Goal: Task Accomplishment & Management: Use online tool/utility

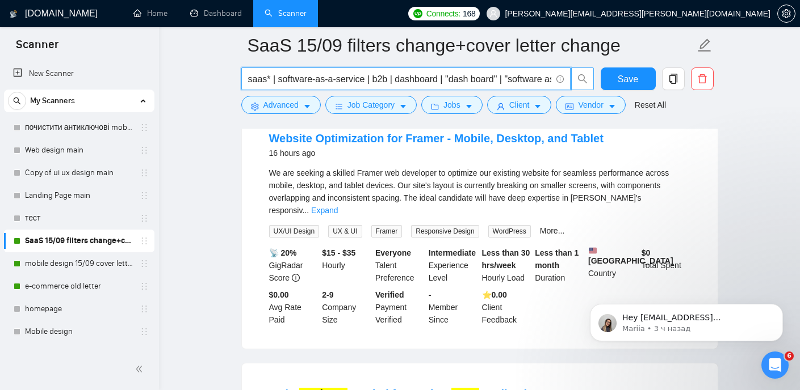
scroll to position [0, 56]
drag, startPoint x: 247, startPoint y: 81, endPoint x: 580, endPoint y: 82, distance: 333.1
click at [580, 82] on span "saas* | software-as-a-service | b2b | dashboard | "dash board" | "software as a…" at bounding box center [417, 79] width 353 height 23
click at [61, 286] on link "e-commerce old letter" at bounding box center [79, 286] width 108 height 23
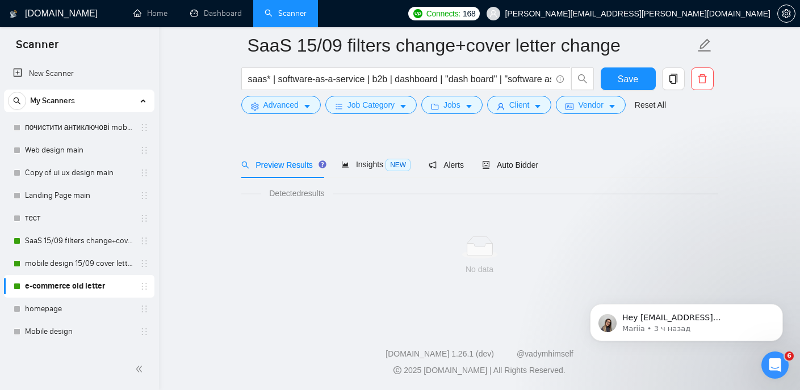
scroll to position [24, 0]
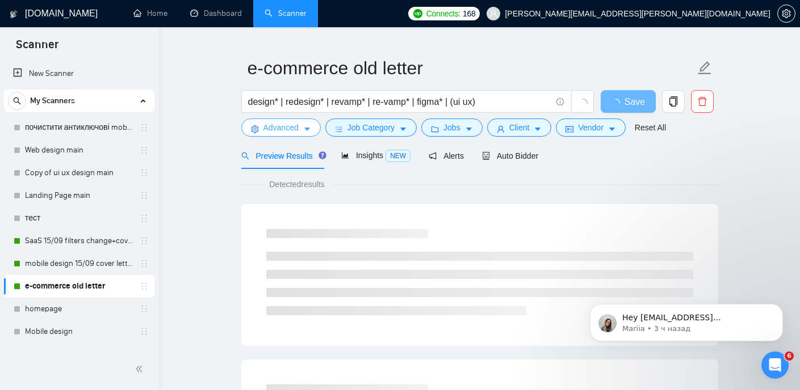
click at [298, 130] on span "Advanced" at bounding box center [280, 127] width 35 height 12
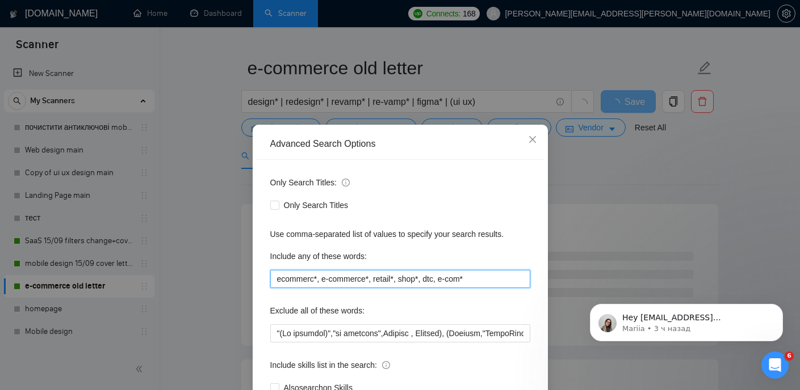
click at [346, 280] on input "ecommerc*, e-commerce*, retail*, shop*, dtc, e-com*" at bounding box center [400, 279] width 260 height 18
click at [505, 185] on div "Only Search Titles:" at bounding box center [400, 185] width 260 height 23
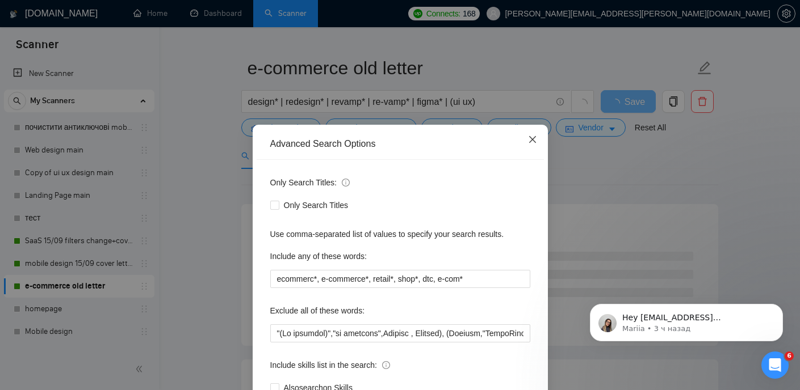
click at [537, 142] on span "Close" at bounding box center [532, 140] width 31 height 31
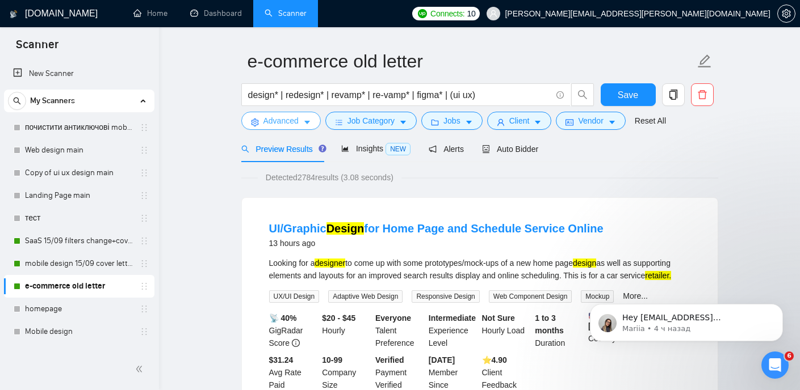
scroll to position [36, 0]
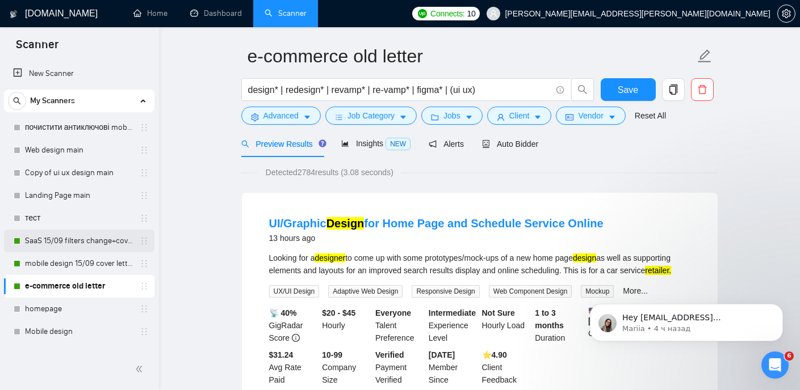
click at [77, 247] on link "SaaS 15/09 filters change+cover letter change" at bounding box center [79, 241] width 108 height 23
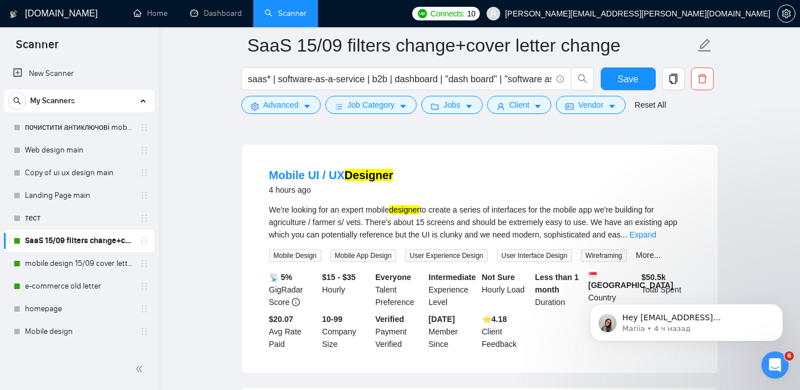
scroll to position [95, 0]
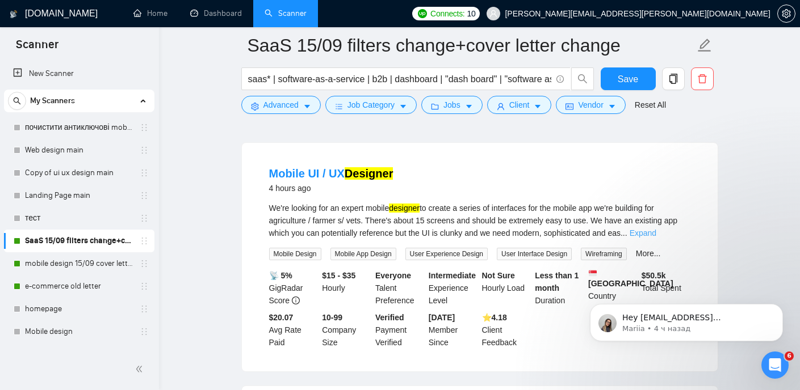
click at [656, 233] on link "Expand" at bounding box center [642, 233] width 27 height 9
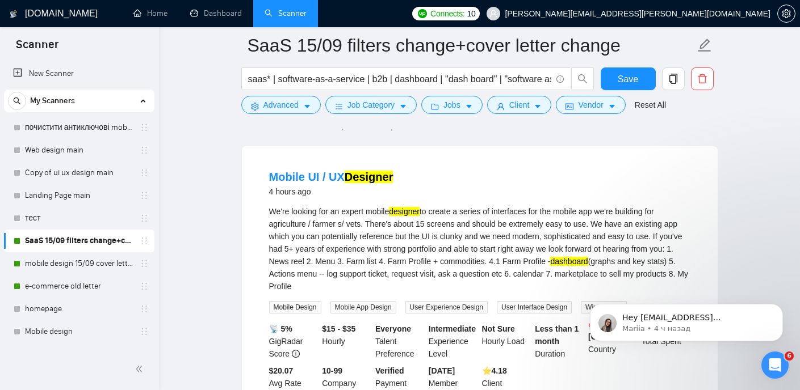
scroll to position [106, 0]
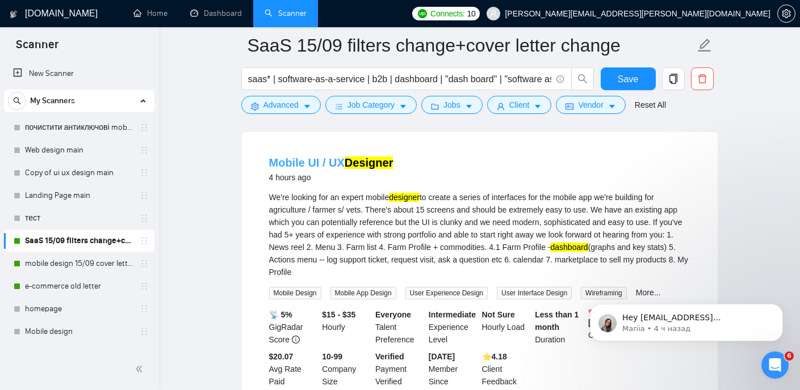
click at [367, 166] on mark "Designer" at bounding box center [368, 163] width 49 height 12
click at [363, 159] on mark "Designer" at bounding box center [368, 163] width 49 height 12
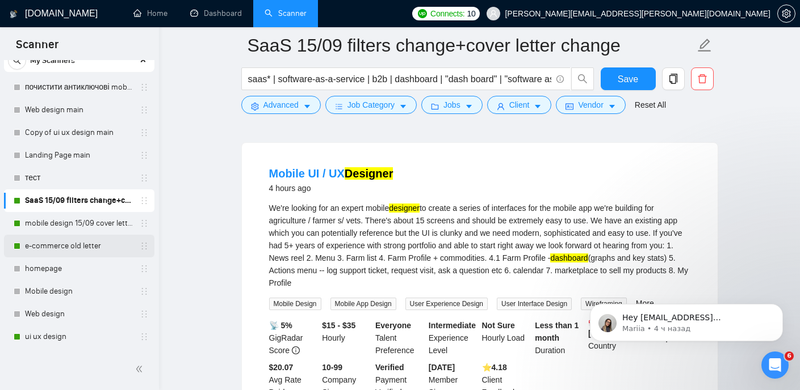
scroll to position [41, 0]
click at [82, 249] on link "e-commerce old letter" at bounding box center [79, 245] width 108 height 23
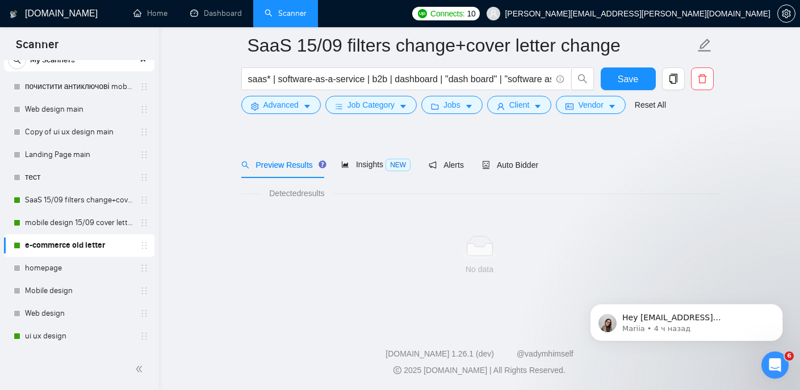
scroll to position [24, 0]
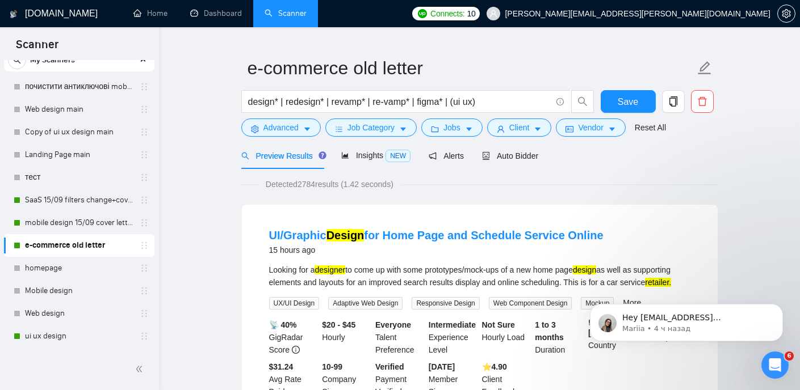
click at [300, 138] on form "e-commerce old letter design* | redesign* | revamp* | re-vamp* | figma* | (ui u…" at bounding box center [479, 96] width 477 height 92
click at [304, 125] on icon "caret-down" at bounding box center [307, 129] width 8 height 8
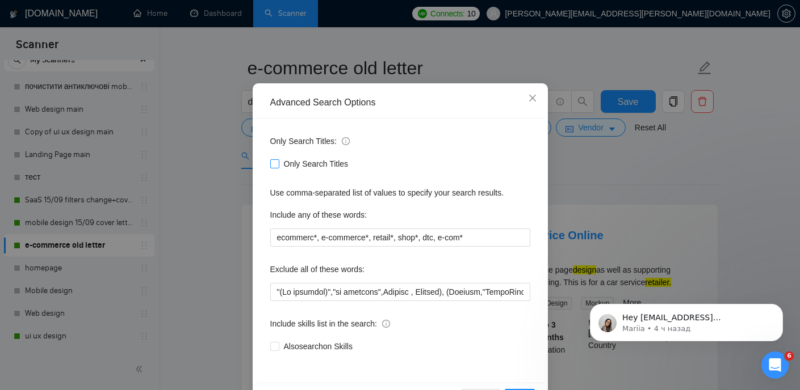
scroll to position [45, 0]
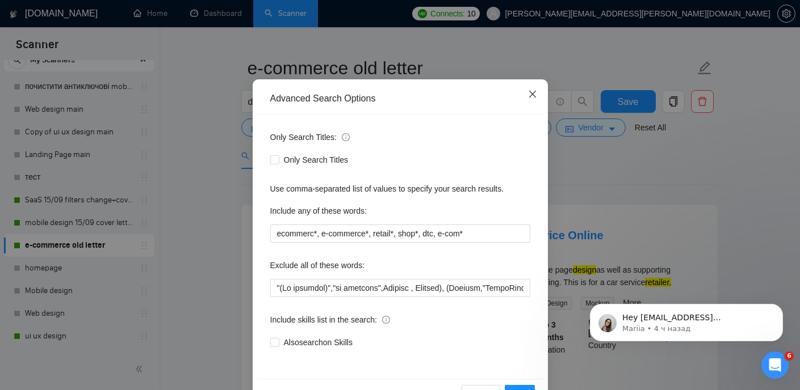
click at [535, 92] on icon "close" at bounding box center [531, 94] width 7 height 7
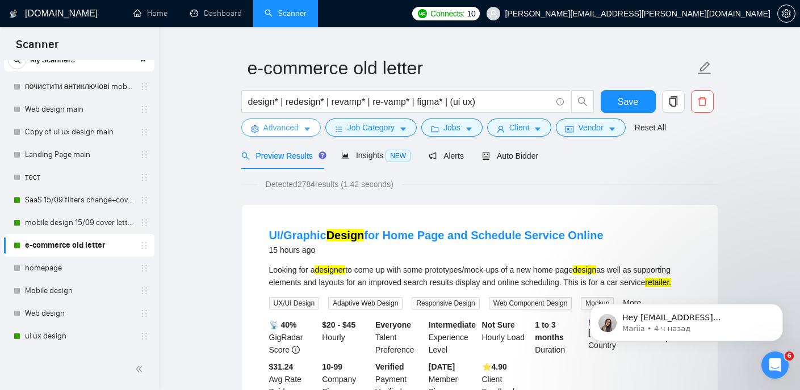
scroll to position [0, 0]
click at [106, 220] on link "mobile design 15/09 cover letter another first part" at bounding box center [79, 223] width 108 height 23
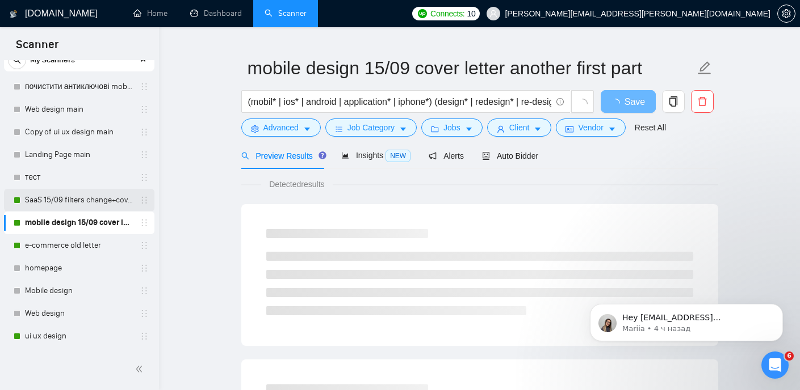
click at [106, 197] on link "SaaS 15/09 filters change+cover letter change" at bounding box center [79, 200] width 108 height 23
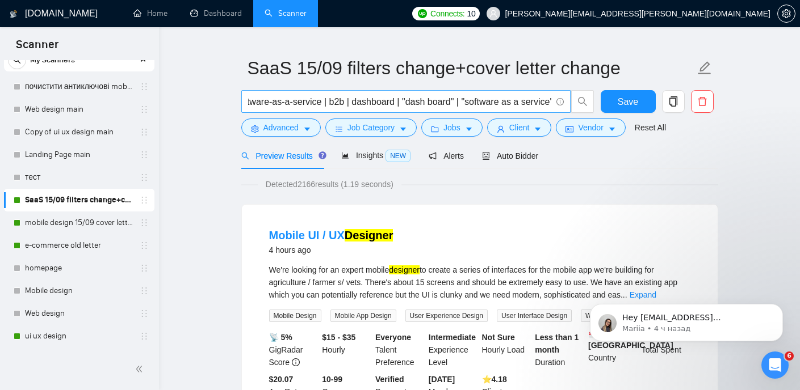
scroll to position [0, 56]
click at [94, 241] on link "e-commerce old letter" at bounding box center [79, 245] width 108 height 23
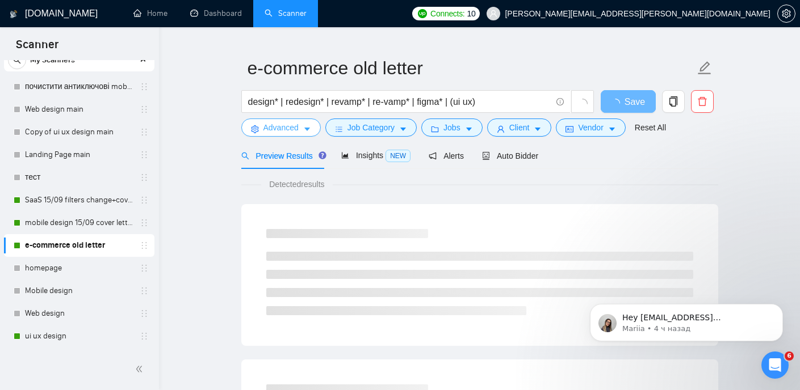
click at [304, 128] on icon "caret-down" at bounding box center [307, 129] width 8 height 8
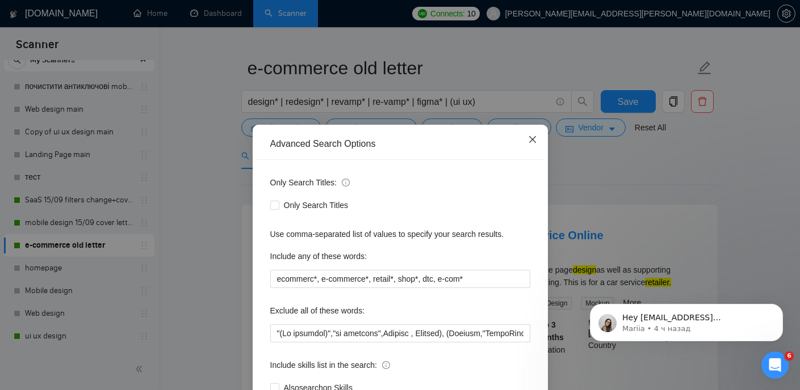
click at [532, 138] on icon "close" at bounding box center [532, 139] width 9 height 9
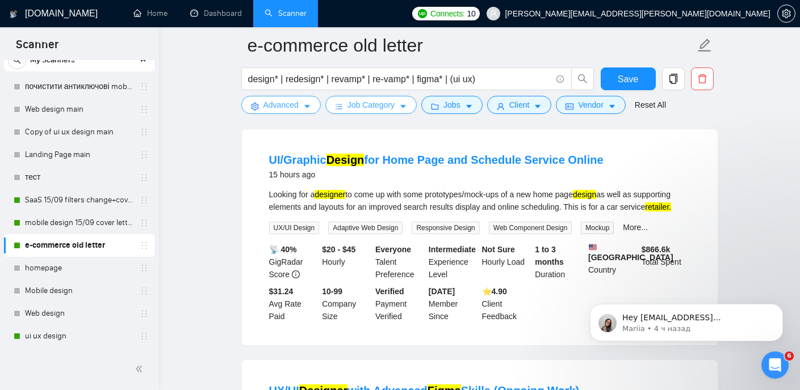
scroll to position [112, 0]
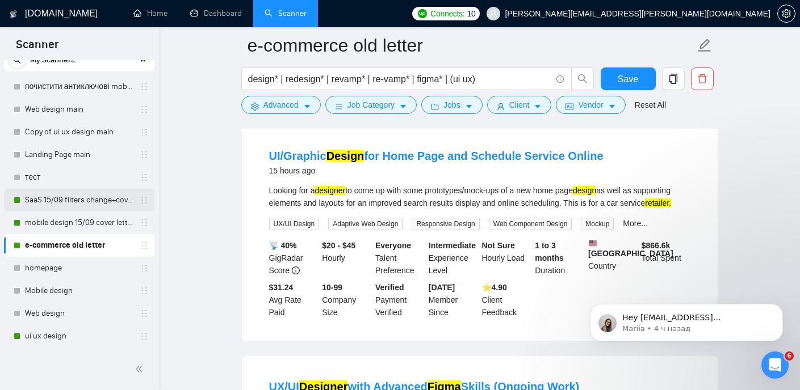
click at [83, 195] on link "SaaS 15/09 filters change+cover letter change" at bounding box center [79, 200] width 108 height 23
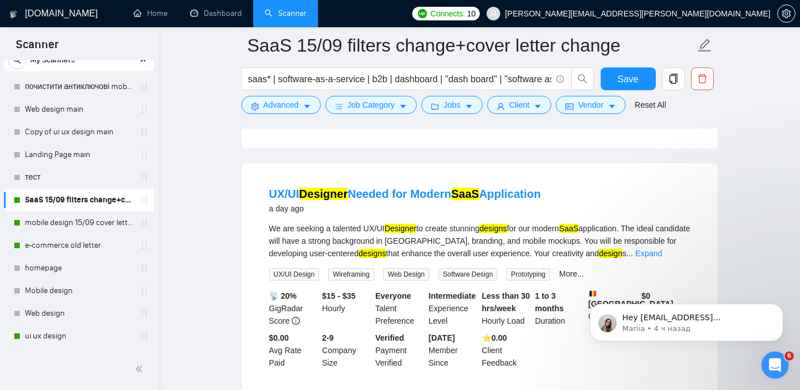
scroll to position [318, 0]
click at [411, 195] on link "UX/UI Designer Needed for Modern SaaS Application" at bounding box center [405, 193] width 272 height 12
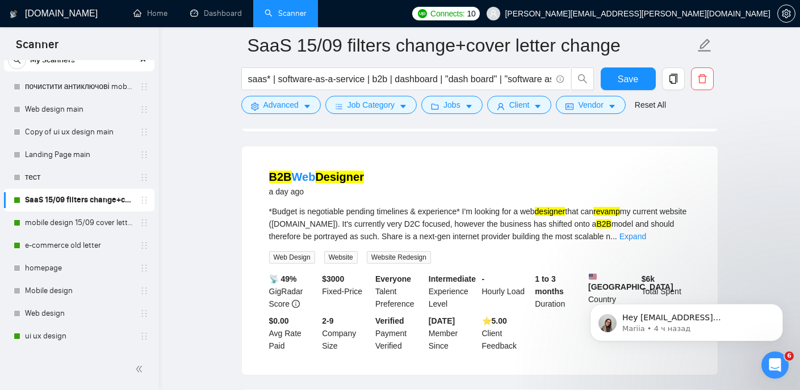
scroll to position [582, 0]
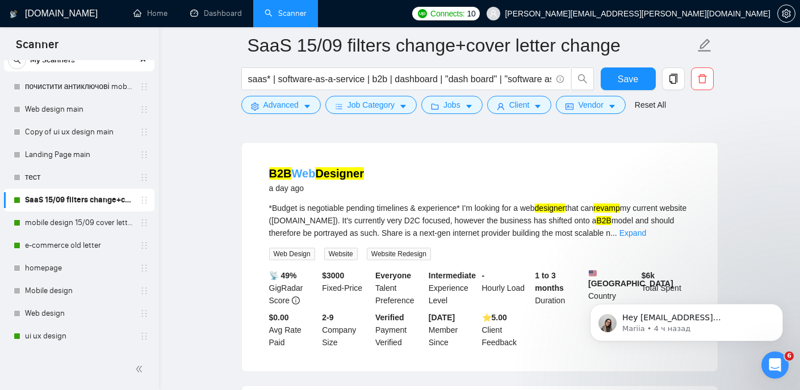
click at [346, 177] on mark "Designer" at bounding box center [339, 173] width 49 height 12
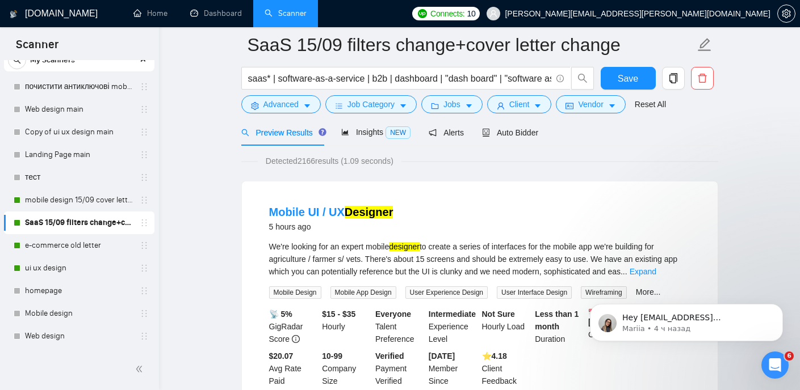
scroll to position [0, 0]
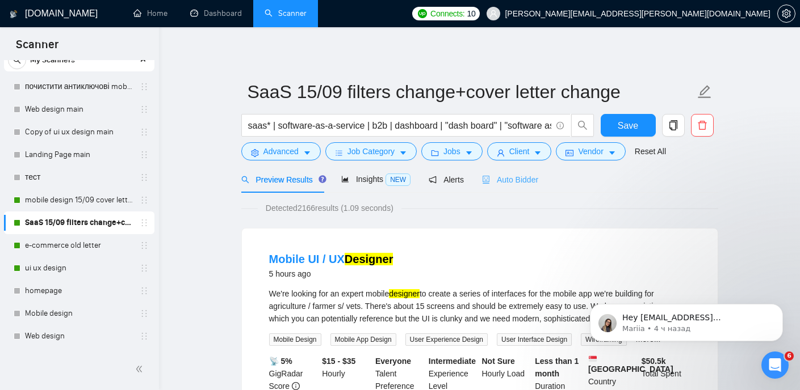
click at [517, 188] on div "Auto Bidder" at bounding box center [510, 179] width 56 height 27
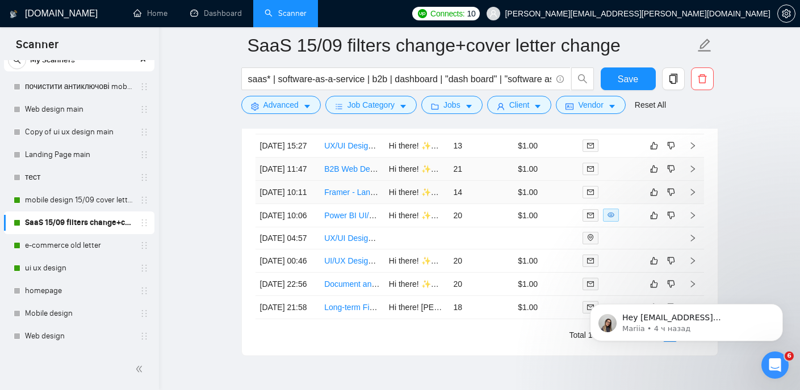
scroll to position [2881, 0]
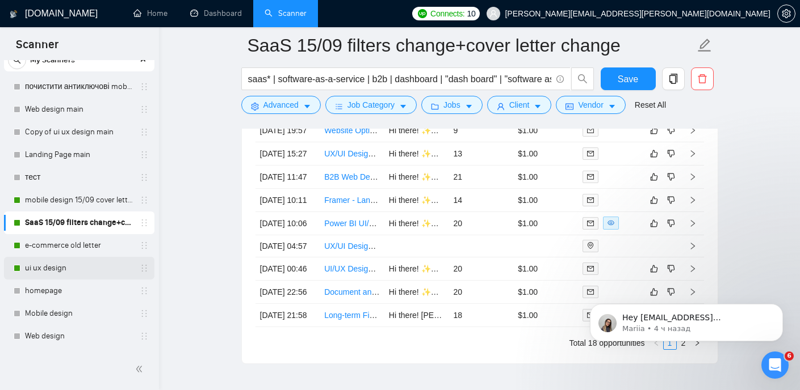
click at [95, 266] on link "ui ux design" at bounding box center [79, 268] width 108 height 23
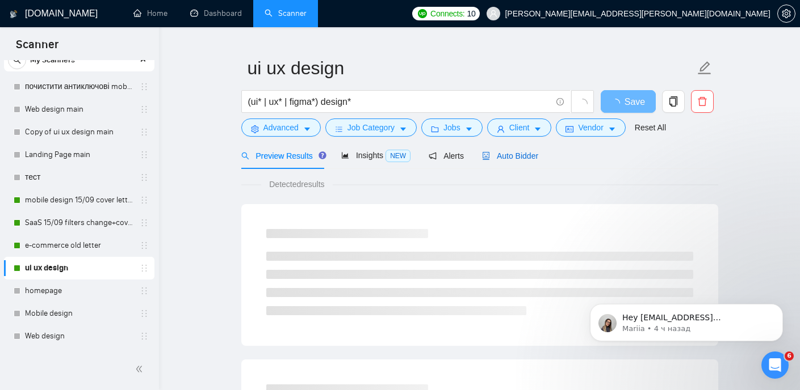
click at [523, 153] on span "Auto Bidder" at bounding box center [510, 156] width 56 height 9
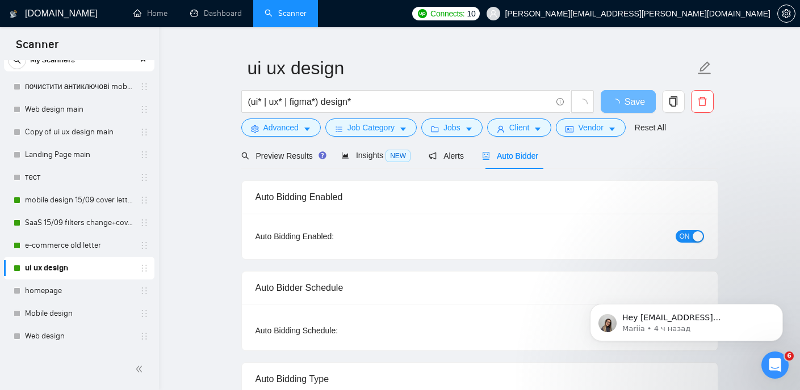
checkbox input "true"
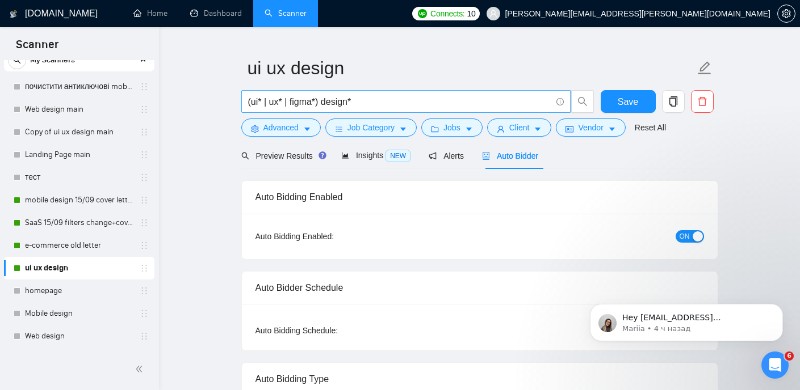
scroll to position [37, 0]
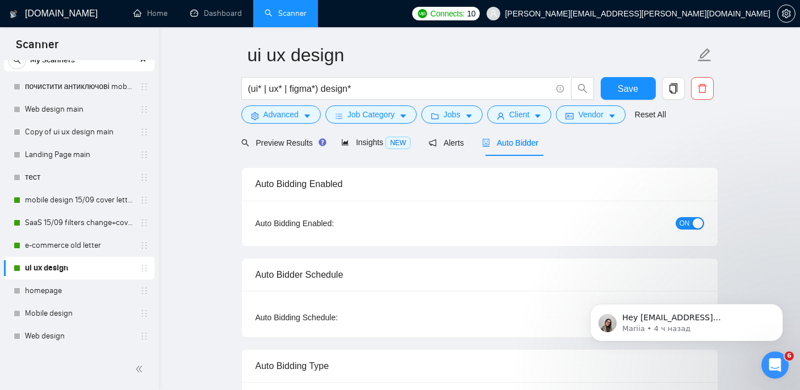
click at [529, 141] on span "Auto Bidder" at bounding box center [510, 142] width 56 height 9
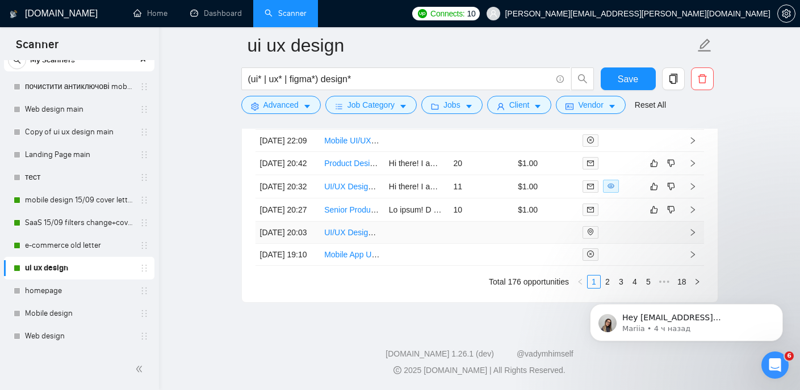
scroll to position [3207, 0]
click at [600, 284] on html "Hey ivan29lines@gmail.com, Looks like your Upwork agency 29Lines ran out of con…" at bounding box center [686, 319] width 227 height 79
click at [599, 285] on body "Hey ivan29lines@gmail.com, Looks like your Upwork agency 29Lines ran out of con…" at bounding box center [686, 320] width 218 height 70
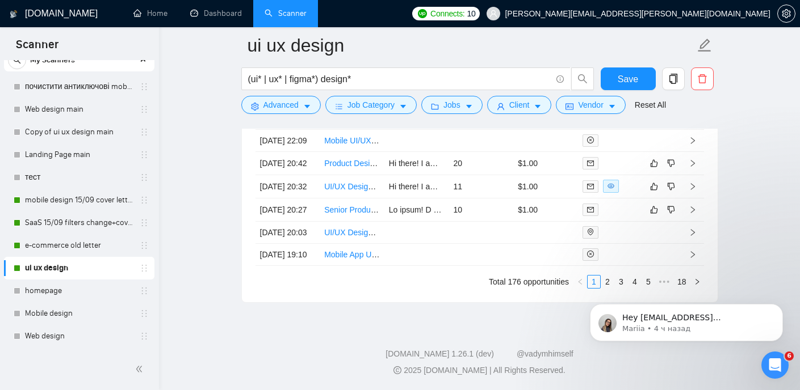
click at [601, 286] on body "Hey ivan29lines@gmail.com, Looks like your Upwork agency 29Lines ran out of con…" at bounding box center [686, 320] width 218 height 70
click at [605, 279] on link "2" at bounding box center [607, 282] width 12 height 12
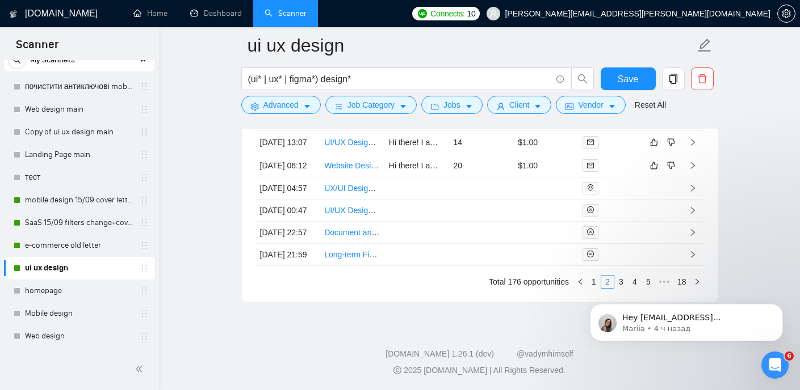
click at [585, 280] on html "Hey ivan29lines@gmail.com, Looks like your Upwork agency 29Lines ran out of con…" at bounding box center [686, 319] width 227 height 79
click at [594, 279] on link "1" at bounding box center [593, 282] width 12 height 12
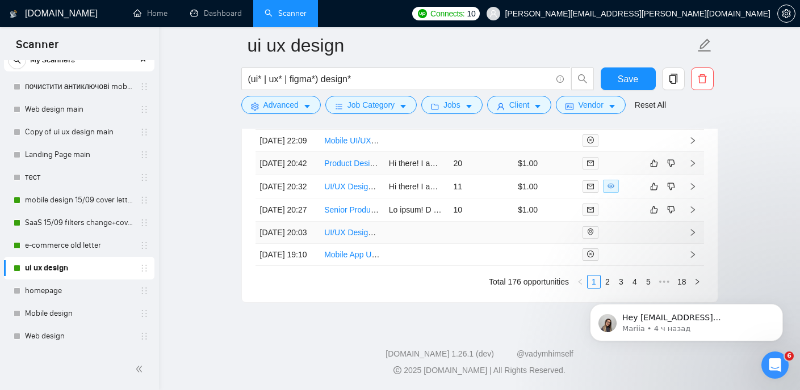
scroll to position [3130, 0]
click at [363, 214] on link "Senior Product Designer for UI/UX Design" at bounding box center [398, 209] width 148 height 9
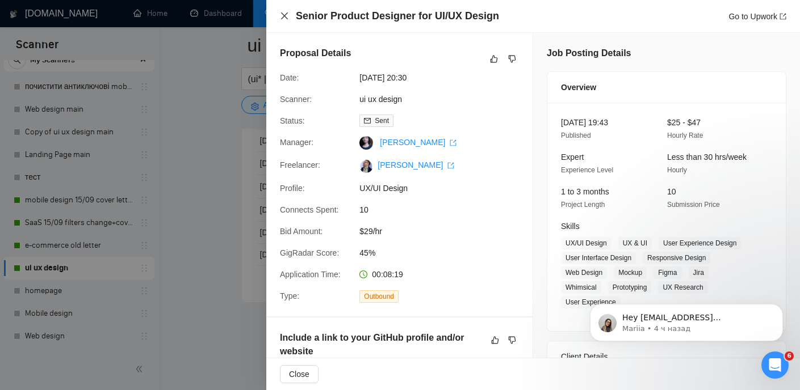
click at [284, 18] on icon "close" at bounding box center [284, 15] width 9 height 9
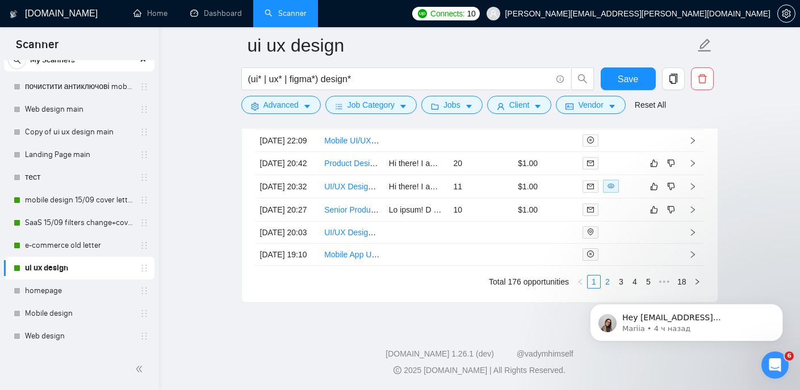
click at [606, 288] on link "2" at bounding box center [607, 282] width 12 height 12
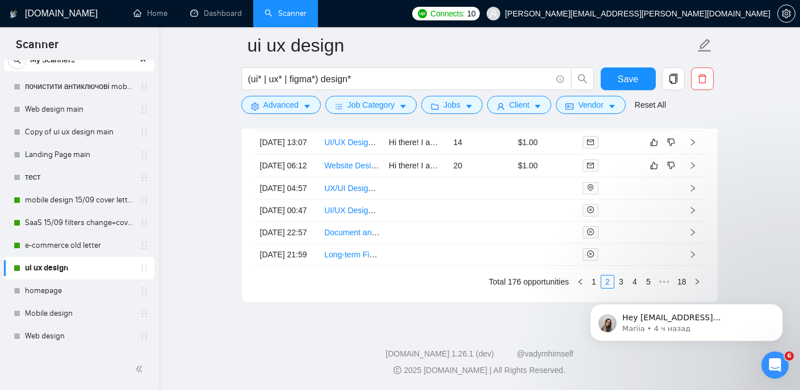
scroll to position [3208, 0]
click at [615, 285] on body "Hey ivan29lines@gmail.com, Looks like your Upwork agency 29Lines ran out of con…" at bounding box center [686, 320] width 218 height 70
click at [616, 283] on html "Hey ivan29lines@gmail.com, Looks like your Upwork agency 29Lines ran out of con…" at bounding box center [686, 319] width 227 height 79
click at [620, 277] on link "3" at bounding box center [621, 282] width 12 height 12
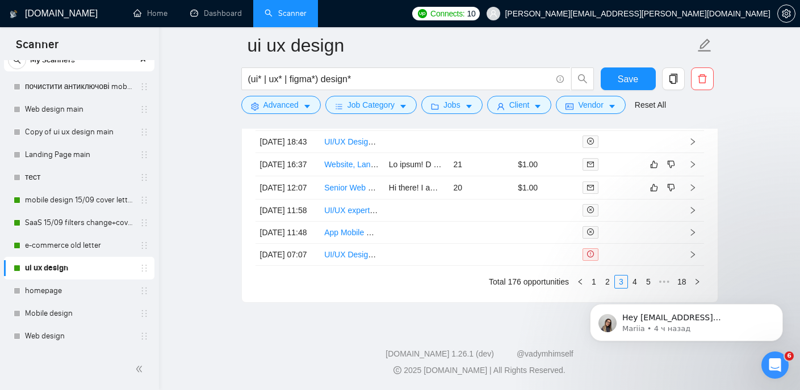
click at [599, 281] on html "Hey ivan29lines@gmail.com, Looks like your Upwork agency 29Lines ran out of con…" at bounding box center [686, 319] width 227 height 79
click at [601, 283] on html "Hey ivan29lines@gmail.com, Looks like your Upwork agency 29Lines ran out of con…" at bounding box center [686, 319] width 227 height 79
click at [600, 281] on html "Hey ivan29lines@gmail.com, Looks like your Upwork agency 29Lines ran out of con…" at bounding box center [686, 319] width 227 height 79
click at [605, 278] on link "2" at bounding box center [607, 282] width 12 height 12
click at [591, 279] on link "1" at bounding box center [593, 282] width 12 height 12
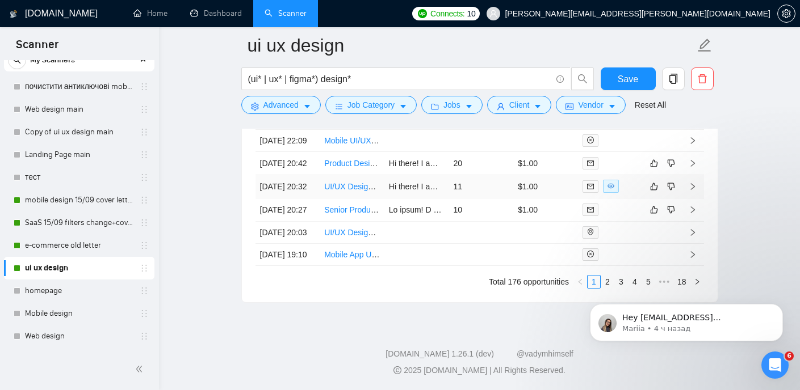
scroll to position [3116, 0]
click at [356, 214] on link "Senior Product Designer for UI/UX Design" at bounding box center [398, 209] width 148 height 9
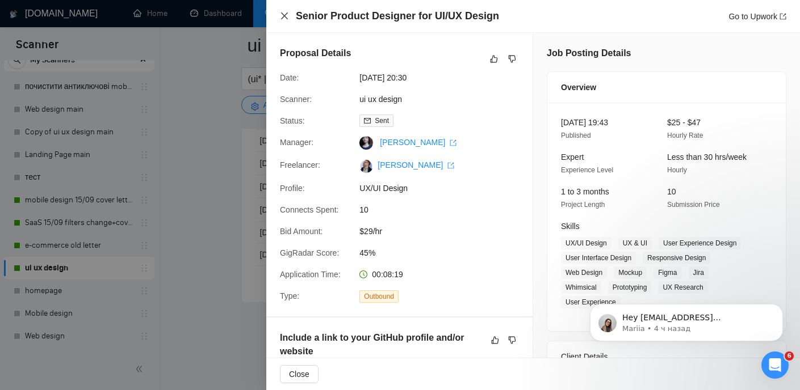
click at [286, 14] on icon "close" at bounding box center [284, 15] width 7 height 7
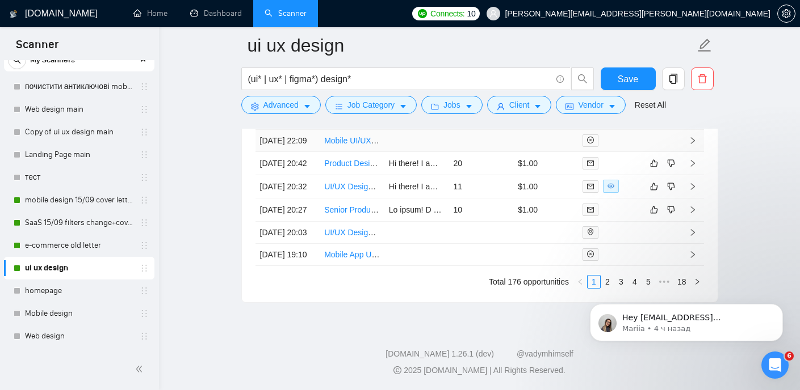
scroll to position [3125, 0]
click at [350, 191] on link "UI/UX Designer - Build Design System from Prototype Using Chakra UI" at bounding box center [449, 186] width 250 height 9
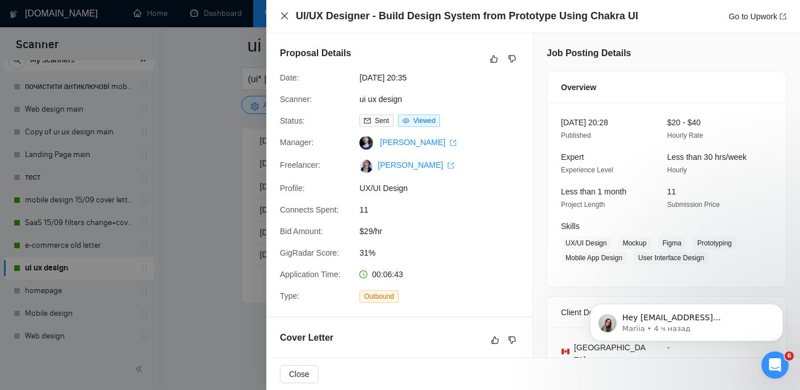
click at [283, 15] on icon "close" at bounding box center [284, 15] width 9 height 9
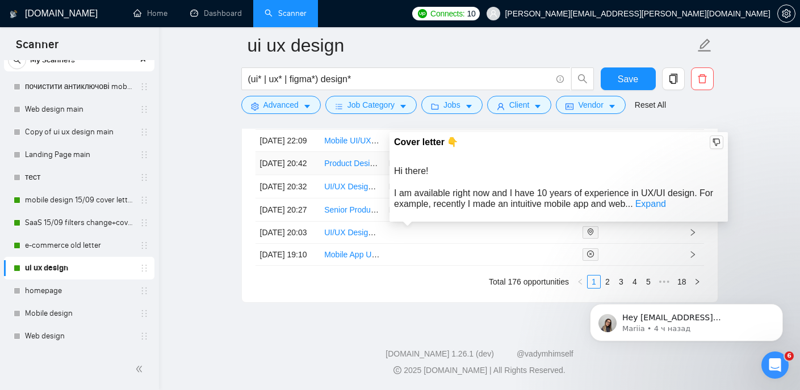
scroll to position [3104, 0]
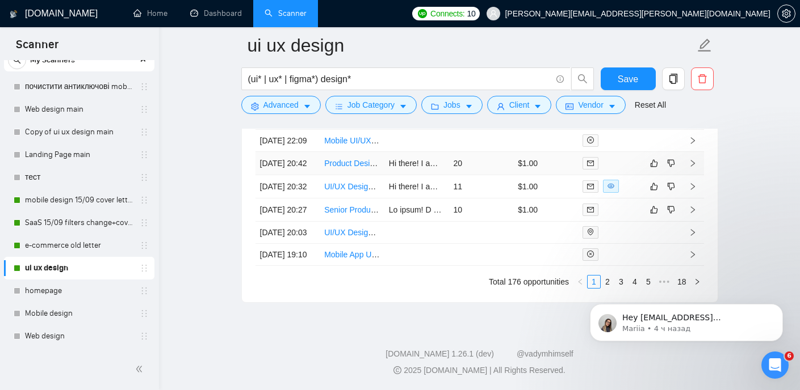
click at [352, 168] on link "Product Designer for Legal Tech Startup" at bounding box center [394, 163] width 141 height 9
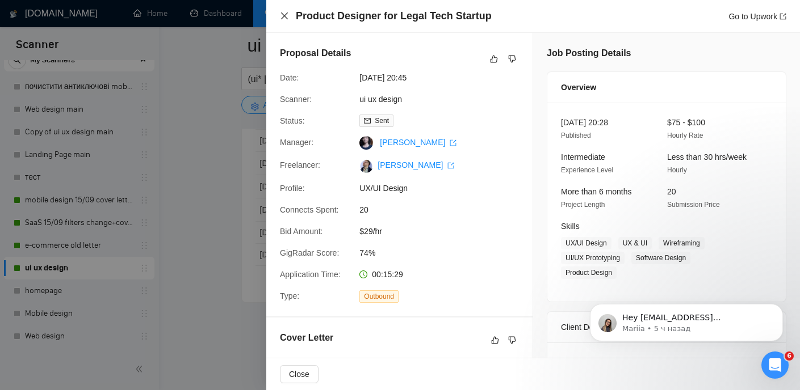
click at [284, 16] on icon "close" at bounding box center [284, 15] width 7 height 7
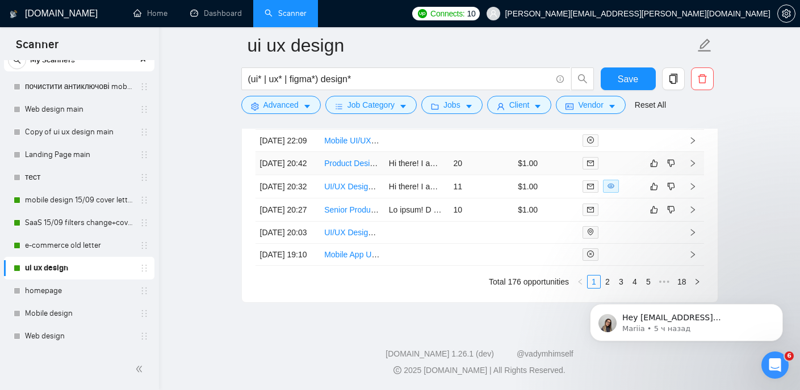
scroll to position [3115, 0]
click at [87, 238] on link "e-commerce old letter" at bounding box center [79, 245] width 108 height 23
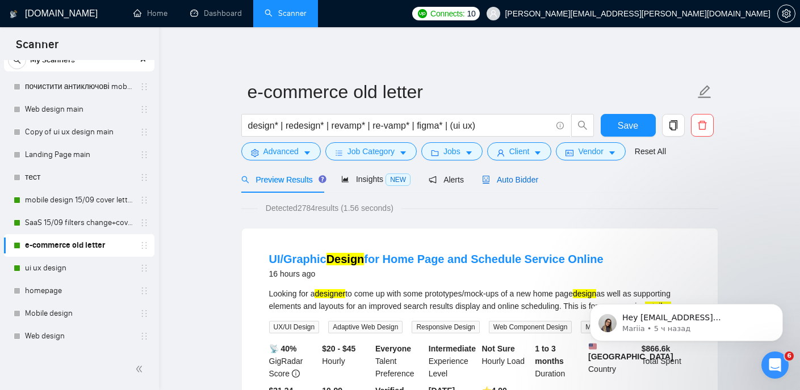
click at [514, 175] on span "Auto Bidder" at bounding box center [510, 179] width 56 height 9
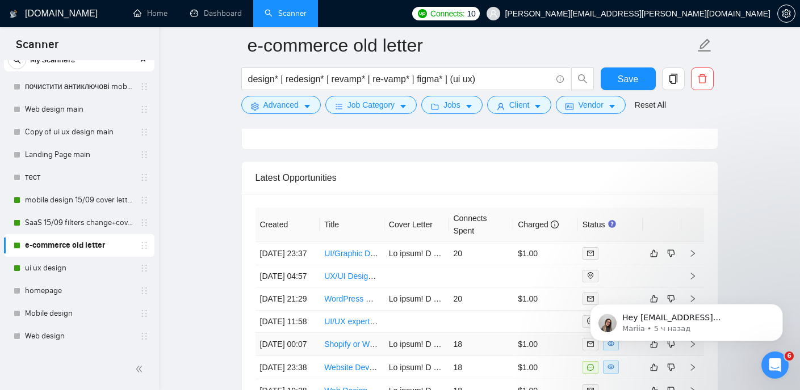
scroll to position [2742, 0]
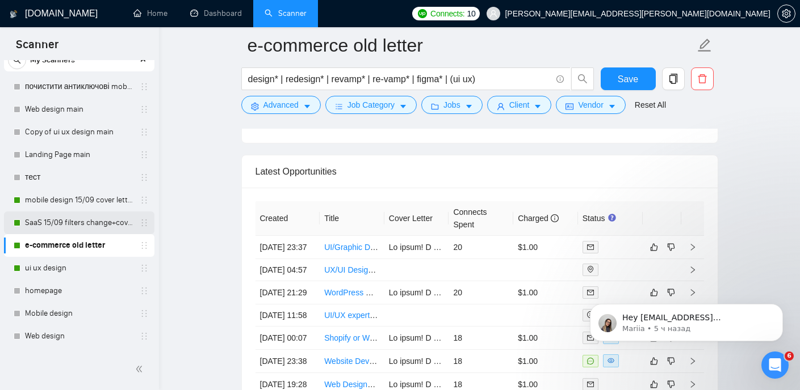
click at [80, 222] on link "SaaS 15/09 filters change+cover letter change" at bounding box center [79, 223] width 108 height 23
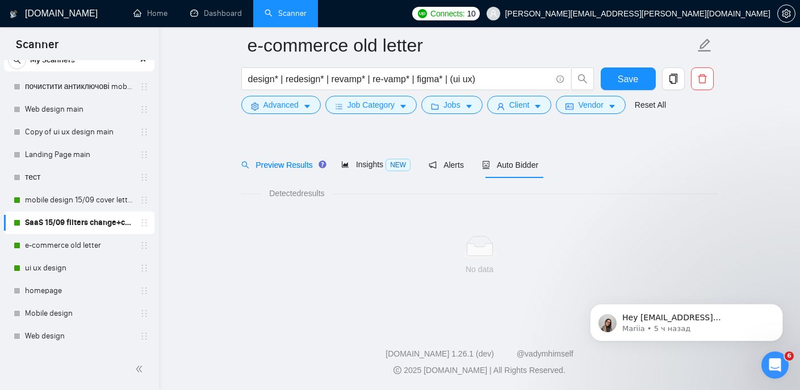
scroll to position [24, 0]
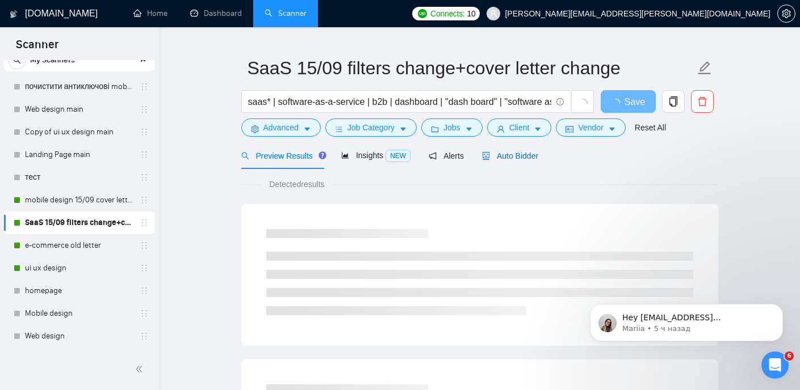
click at [527, 160] on span "Auto Bidder" at bounding box center [510, 156] width 56 height 9
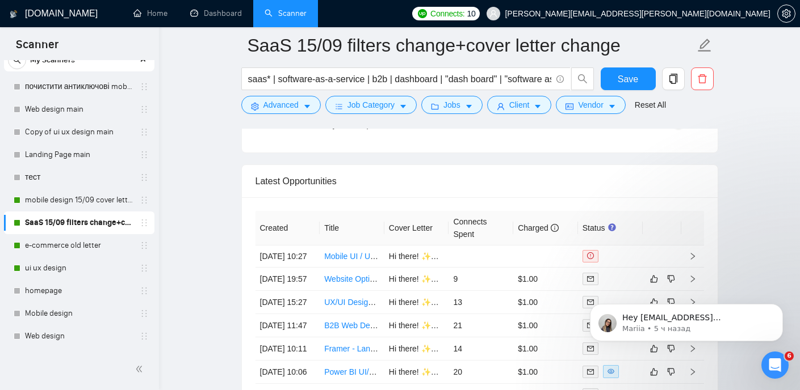
scroll to position [2713, 0]
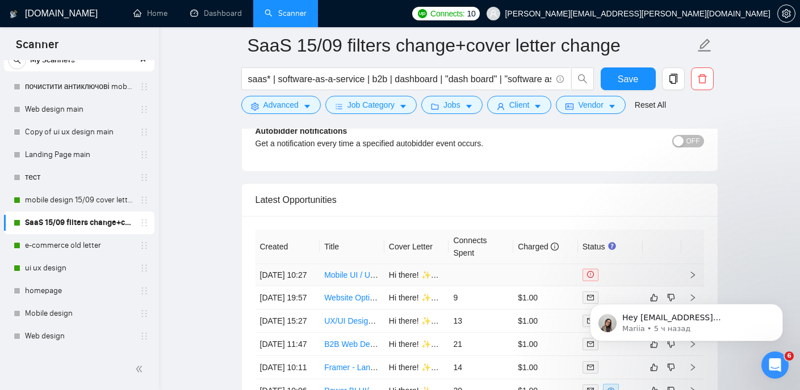
click at [355, 279] on link "Mobile UI / UX Designer" at bounding box center [366, 275] width 85 height 9
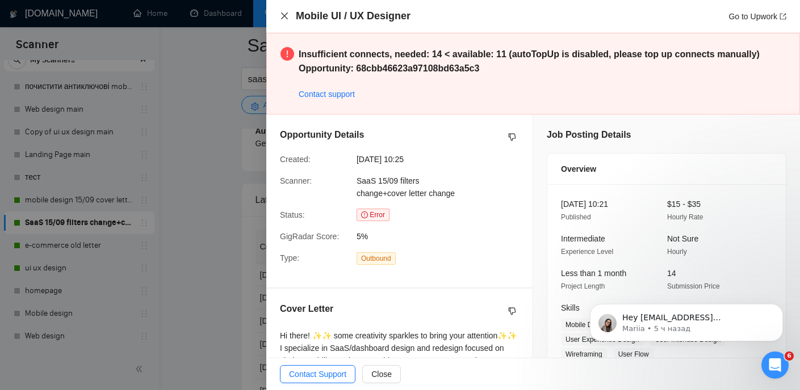
click at [284, 16] on icon "close" at bounding box center [284, 15] width 7 height 7
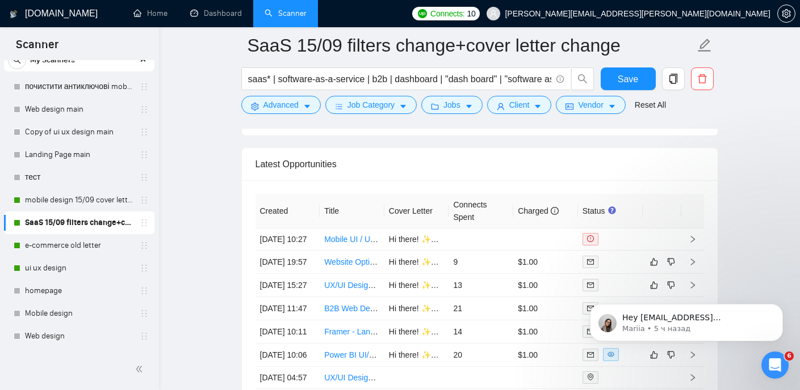
scroll to position [2769, 0]
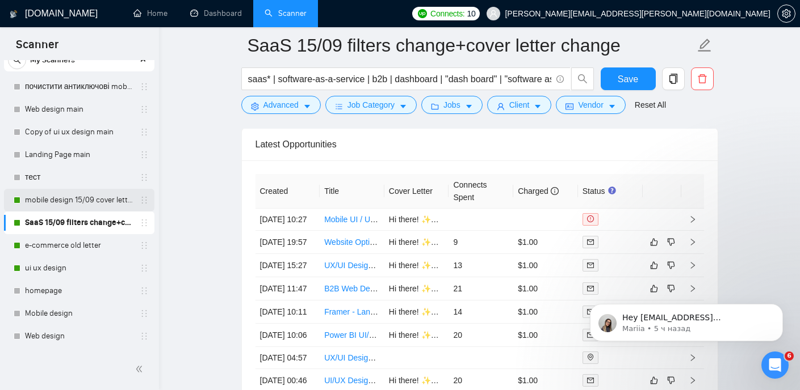
click at [80, 201] on link "mobile design 15/09 cover letter another first part" at bounding box center [79, 200] width 108 height 23
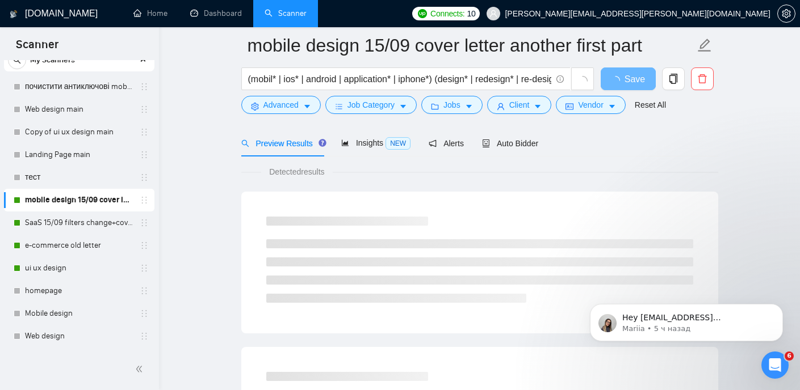
scroll to position [51, 0]
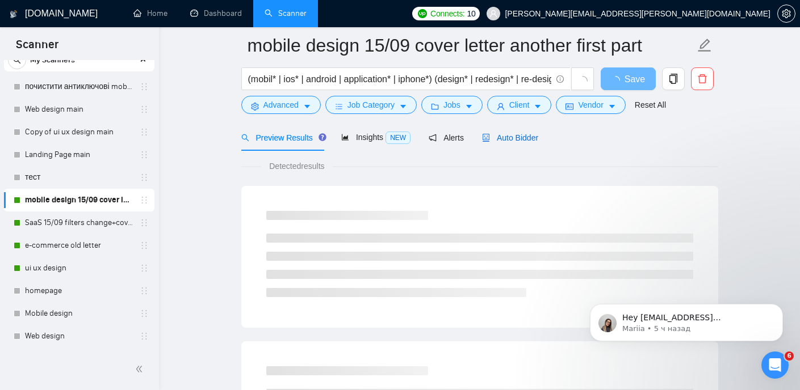
click at [510, 141] on span "Auto Bidder" at bounding box center [510, 137] width 56 height 9
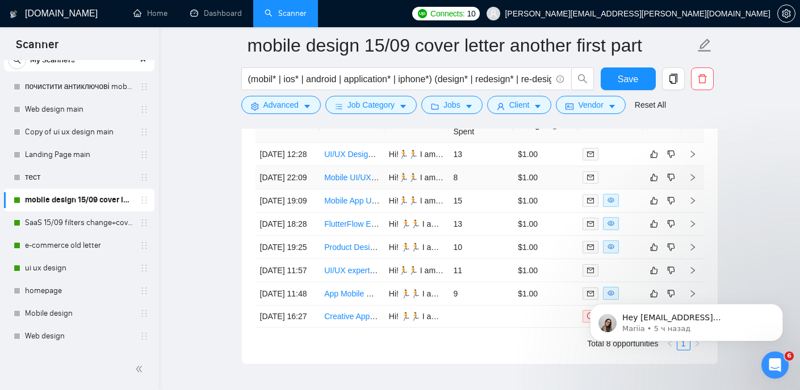
scroll to position [2816, 0]
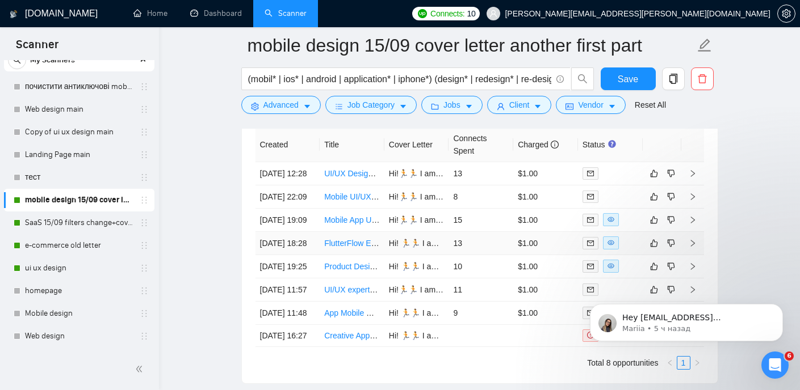
click at [356, 248] on link "FlutterFlow Expert Needed – Build Sleek On-Demand Service App (Fixed $1,500+ $5…" at bounding box center [493, 243] width 338 height 9
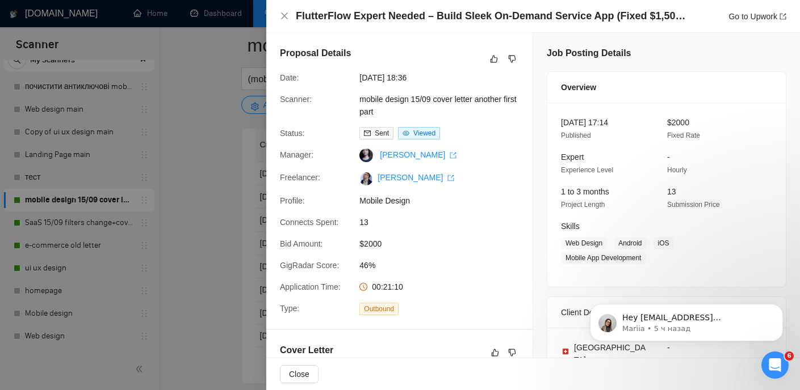
click at [231, 95] on div at bounding box center [400, 195] width 800 height 390
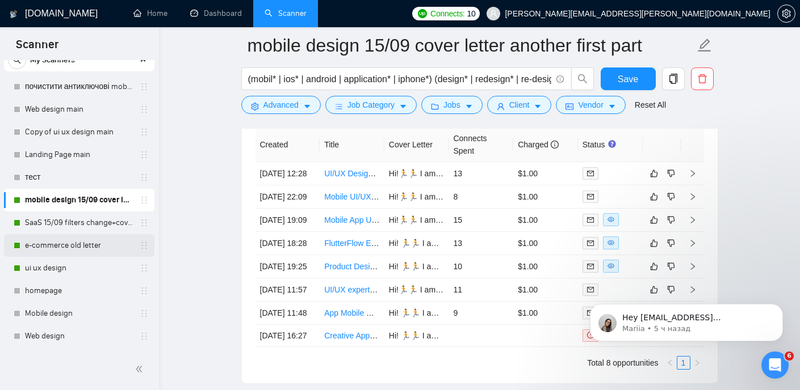
click at [74, 250] on link "e-commerce old letter" at bounding box center [79, 245] width 108 height 23
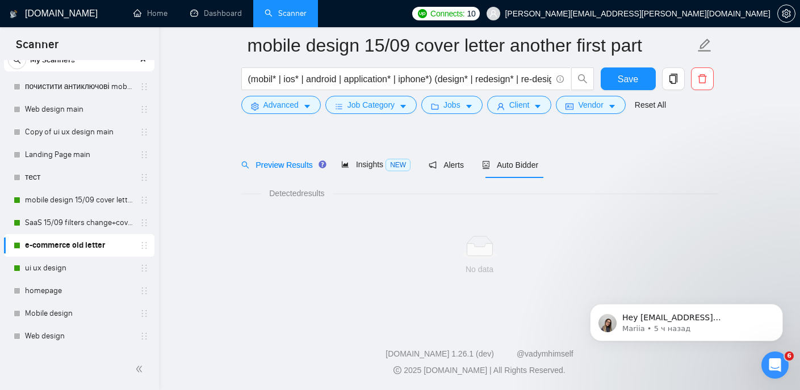
scroll to position [24, 0]
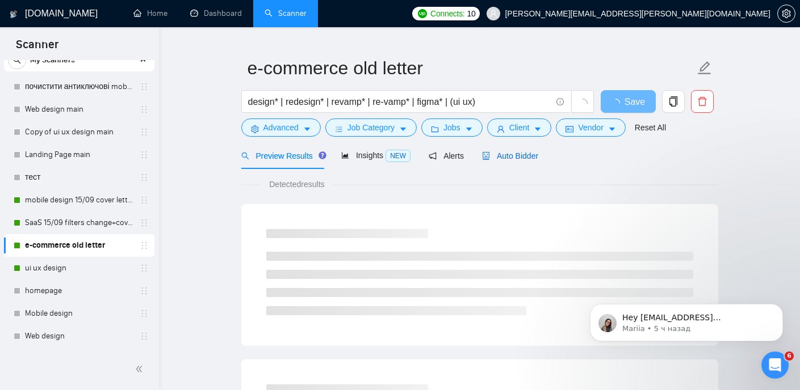
click at [504, 152] on span "Auto Bidder" at bounding box center [510, 156] width 56 height 9
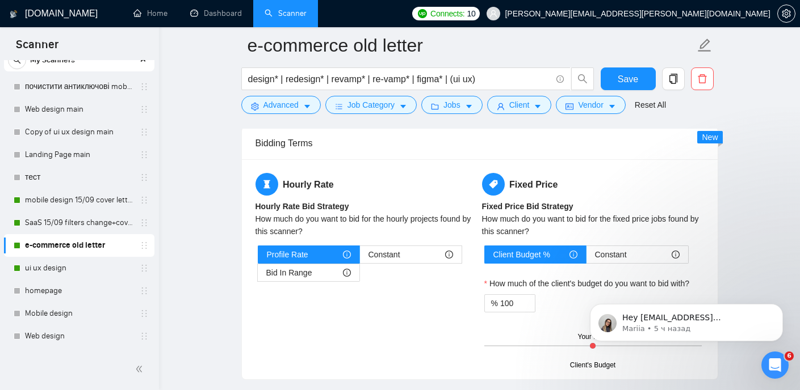
scroll to position [1759, 0]
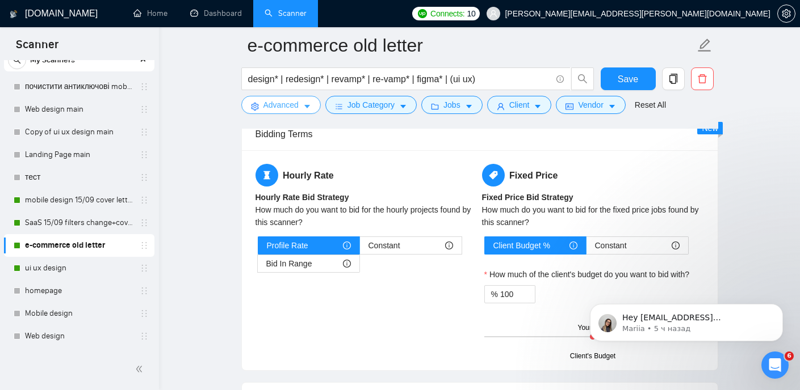
click at [307, 106] on icon "caret-down" at bounding box center [307, 107] width 6 height 3
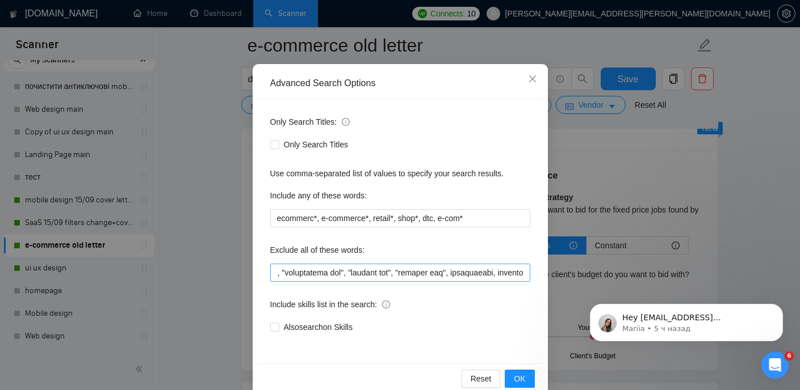
scroll to position [0, 5723]
click at [232, 179] on div "Advanced Search Options Only Search Titles: Only Search Titles Use comma-separa…" at bounding box center [400, 195] width 800 height 390
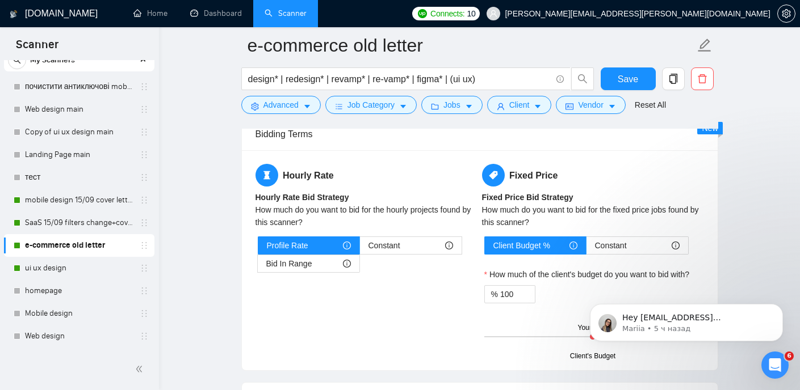
scroll to position [25, 0]
click at [93, 224] on link "SaaS 15/09 filters change+cover letter change" at bounding box center [79, 223] width 108 height 23
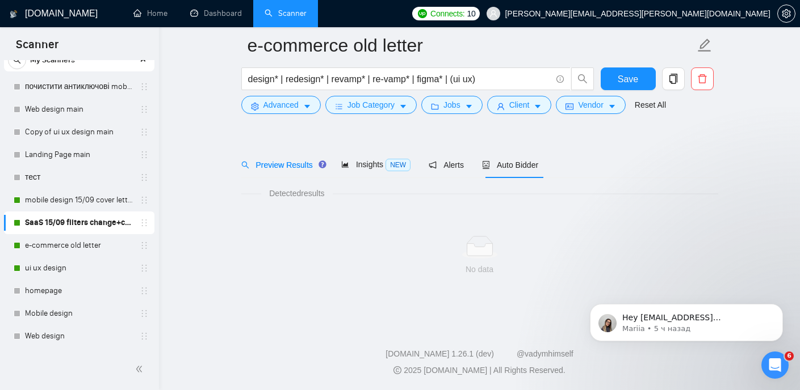
scroll to position [24, 0]
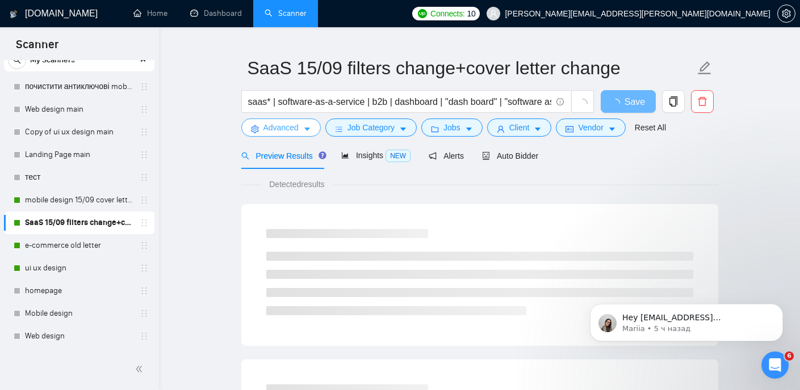
click at [302, 125] on button "Advanced" at bounding box center [280, 128] width 79 height 18
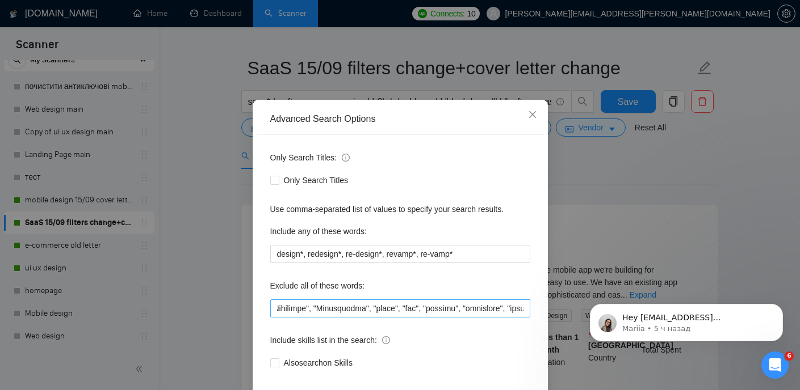
scroll to position [0, 3765]
click at [433, 171] on div "Only Search Titles:" at bounding box center [400, 160] width 260 height 23
click at [513, 172] on div "Only Search Titles: Only Search Titles Use comma-separated list of values to sp…" at bounding box center [399, 267] width 287 height 264
click at [528, 135] on div "Advanced Search Options" at bounding box center [399, 119] width 287 height 31
click at [533, 131] on span "Close" at bounding box center [532, 115] width 31 height 31
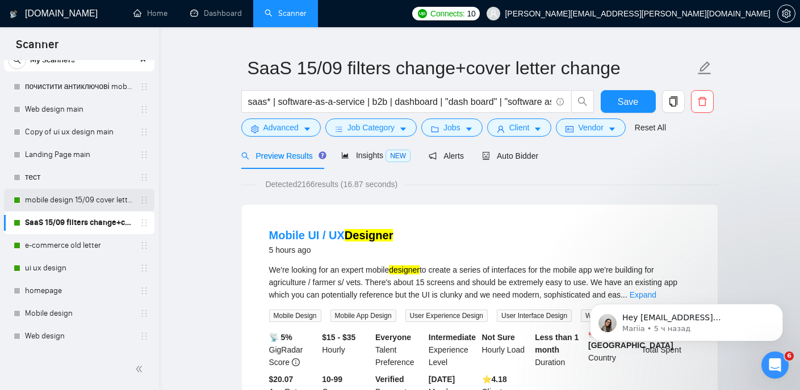
click at [83, 193] on link "mobile design 15/09 cover letter another first part" at bounding box center [79, 200] width 108 height 23
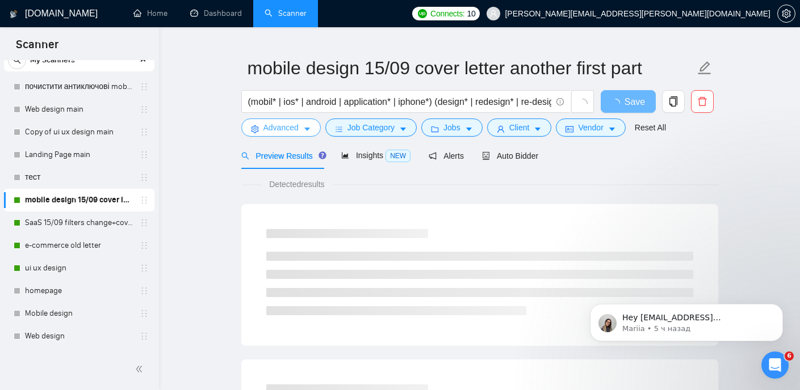
click at [306, 133] on button "Advanced" at bounding box center [280, 128] width 79 height 18
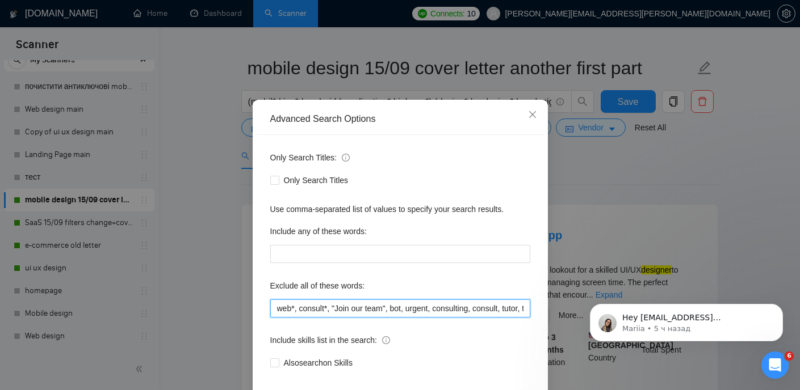
click at [345, 318] on input "web*, consult*, "Join our team", bot, urgent, consulting, consult, tutor, teach…" at bounding box center [400, 309] width 260 height 18
click at [533, 119] on icon "close" at bounding box center [532, 114] width 9 height 9
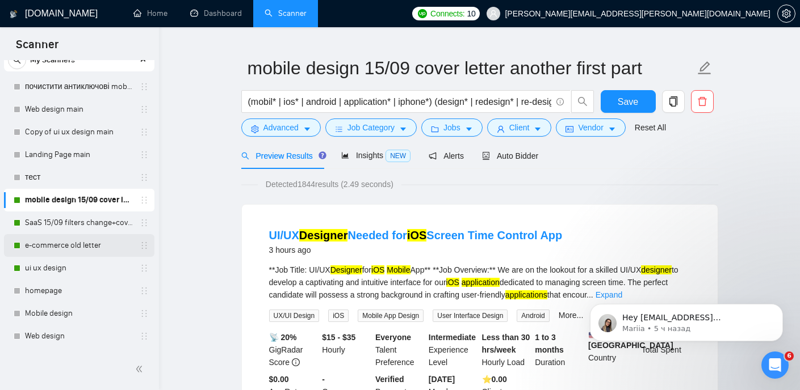
click at [74, 241] on link "e-commerce old letter" at bounding box center [79, 245] width 108 height 23
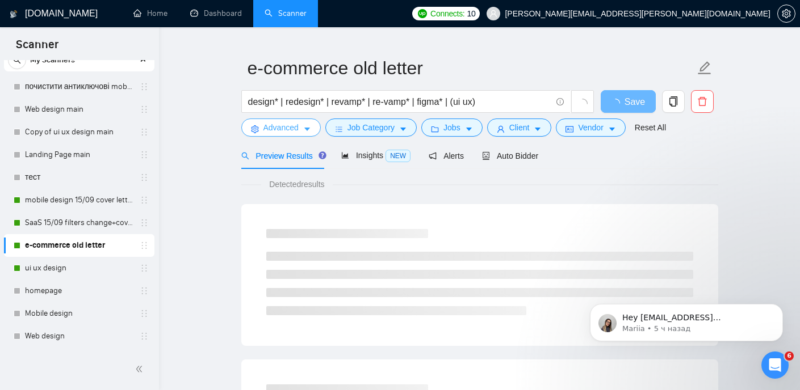
click at [302, 128] on button "Advanced" at bounding box center [280, 128] width 79 height 18
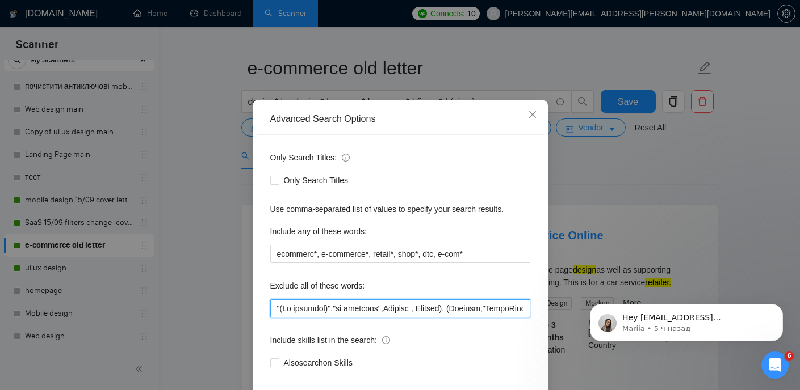
click at [338, 318] on input "text" at bounding box center [400, 309] width 260 height 18
click at [408, 318] on input "text" at bounding box center [400, 309] width 260 height 18
click at [529, 119] on icon "close" at bounding box center [532, 114] width 9 height 9
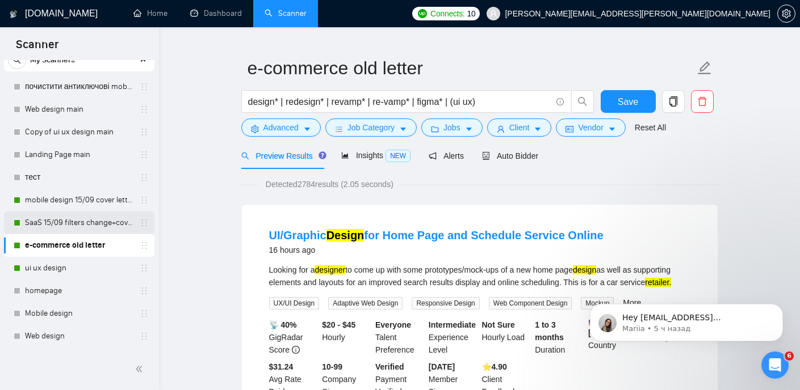
click at [90, 226] on link "SaaS 15/09 filters change+cover letter change" at bounding box center [79, 223] width 108 height 23
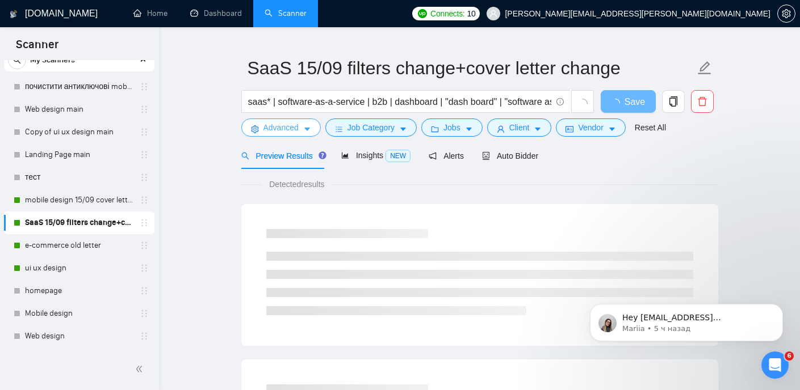
click at [305, 128] on icon "caret-down" at bounding box center [307, 129] width 8 height 8
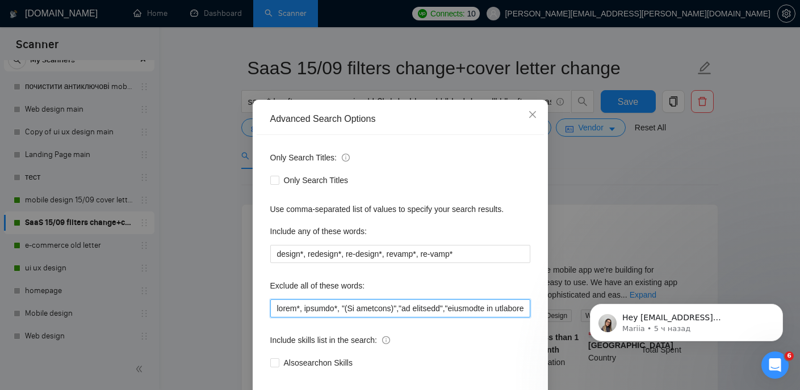
click at [336, 318] on input "text" at bounding box center [400, 309] width 260 height 18
click at [494, 245] on div "Include any of these words:" at bounding box center [400, 233] width 260 height 23
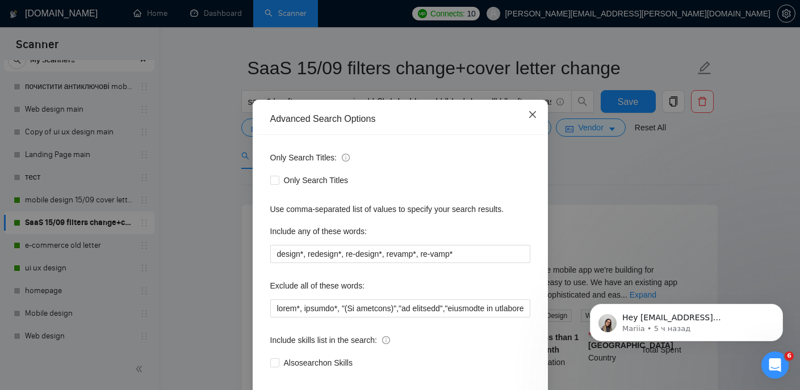
click at [536, 131] on span "Close" at bounding box center [532, 115] width 31 height 31
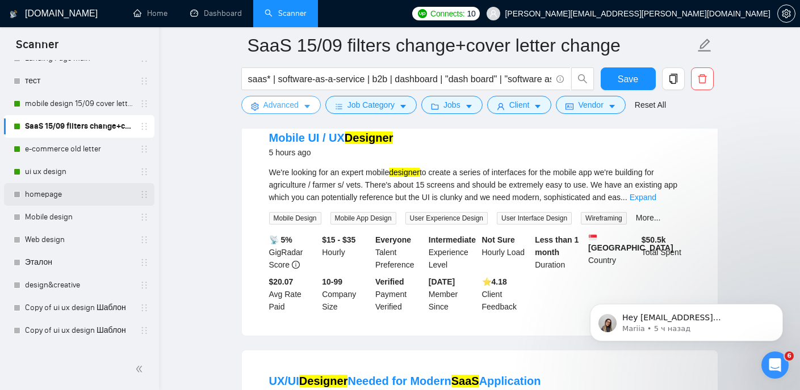
scroll to position [127, 0]
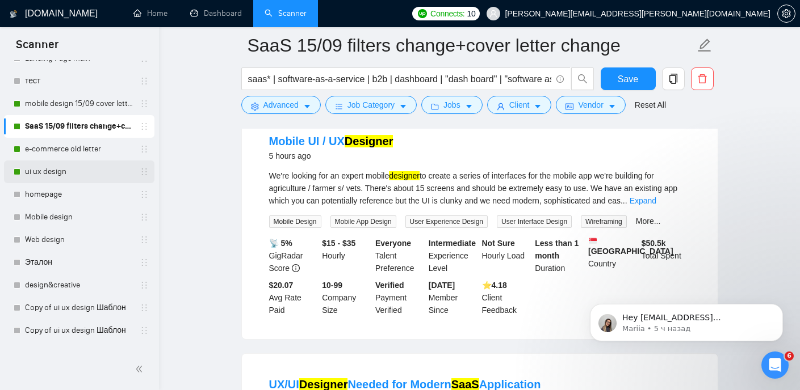
click at [58, 172] on link "ui ux design" at bounding box center [79, 172] width 108 height 23
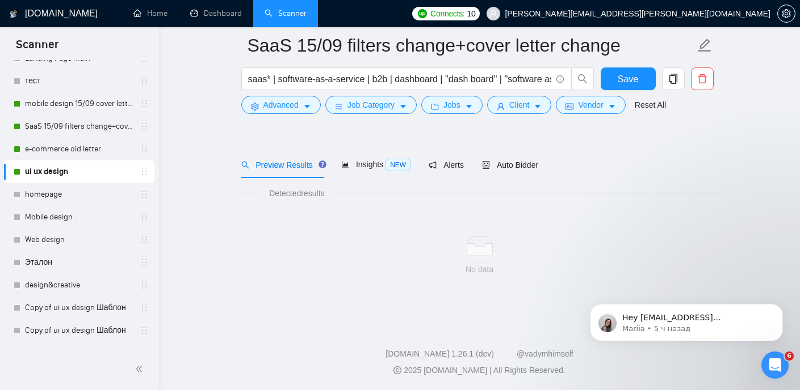
scroll to position [24, 0]
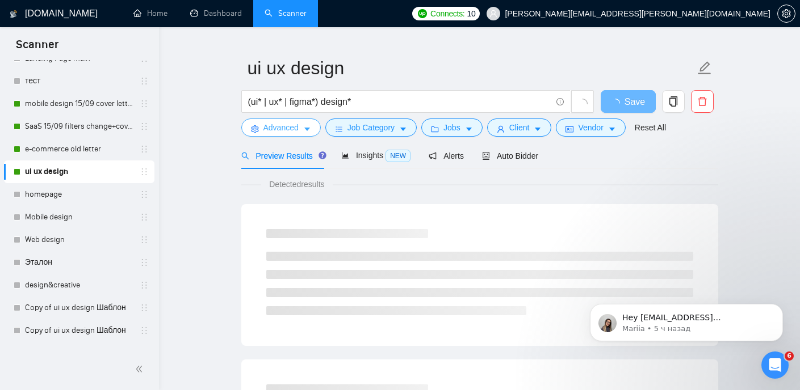
click at [311, 131] on icon "caret-down" at bounding box center [307, 129] width 8 height 8
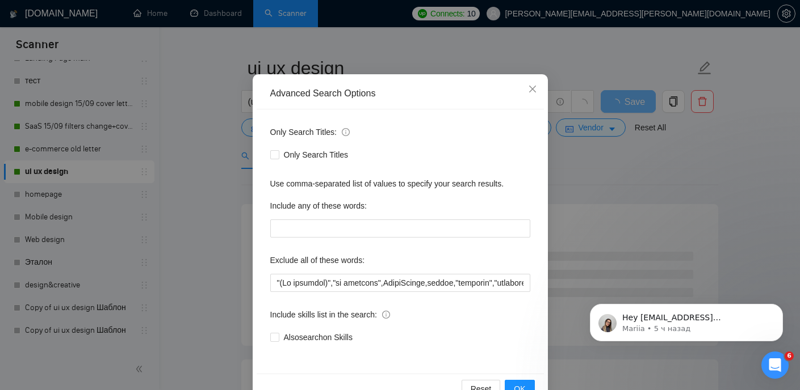
scroll to position [51, 0]
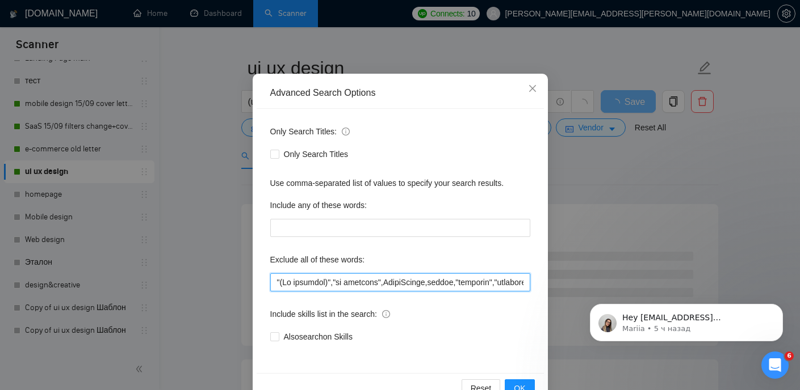
click at [346, 284] on input "text" at bounding box center [400, 283] width 260 height 18
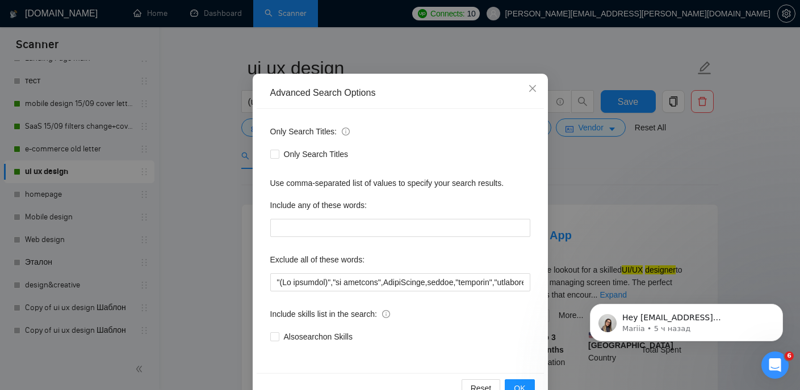
click at [469, 321] on div "Include skills list in the search:" at bounding box center [400, 316] width 260 height 23
click at [468, 317] on div "Include skills list in the search:" at bounding box center [400, 315] width 260 height 23
click at [532, 87] on icon "close" at bounding box center [531, 87] width 7 height 7
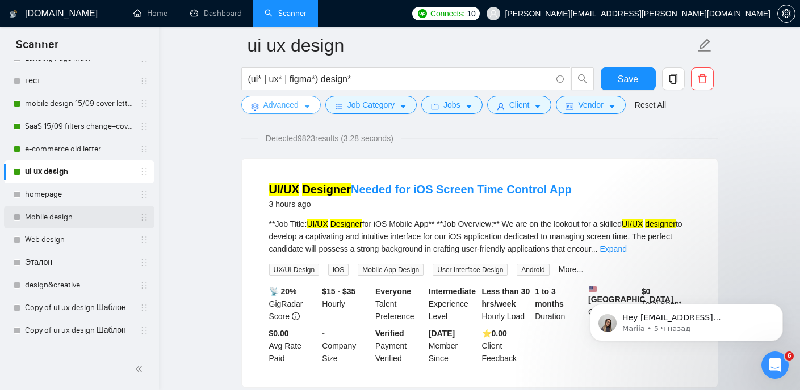
scroll to position [159, 0]
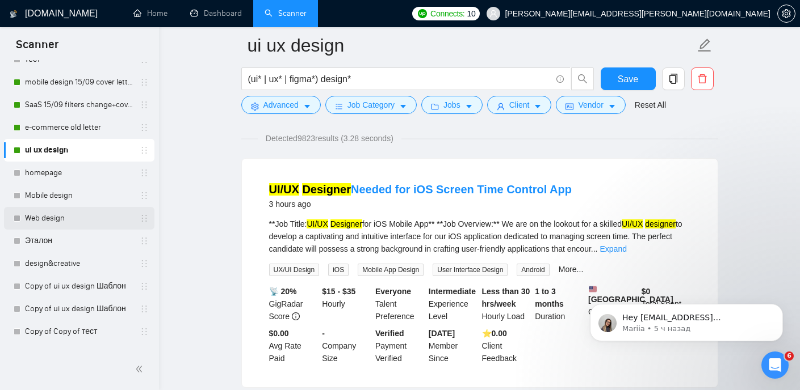
click at [68, 218] on link "Web design" at bounding box center [79, 218] width 108 height 23
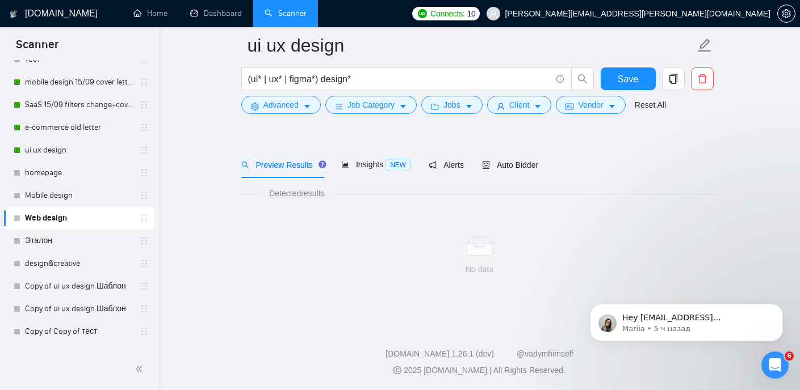
scroll to position [24, 0]
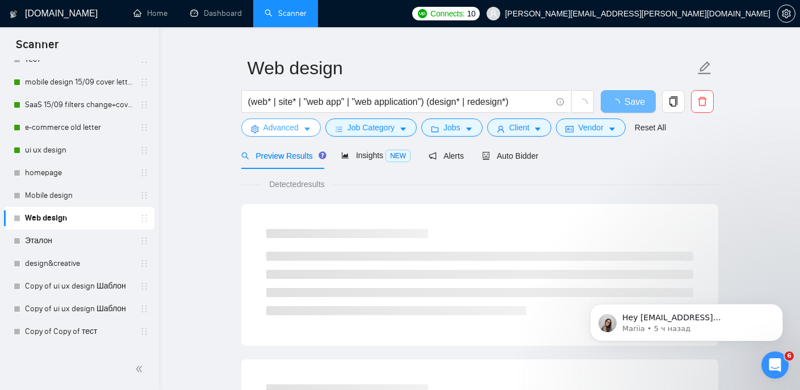
click at [298, 127] on span "Advanced" at bounding box center [280, 127] width 35 height 12
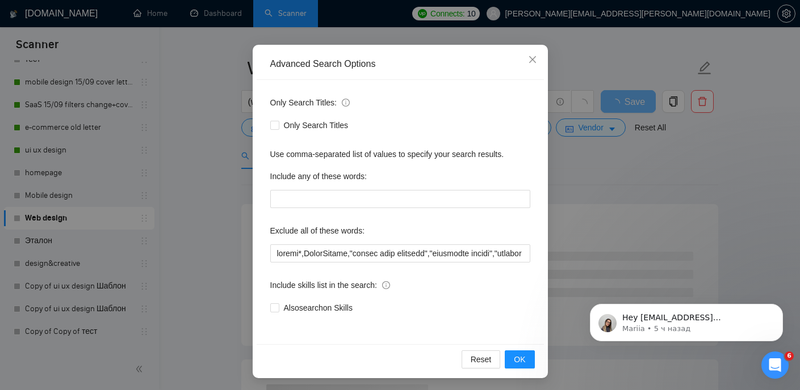
scroll to position [82, 0]
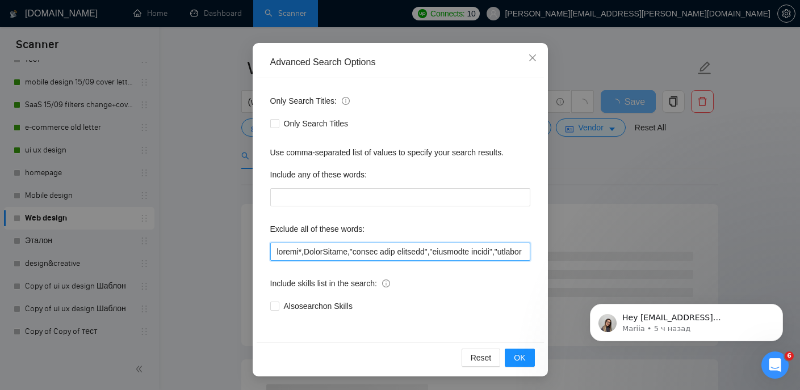
click at [347, 249] on input "text" at bounding box center [400, 252] width 260 height 18
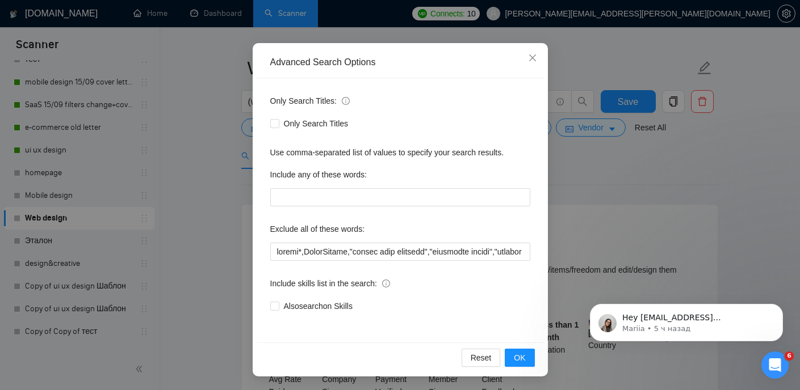
click at [452, 96] on div "Only Search Titles:" at bounding box center [400, 103] width 260 height 23
click at [523, 56] on span "Close" at bounding box center [532, 58] width 31 height 31
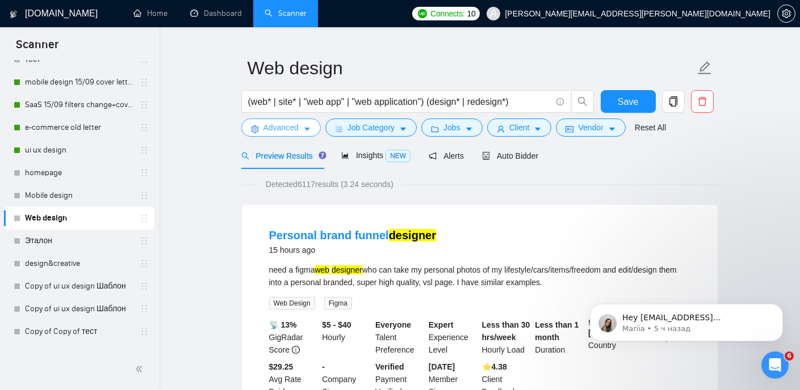
scroll to position [9, 0]
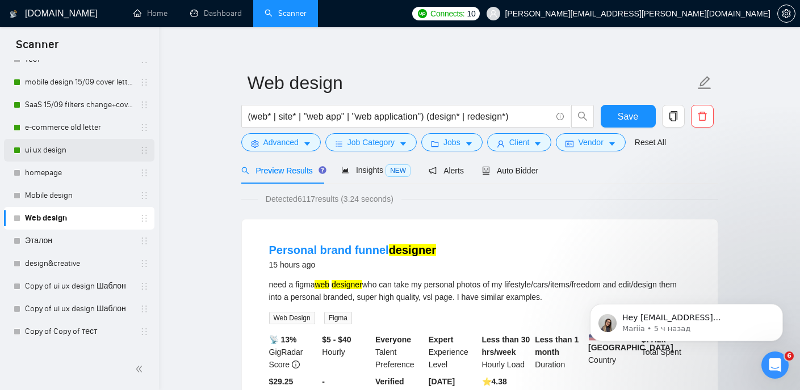
click at [59, 149] on link "ui ux design" at bounding box center [79, 150] width 108 height 23
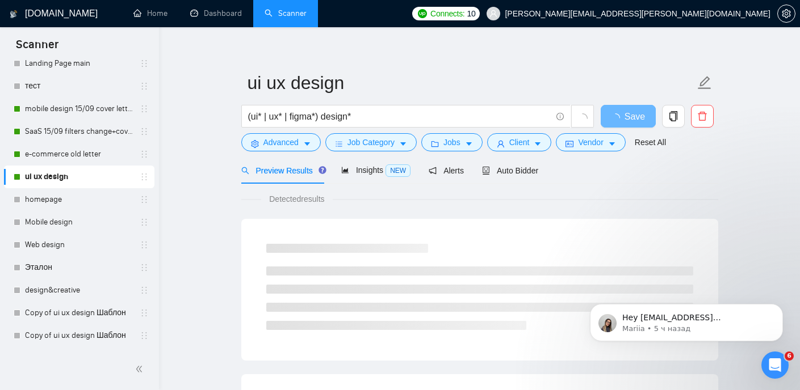
scroll to position [121, 0]
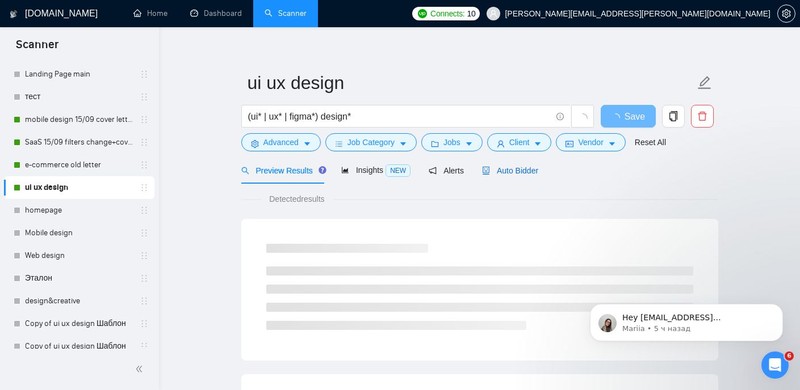
click at [519, 169] on span "Auto Bidder" at bounding box center [510, 170] width 56 height 9
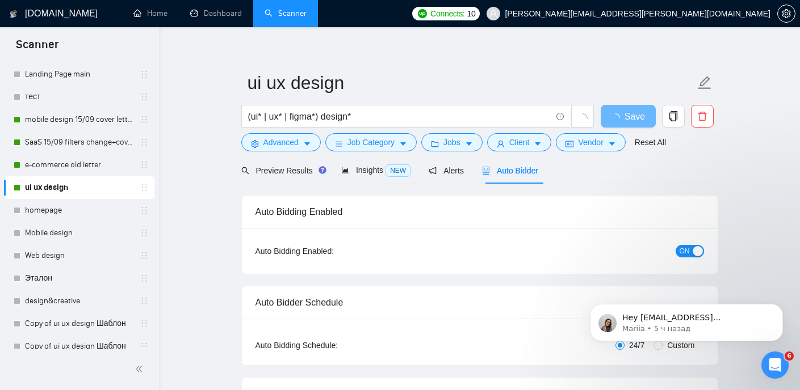
checkbox input "true"
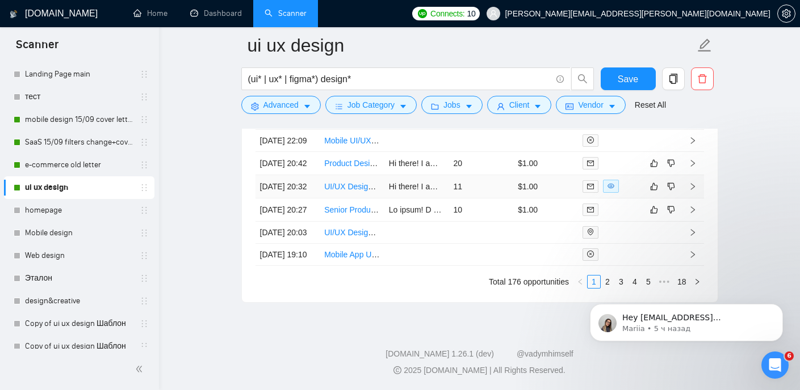
scroll to position [3203, 0]
click at [599, 292] on body "Hey ivan29lines@gmail.com, Looks like your Upwork agency 29Lines ran out of con…" at bounding box center [686, 320] width 218 height 70
click at [601, 288] on body "Hey ivan29lines@gmail.com, Looks like your Upwork agency 29Lines ran out of con…" at bounding box center [686, 320] width 218 height 70
click at [605, 278] on link "2" at bounding box center [607, 282] width 12 height 12
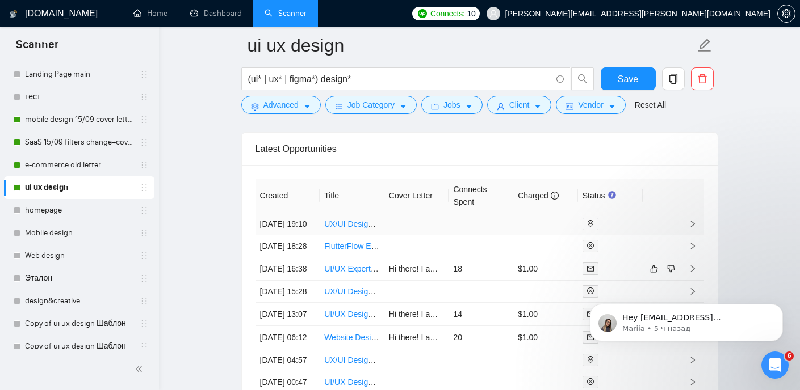
scroll to position [2914, 0]
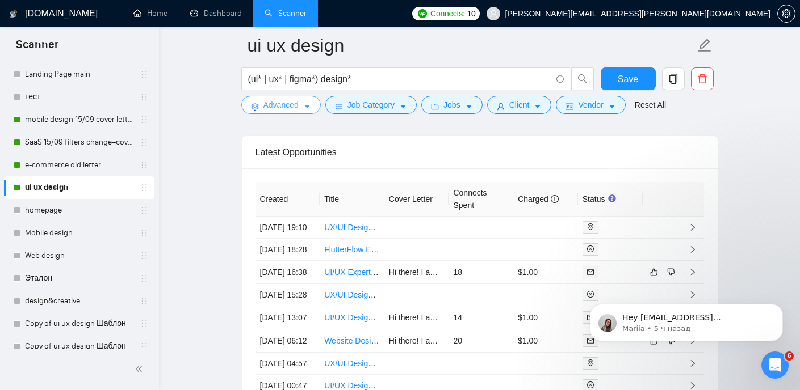
click at [306, 106] on icon "caret-down" at bounding box center [307, 107] width 6 height 3
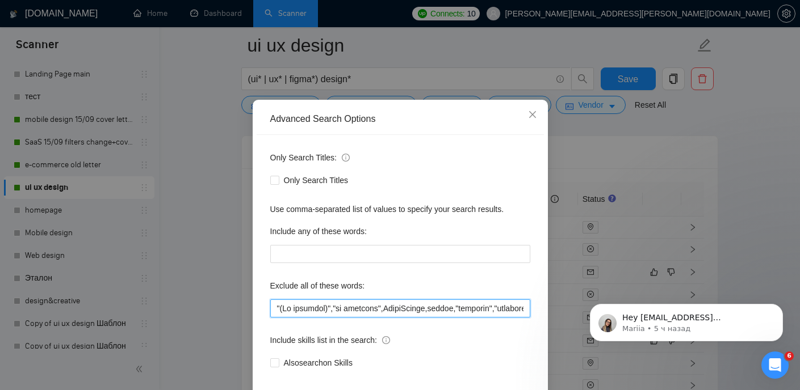
click at [337, 318] on input "text" at bounding box center [400, 309] width 260 height 18
paste input "FlutterFlow"
click at [383, 318] on input "text" at bounding box center [400, 309] width 260 height 18
drag, startPoint x: 385, startPoint y: 334, endPoint x: 339, endPoint y: 336, distance: 46.0
click at [339, 318] on input "text" at bounding box center [400, 309] width 260 height 18
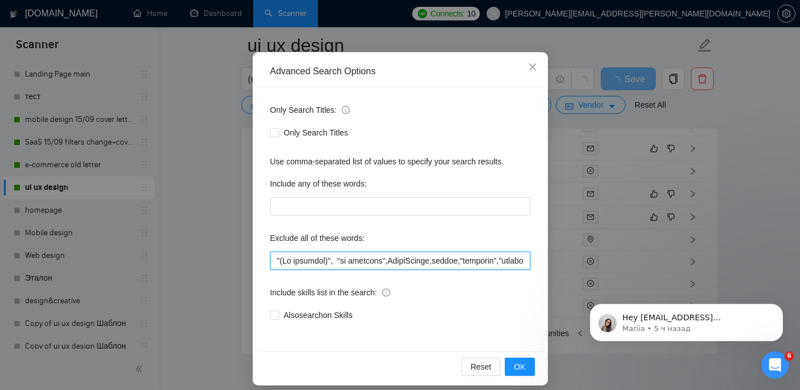
scroll to position [72, 0]
paste input "FlutterFlow ,"
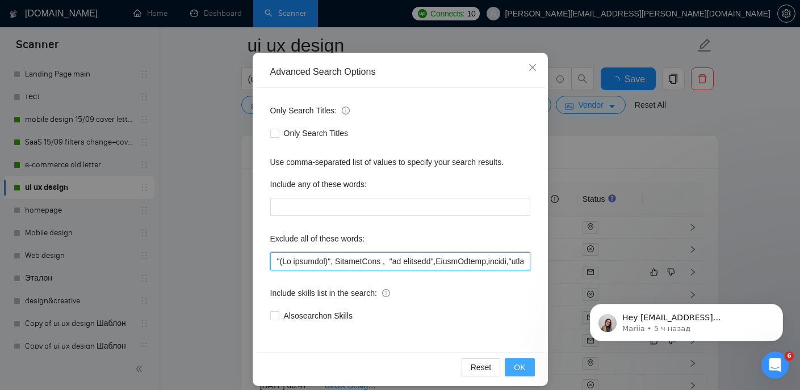
type input ""(No agencies)", FlutterFlow , "no agencies",LearnWorlds,mentor,"tutoring","dev…"
click at [517, 365] on span "OK" at bounding box center [519, 367] width 11 height 12
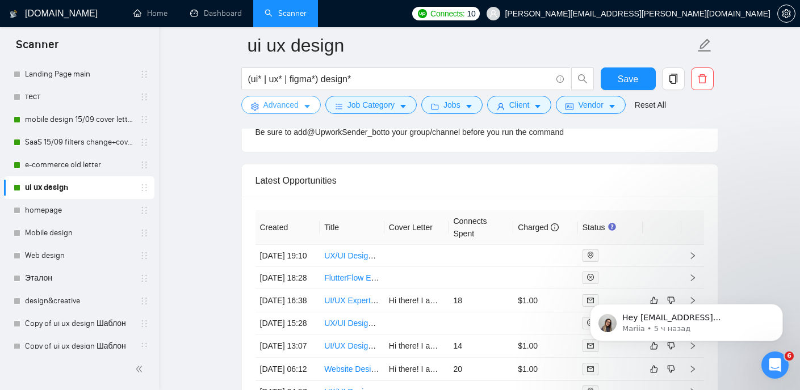
scroll to position [2897, 0]
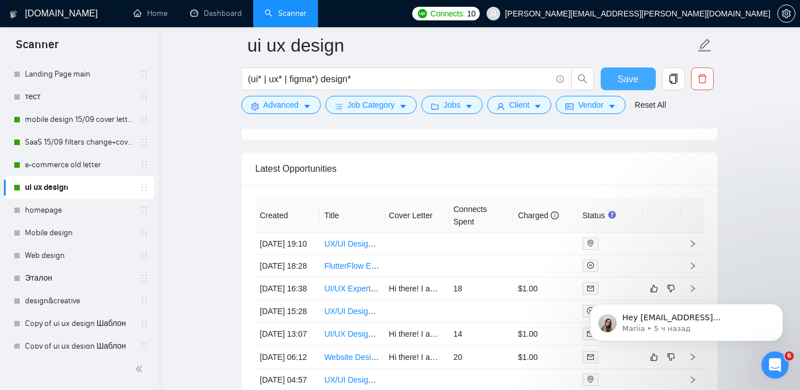
click at [623, 81] on span "Save" at bounding box center [627, 79] width 20 height 14
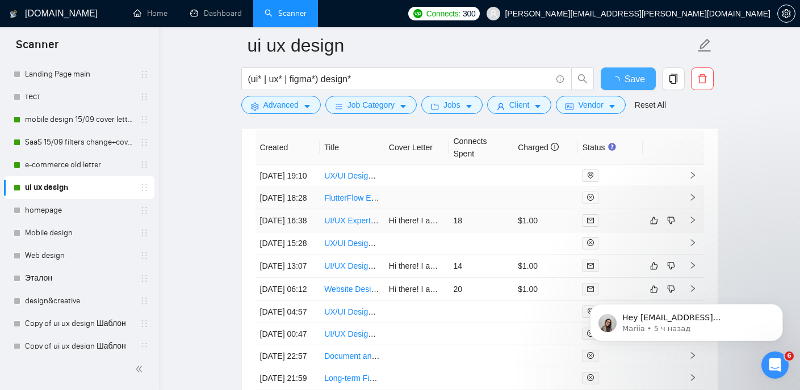
checkbox input "true"
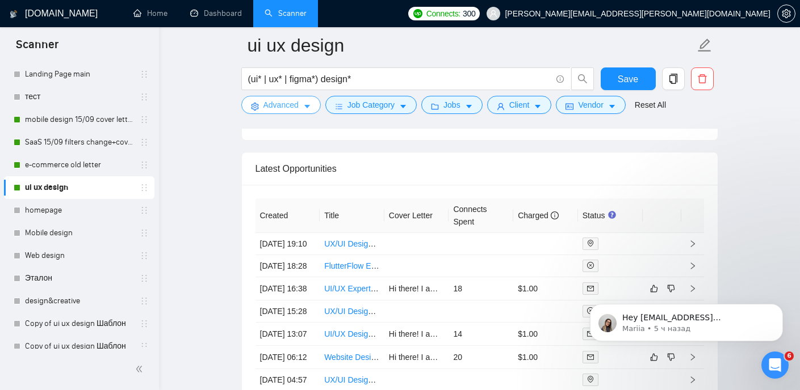
click at [303, 102] on button "Advanced" at bounding box center [280, 105] width 79 height 18
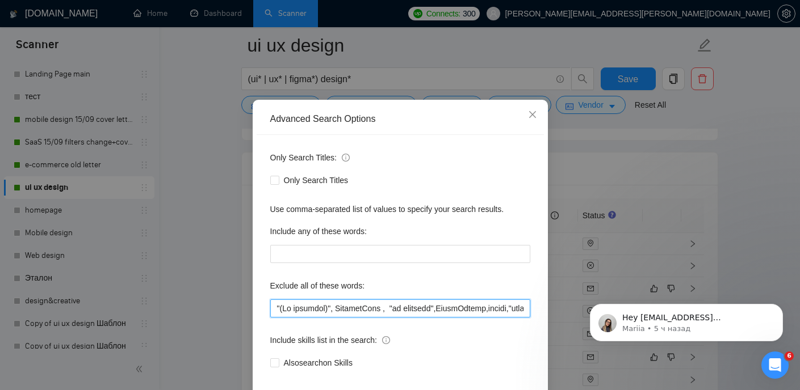
click at [381, 318] on input "text" at bounding box center [400, 309] width 260 height 18
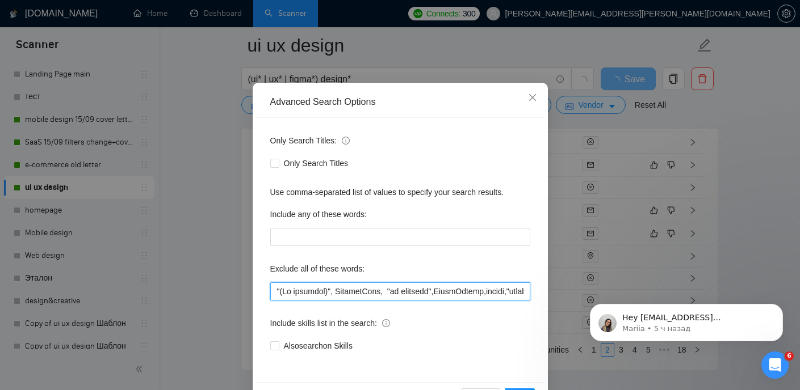
scroll to position [82, 0]
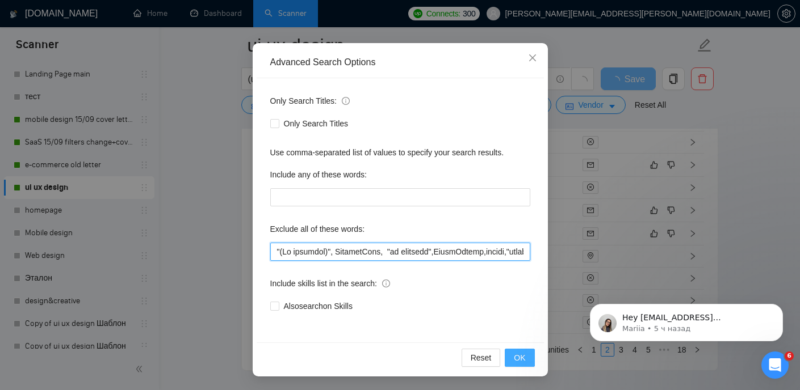
type input ""(No agencies)", FlutterFlow, "no agencies",LearnWorlds,mentor,"tutoring","deve…"
click at [531, 351] on button "OK" at bounding box center [519, 358] width 30 height 18
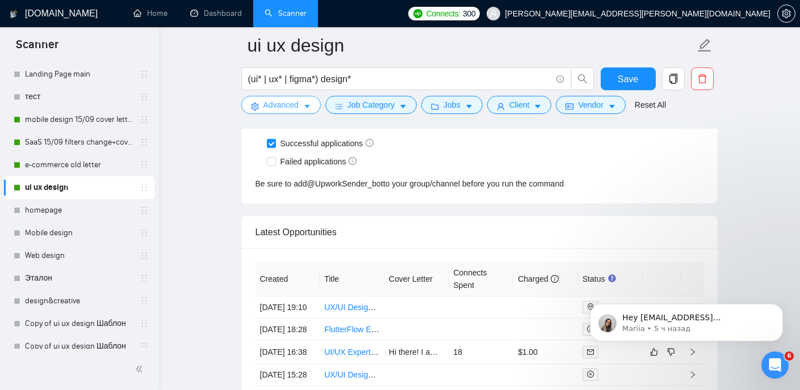
scroll to position [2834, 0]
click at [621, 85] on span "Save" at bounding box center [627, 79] width 20 height 14
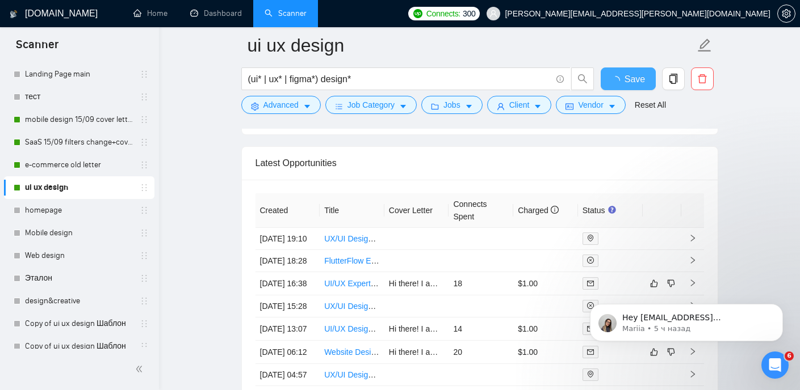
checkbox input "true"
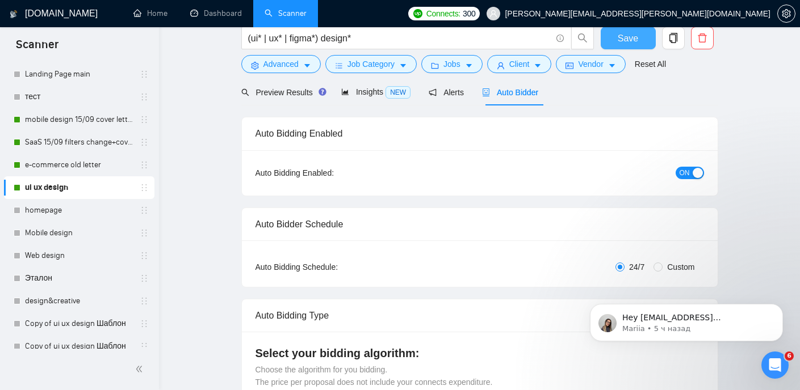
scroll to position [0, 0]
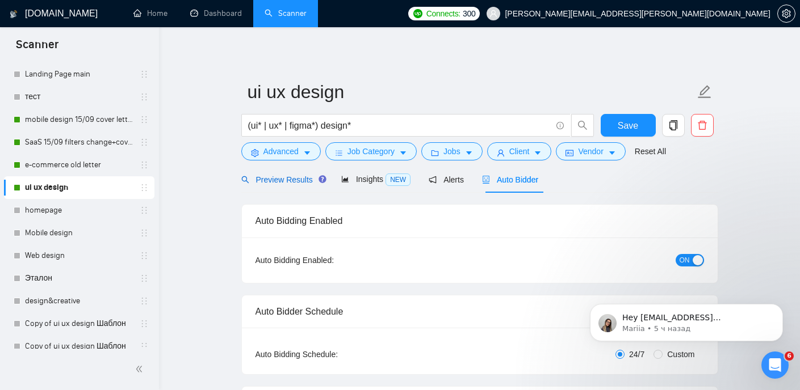
click at [299, 183] on span "Preview Results" at bounding box center [282, 179] width 82 height 9
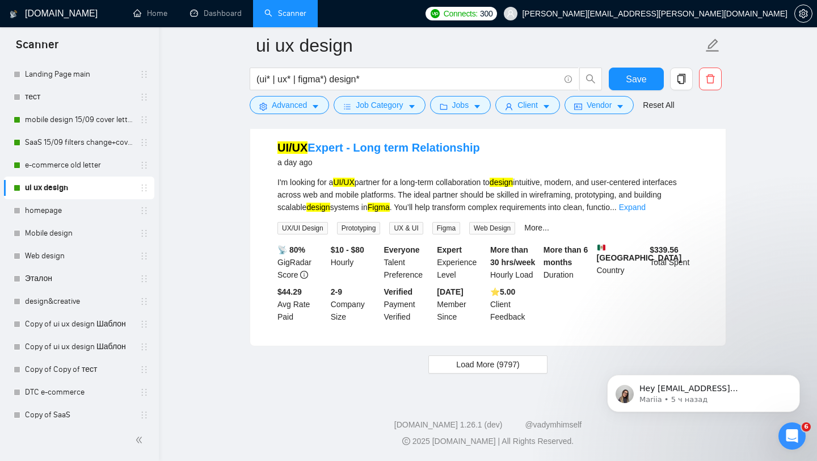
scroll to position [2355, 0]
click at [489, 367] on span "Load More (9797)" at bounding box center [487, 364] width 63 height 12
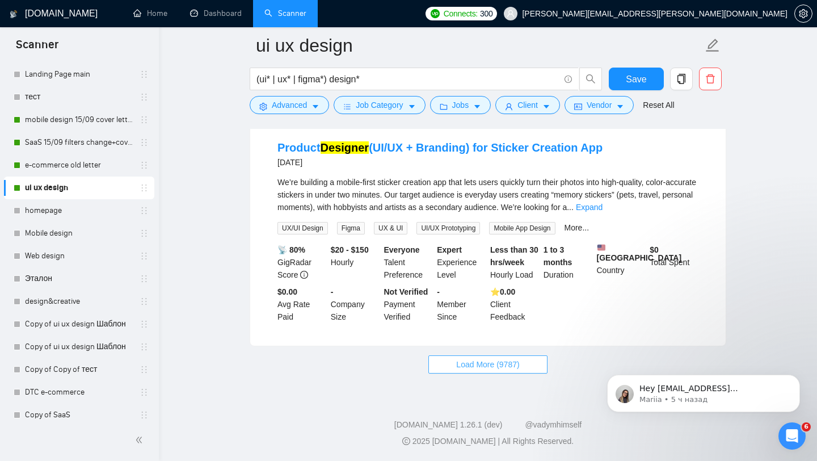
scroll to position [4845, 0]
click at [479, 361] on span "Load More (9787)" at bounding box center [487, 364] width 63 height 12
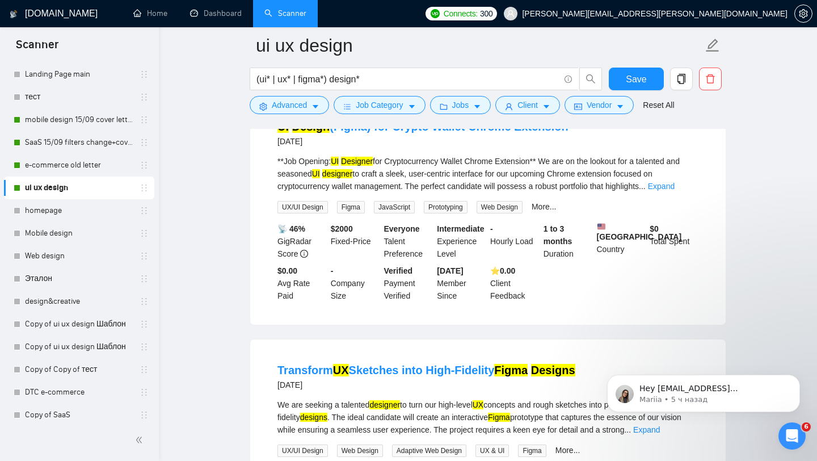
scroll to position [6994, 0]
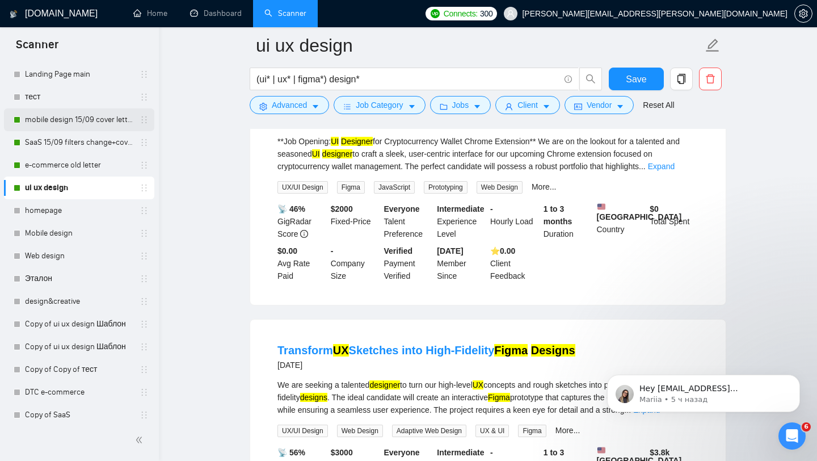
click at [65, 120] on link "mobile design 15/09 cover letter another first part" at bounding box center [79, 119] width 108 height 23
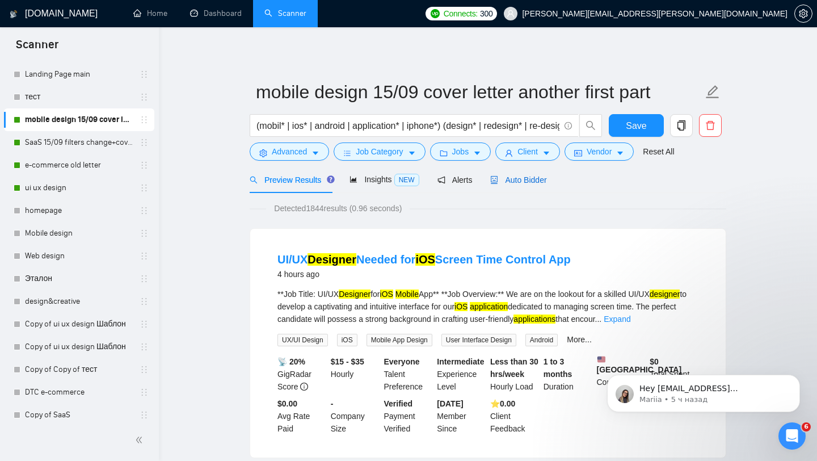
click at [520, 180] on span "Auto Bidder" at bounding box center [518, 179] width 56 height 9
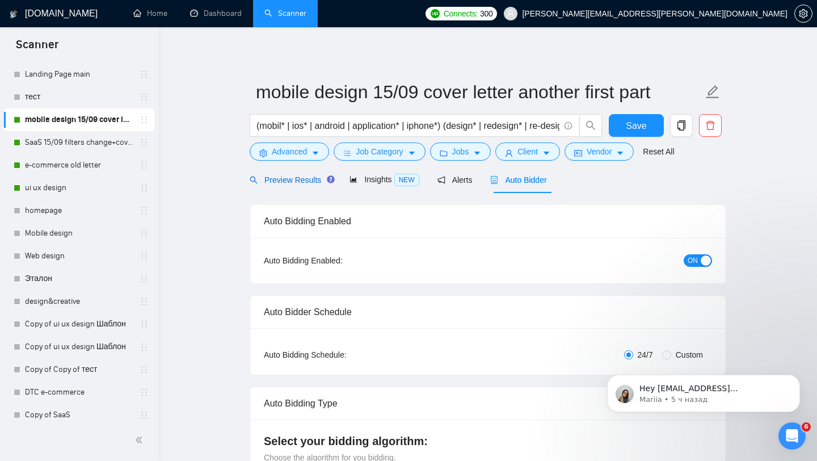
click at [293, 182] on span "Preview Results" at bounding box center [291, 179] width 82 height 9
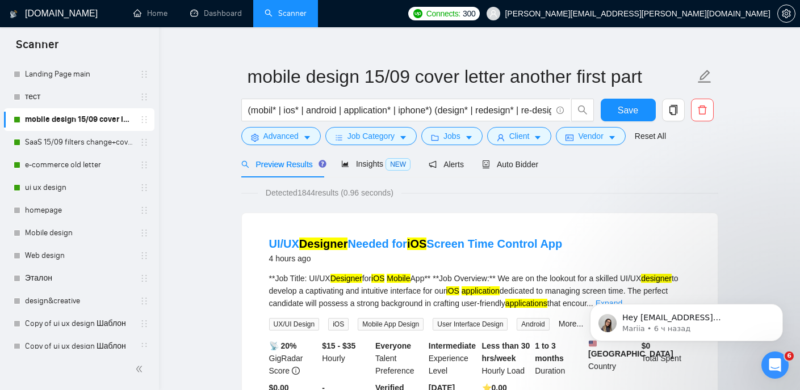
scroll to position [19, 0]
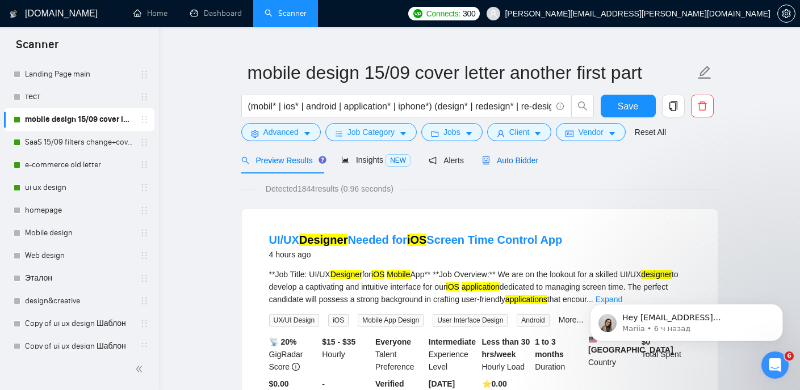
click at [511, 163] on span "Auto Bidder" at bounding box center [510, 160] width 56 height 9
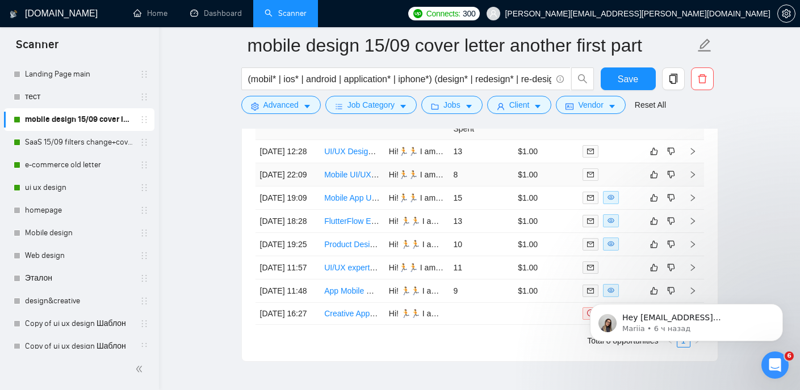
scroll to position [2835, 0]
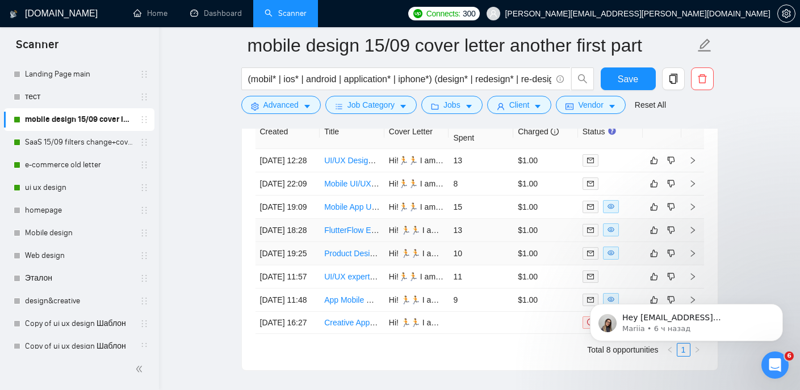
scroll to position [2827, 0]
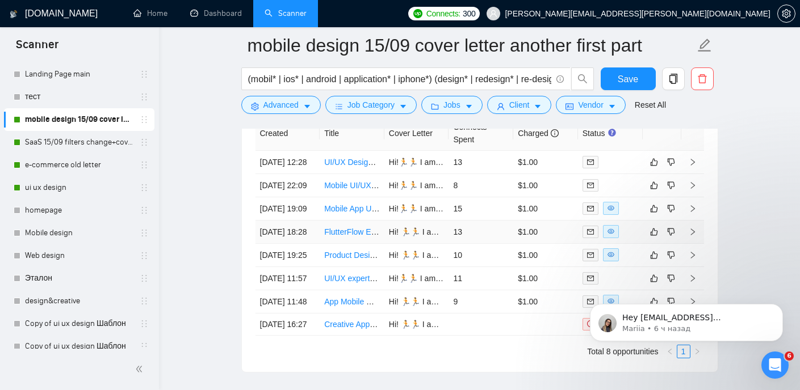
click at [354, 237] on link "FlutterFlow Expert Needed – Build Sleek On-Demand Service App (Fixed $1,500+ $5…" at bounding box center [493, 232] width 338 height 9
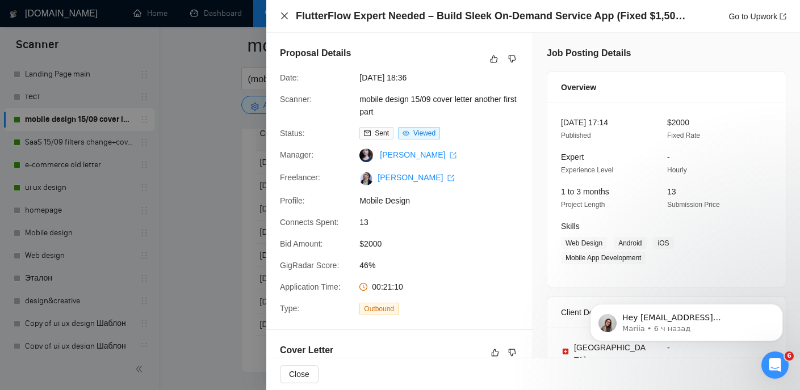
click at [285, 15] on icon "close" at bounding box center [284, 15] width 9 height 9
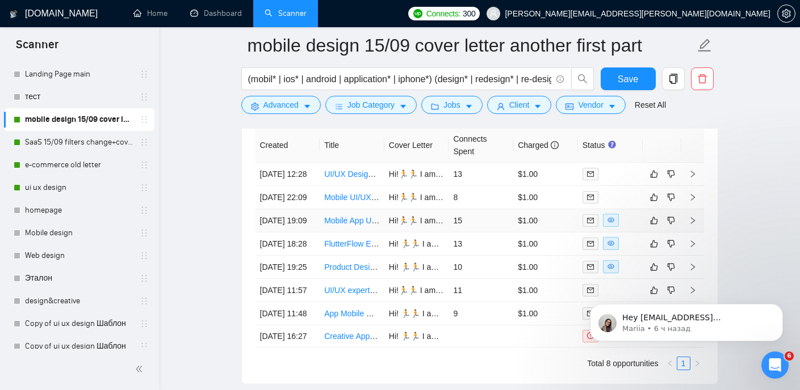
scroll to position [2810, 0]
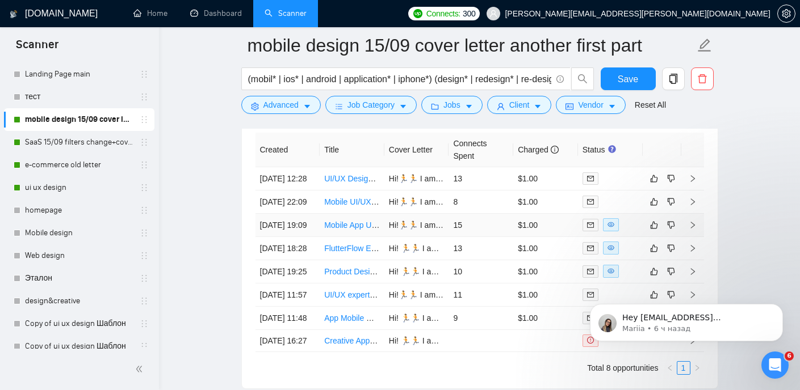
click at [355, 230] on link "Mobile App UX/UI Design in Figma" at bounding box center [415, 225] width 183 height 9
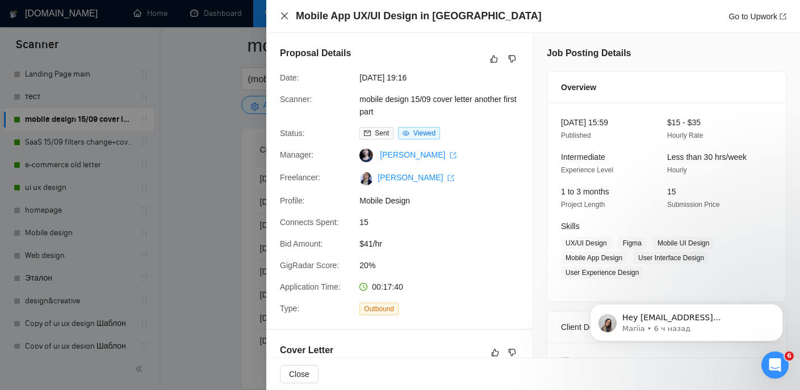
click at [288, 16] on icon "close" at bounding box center [284, 15] width 9 height 9
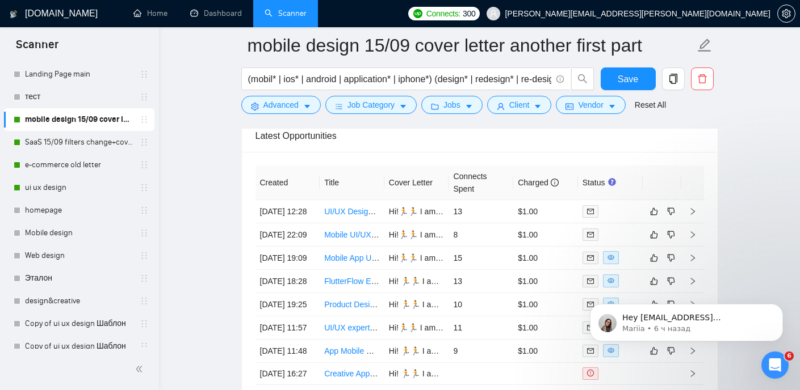
scroll to position [2770, 0]
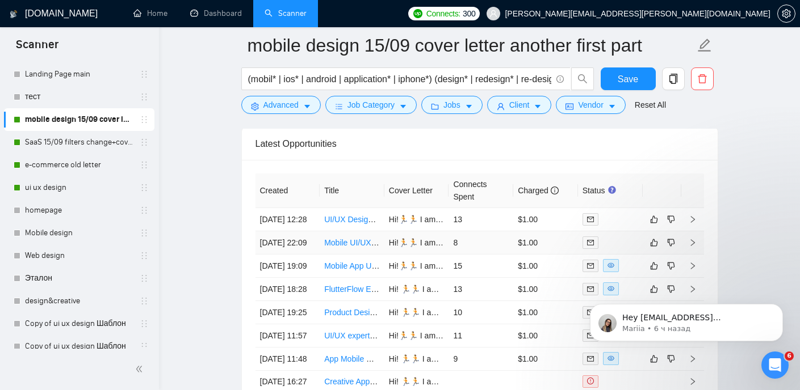
click at [352, 247] on link "Mobile UI/UX Designer" at bounding box center [364, 242] width 81 height 9
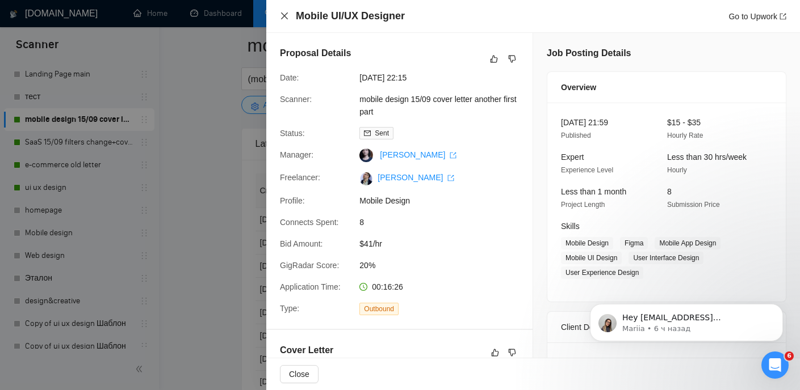
click at [284, 15] on icon "close" at bounding box center [284, 15] width 9 height 9
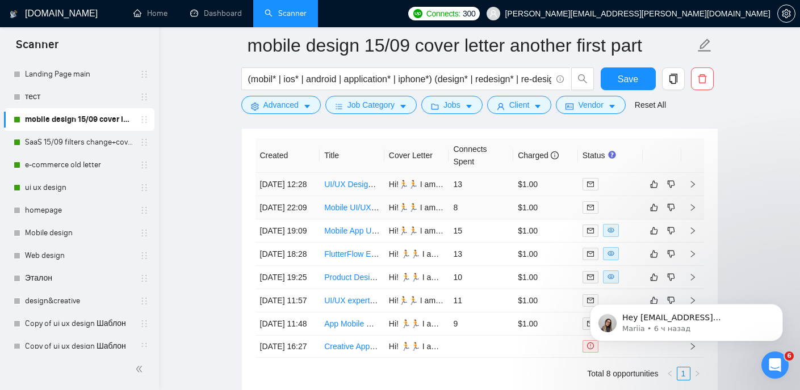
scroll to position [2761, 0]
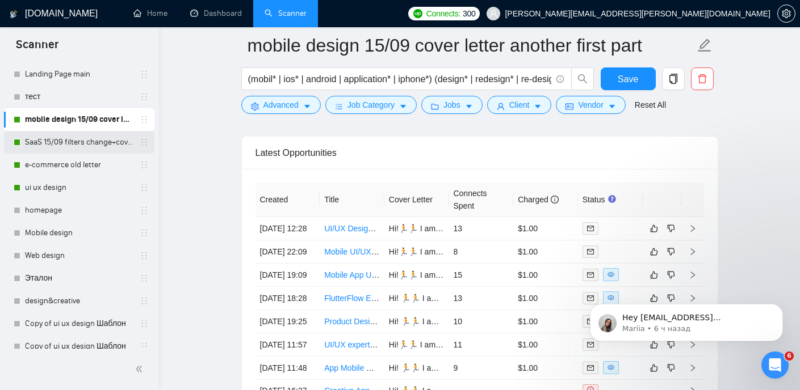
click at [75, 148] on link "SaaS 15/09 filters change+cover letter change" at bounding box center [79, 142] width 108 height 23
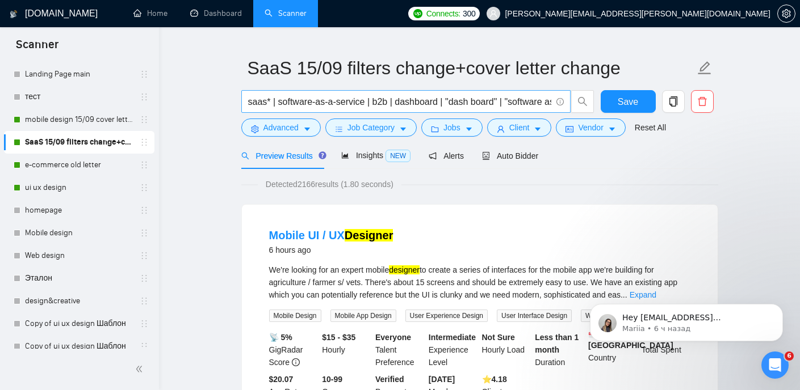
scroll to position [45, 0]
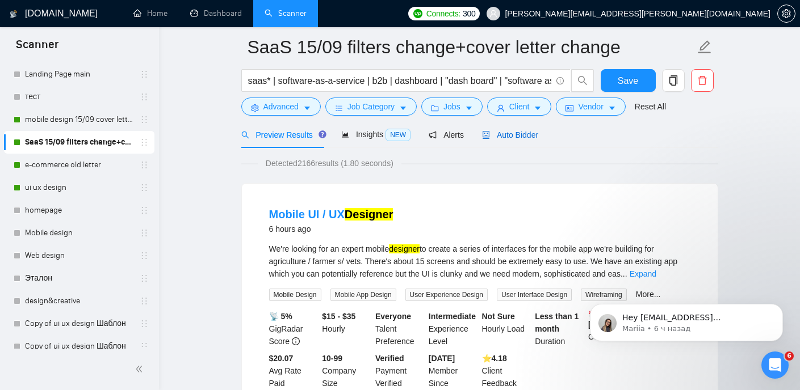
click at [522, 136] on span "Auto Bidder" at bounding box center [510, 135] width 56 height 9
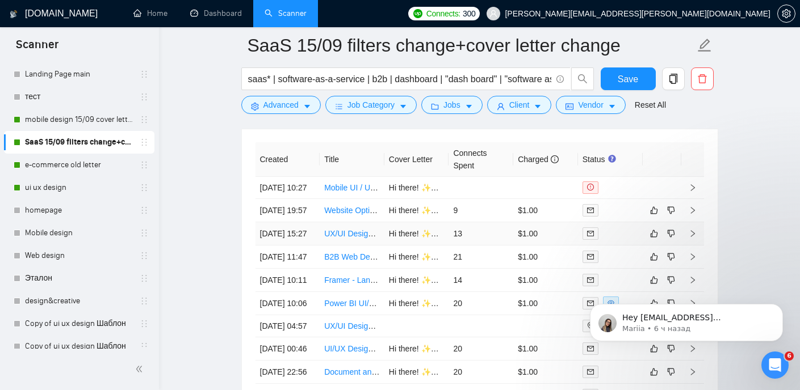
scroll to position [2798, 0]
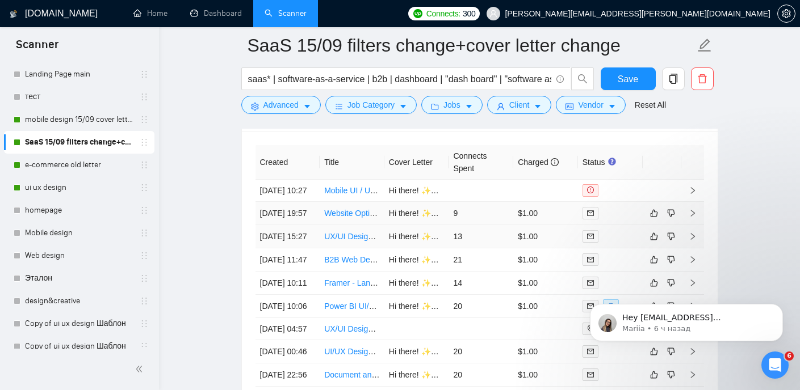
click at [354, 218] on link "Website Optimization for Framer - Mobile, Desktop, and Tablet" at bounding box center [433, 213] width 219 height 9
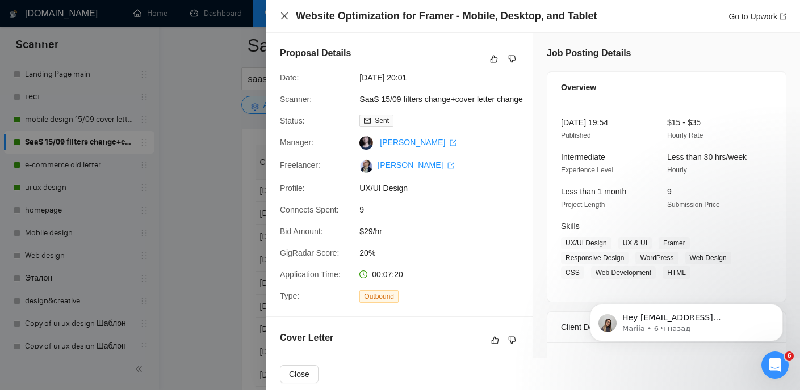
click at [285, 14] on icon "close" at bounding box center [284, 15] width 7 height 7
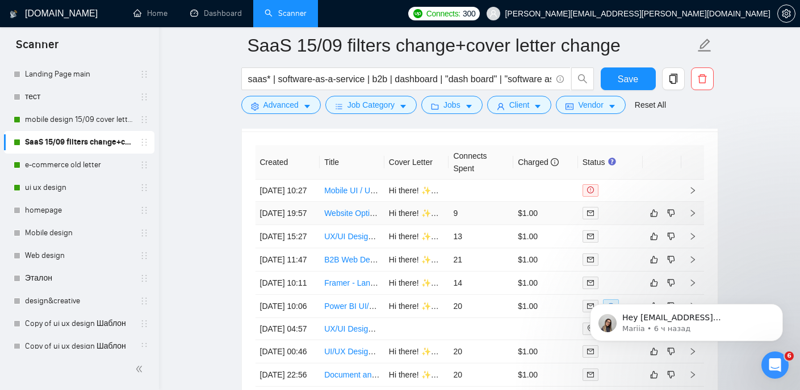
click at [361, 218] on link "Website Optimization for Framer - Mobile, Desktop, and Tablet" at bounding box center [433, 213] width 219 height 9
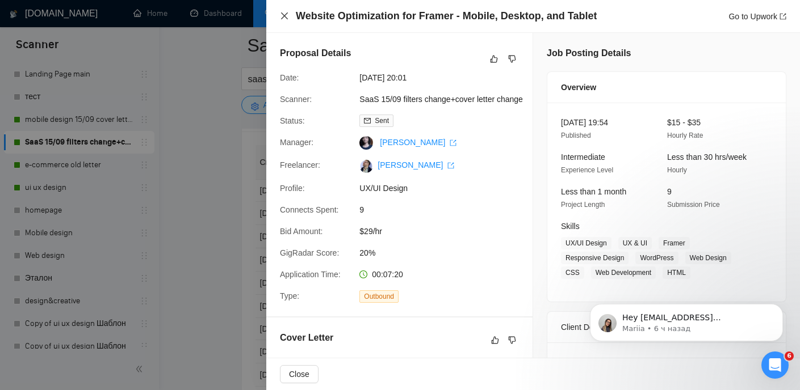
click at [287, 13] on icon "close" at bounding box center [284, 15] width 9 height 9
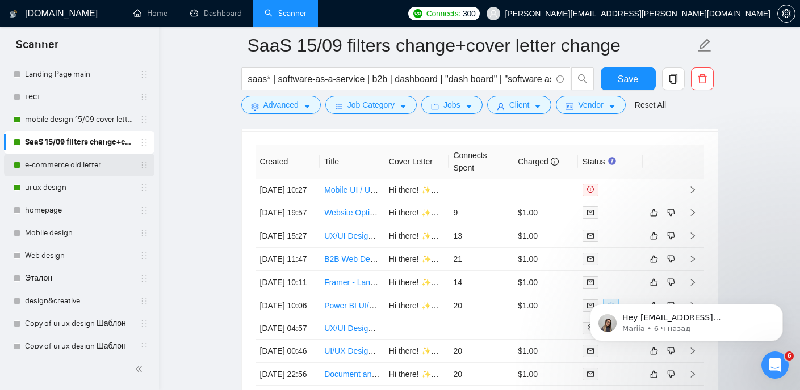
scroll to position [103, 0]
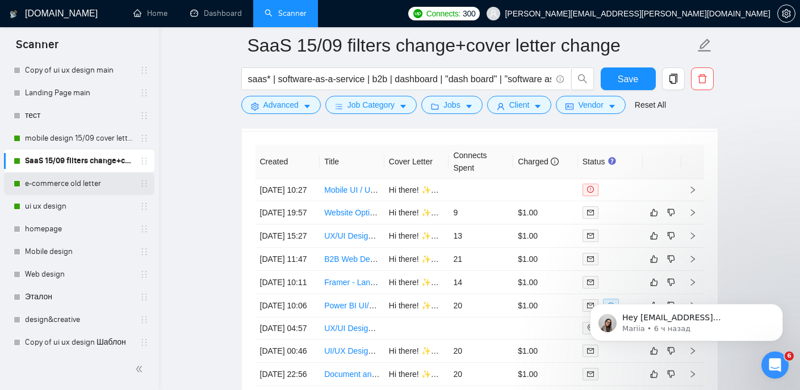
click at [81, 178] on link "e-commerce old letter" at bounding box center [79, 183] width 108 height 23
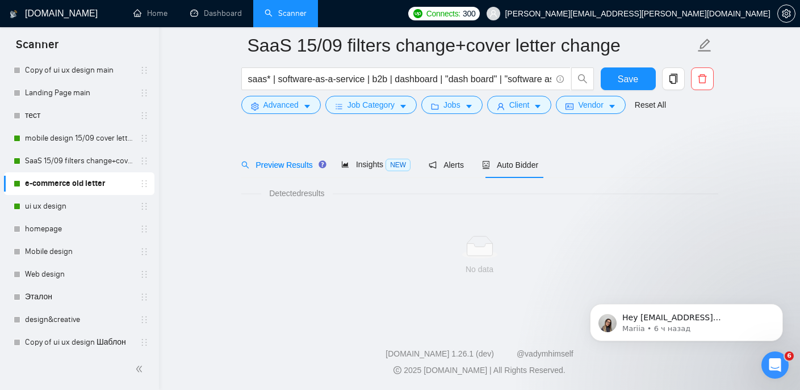
scroll to position [24, 0]
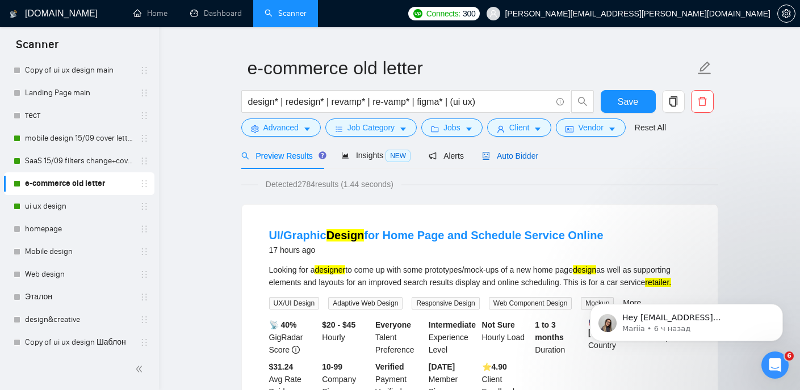
click at [515, 158] on span "Auto Bidder" at bounding box center [510, 156] width 56 height 9
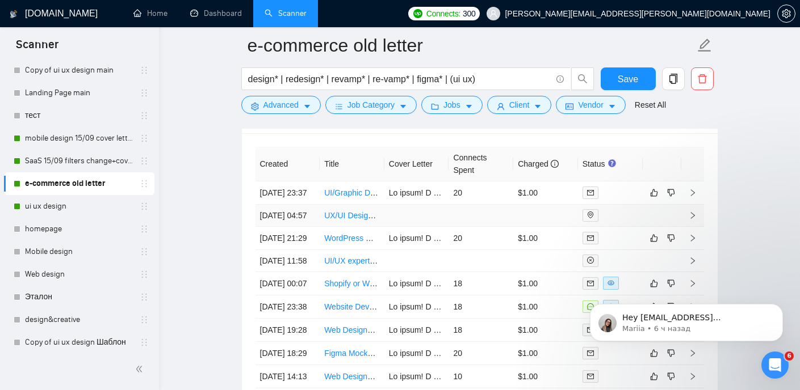
scroll to position [2786, 0]
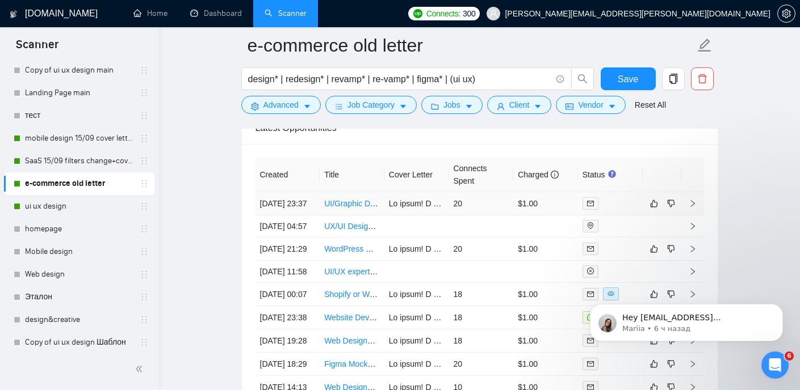
click at [339, 208] on link "UI/Graphic Design for Home Page and Schedule Service Online" at bounding box center [436, 203] width 225 height 9
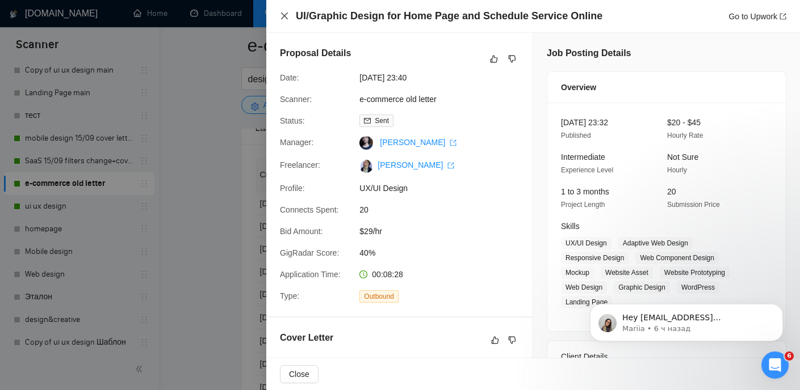
click at [286, 18] on icon "close" at bounding box center [284, 15] width 7 height 7
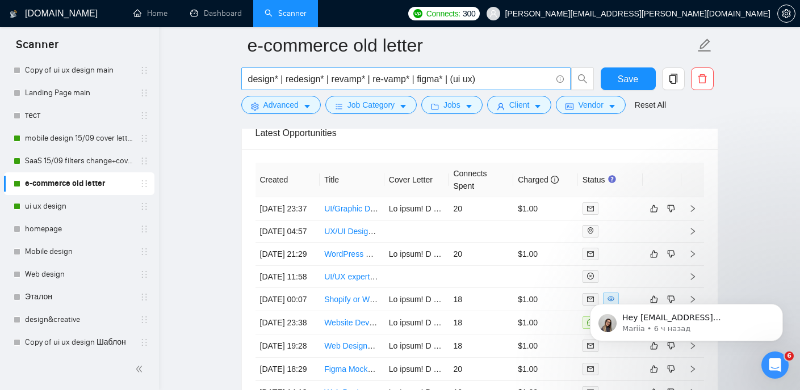
scroll to position [2761, 0]
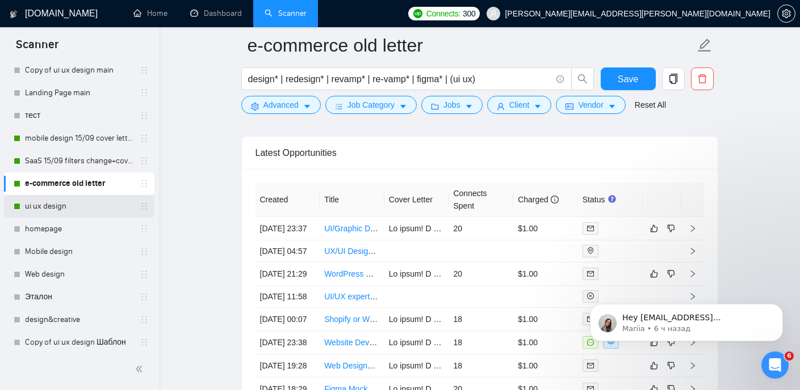
click at [82, 203] on link "ui ux design" at bounding box center [79, 206] width 108 height 23
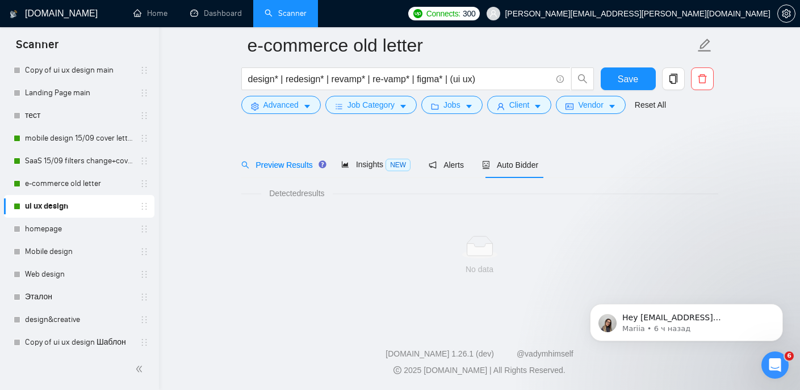
scroll to position [24, 0]
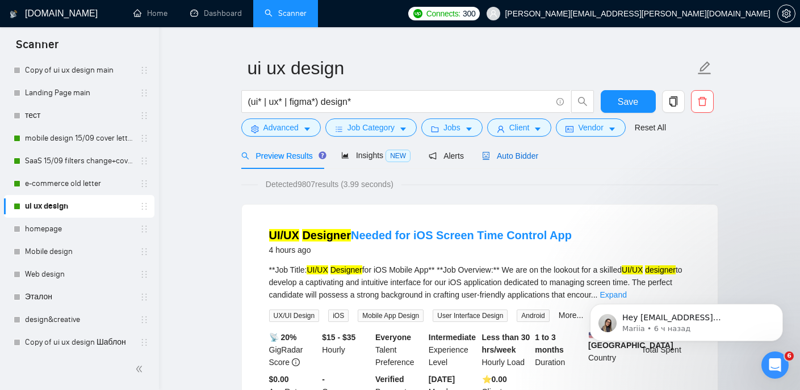
click at [522, 152] on span "Auto Bidder" at bounding box center [510, 156] width 56 height 9
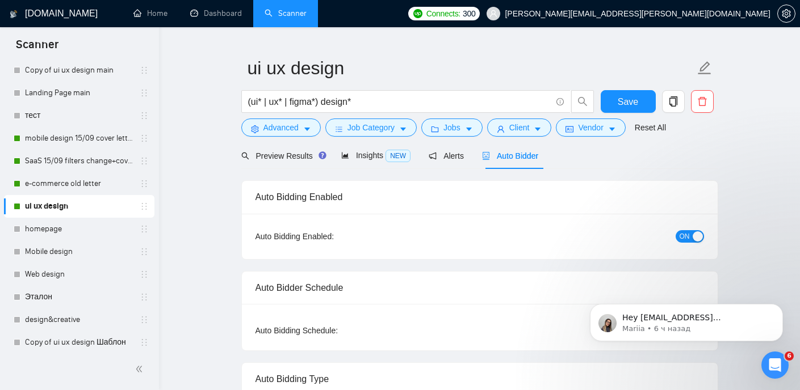
checkbox input "true"
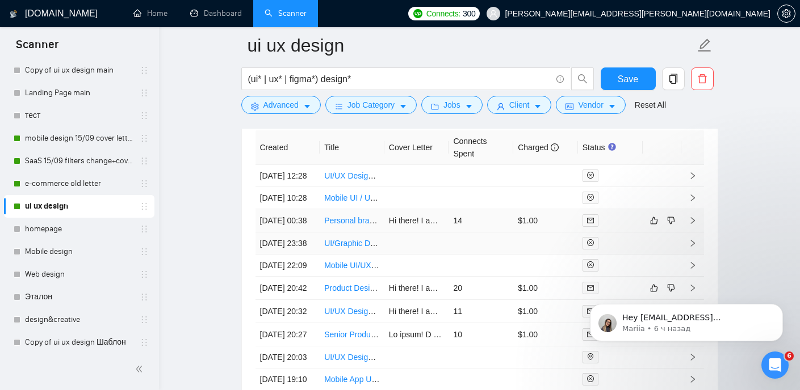
scroll to position [2968, 0]
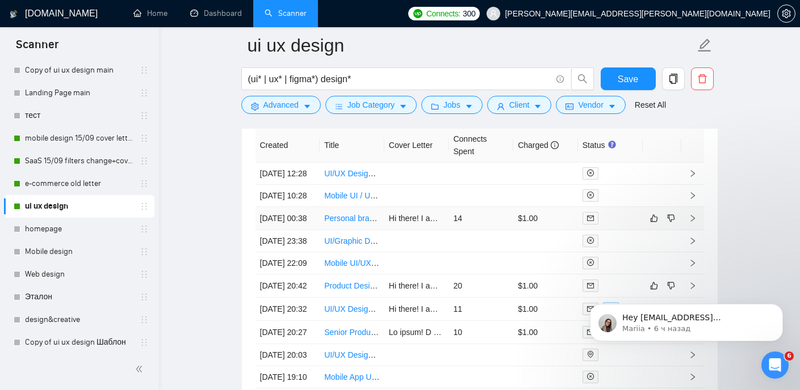
click at [350, 223] on link "Personal brand funnel designer" at bounding box center [379, 218] width 111 height 9
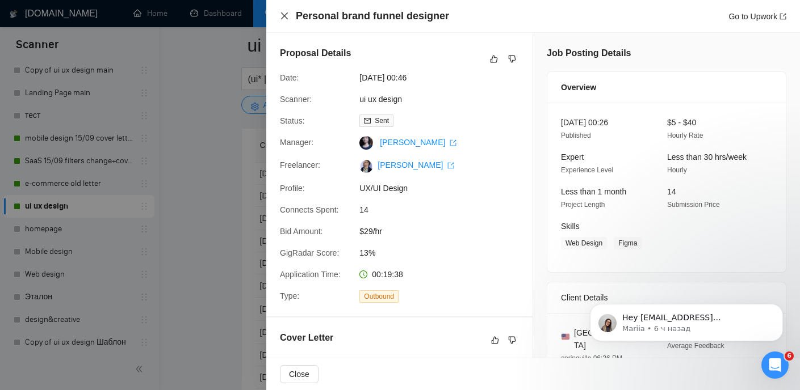
click at [286, 15] on icon "close" at bounding box center [284, 15] width 9 height 9
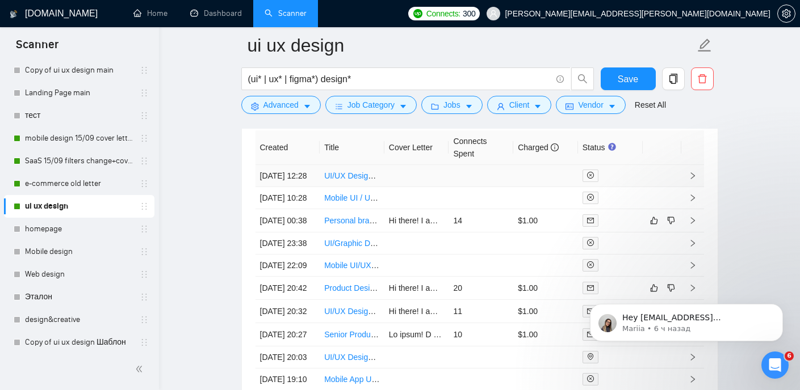
scroll to position [2969, 0]
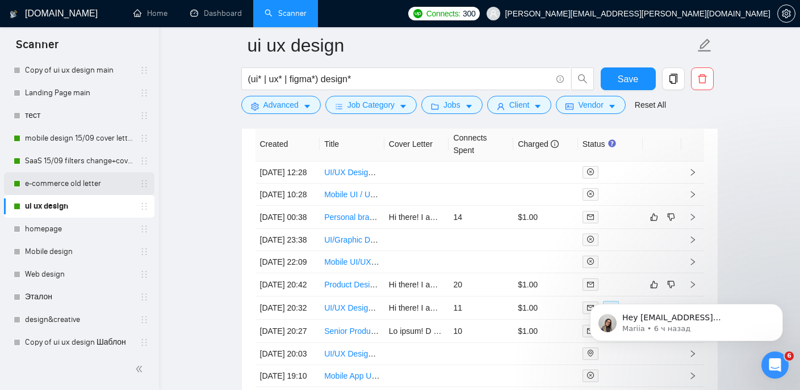
click at [87, 186] on link "e-commerce old letter" at bounding box center [79, 183] width 108 height 23
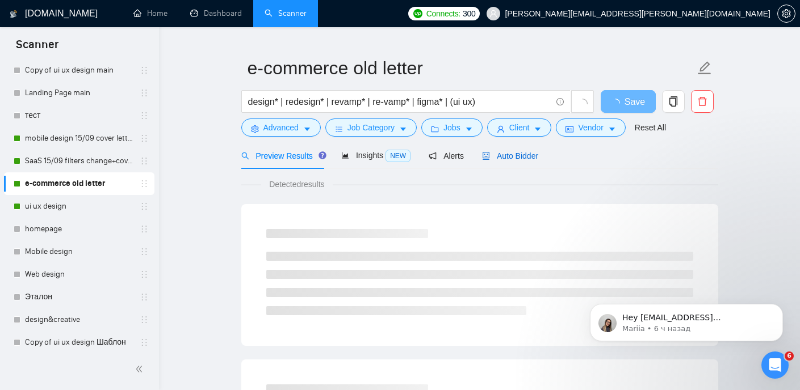
click at [519, 155] on span "Auto Bidder" at bounding box center [510, 156] width 56 height 9
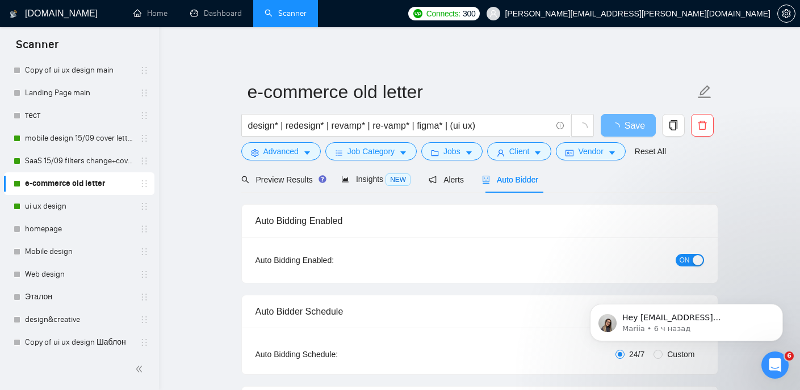
click at [512, 182] on span "Auto Bidder" at bounding box center [510, 179] width 56 height 9
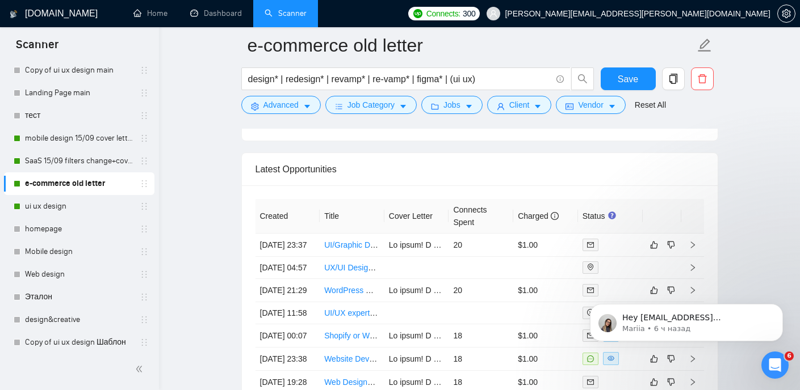
scroll to position [2748, 0]
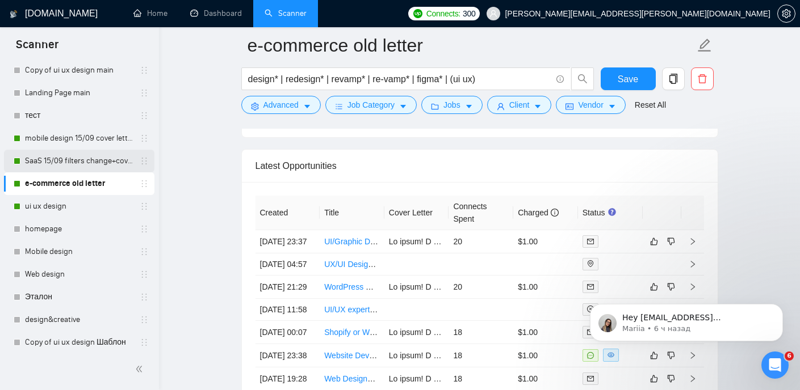
click at [104, 159] on link "SaaS 15/09 filters change+cover letter change" at bounding box center [79, 161] width 108 height 23
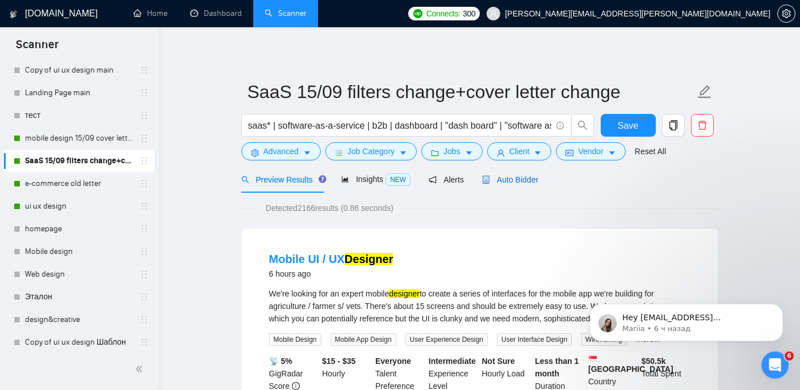
click at [501, 177] on span "Auto Bidder" at bounding box center [510, 179] width 56 height 9
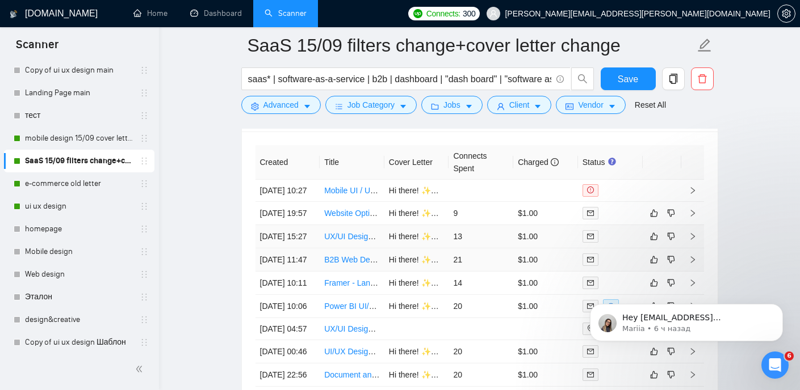
scroll to position [2796, 0]
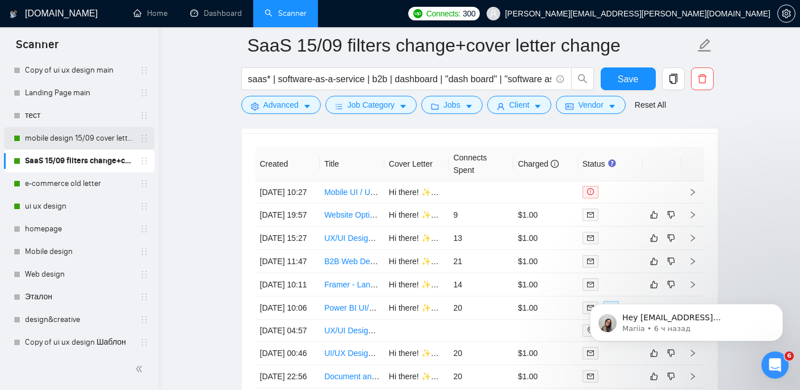
click at [73, 142] on link "mobile design 15/09 cover letter another first part" at bounding box center [79, 138] width 108 height 23
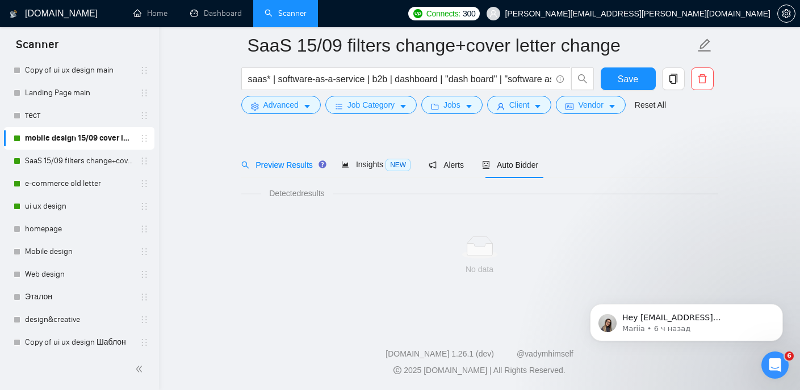
scroll to position [24, 0]
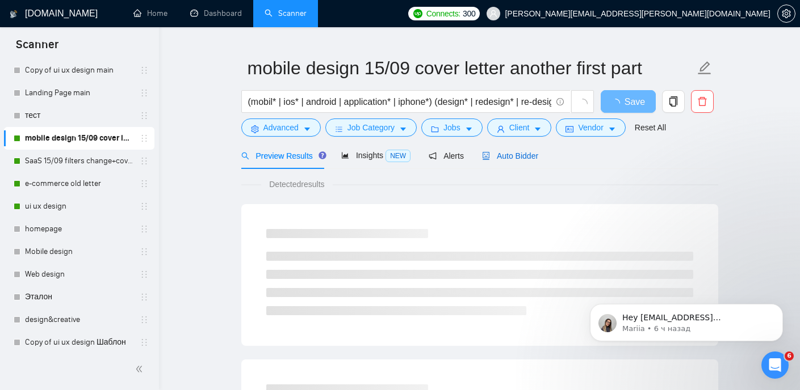
click at [509, 152] on span "Auto Bidder" at bounding box center [510, 156] width 56 height 9
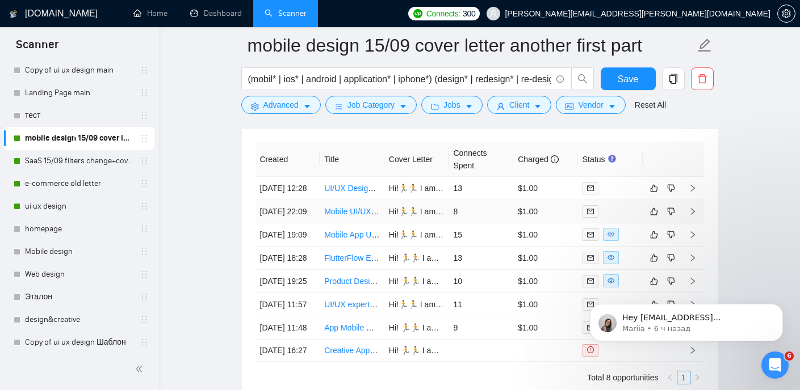
scroll to position [2799, 0]
click at [343, 195] on link "UI/UX Designer Needed for iOS Screen Time Control App" at bounding box center [425, 190] width 203 height 9
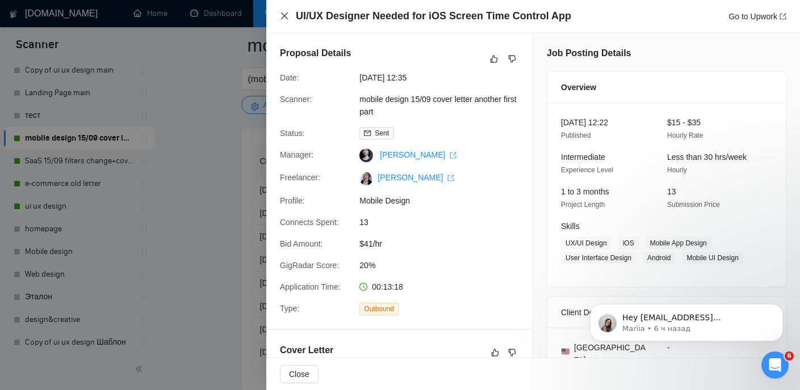
click at [283, 17] on icon "close" at bounding box center [284, 15] width 7 height 7
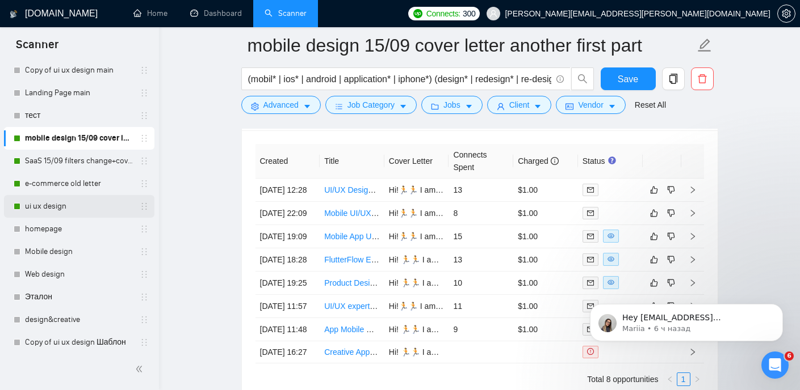
click at [75, 203] on link "ui ux design" at bounding box center [79, 206] width 108 height 23
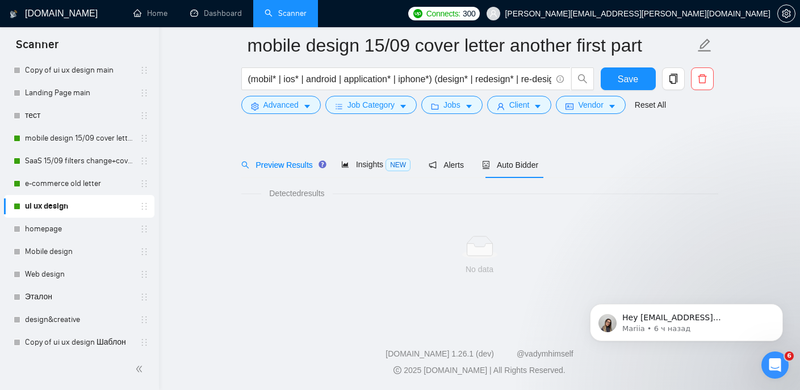
scroll to position [24, 0]
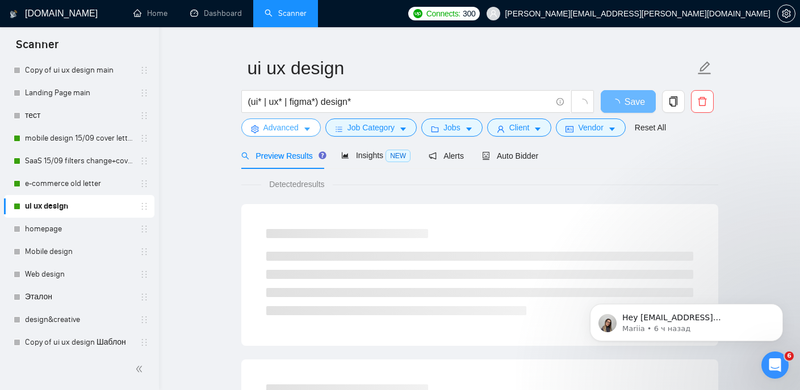
click at [308, 127] on icon "caret-down" at bounding box center [307, 129] width 8 height 8
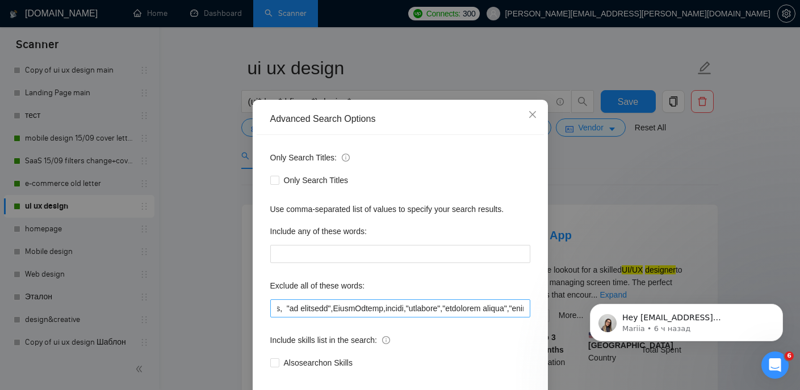
scroll to position [0, 81]
click at [471, 318] on input "text" at bounding box center [400, 309] width 260 height 18
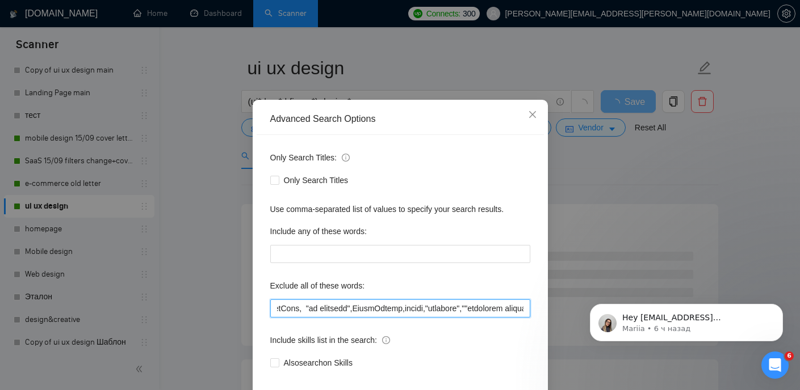
paste input "personal photos"
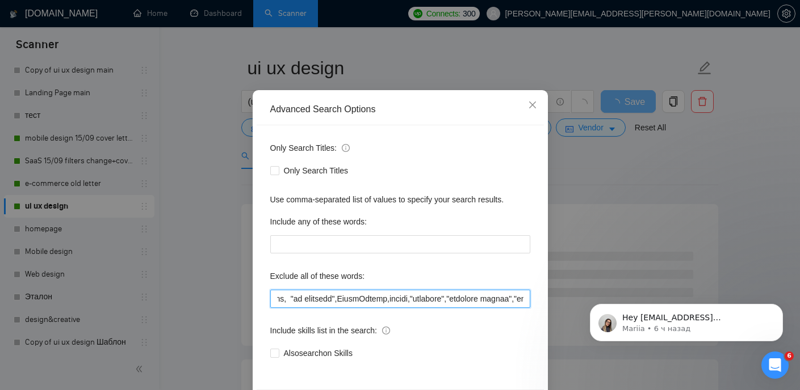
scroll to position [82, 0]
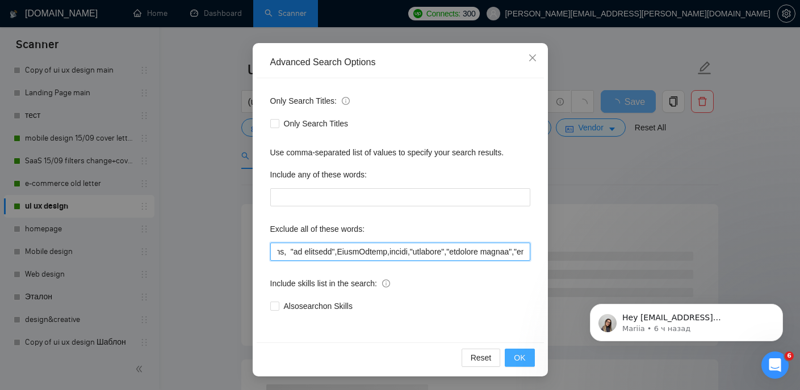
type input ""(No agencies)", FlutterFlow, "no agencies",LearnWorlds,mentor,"tutoring","pers…"
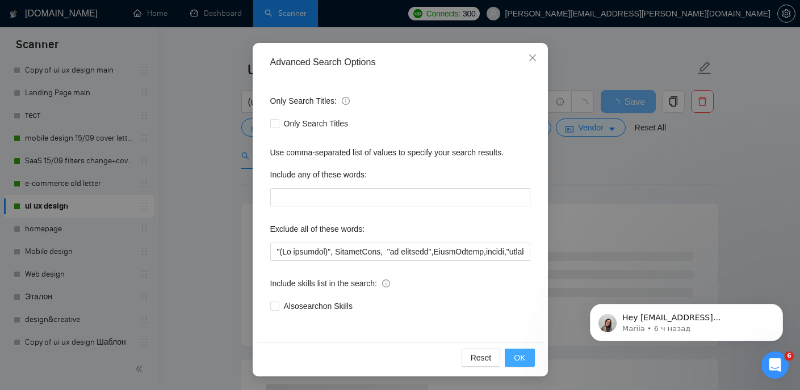
click at [516, 356] on span "OK" at bounding box center [519, 358] width 11 height 12
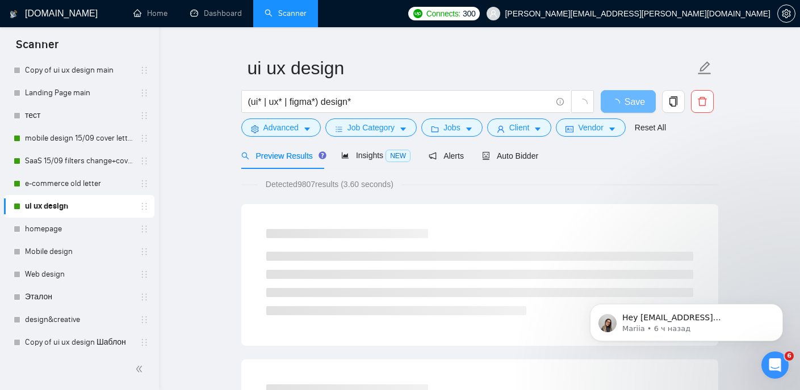
scroll to position [25, 0]
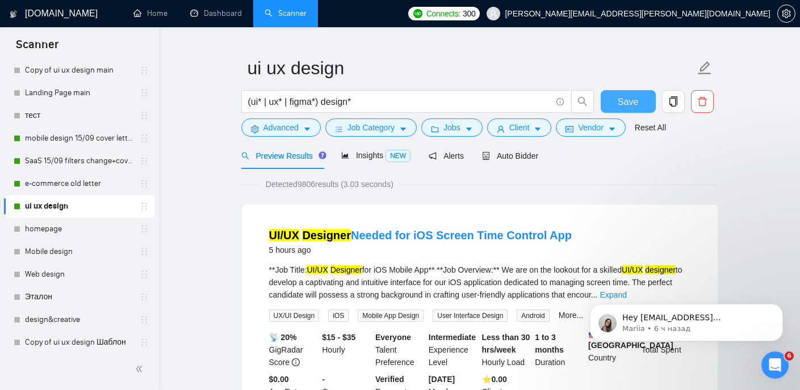
click at [629, 100] on span "Save" at bounding box center [627, 102] width 20 height 14
click at [92, 163] on link "SaaS 15/09 filters change+cover letter change" at bounding box center [79, 161] width 108 height 23
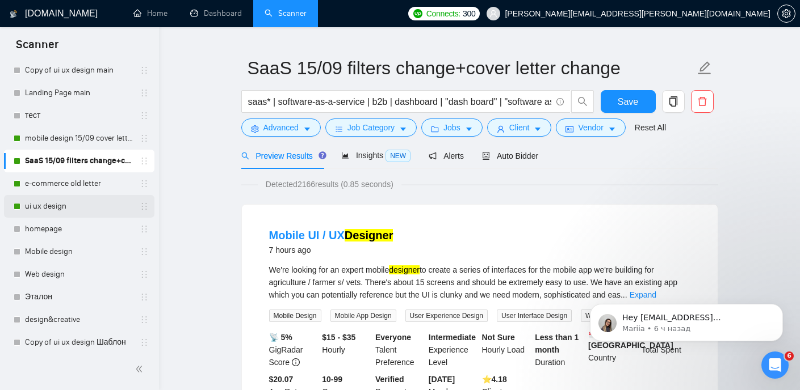
click at [85, 208] on link "ui ux design" at bounding box center [79, 206] width 108 height 23
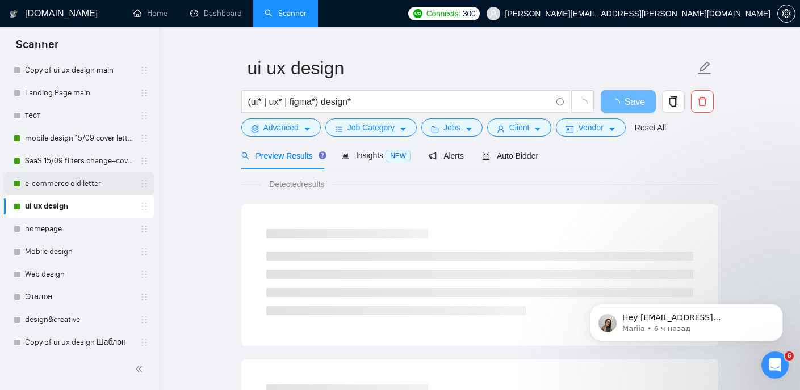
click at [96, 187] on link "e-commerce old letter" at bounding box center [79, 183] width 108 height 23
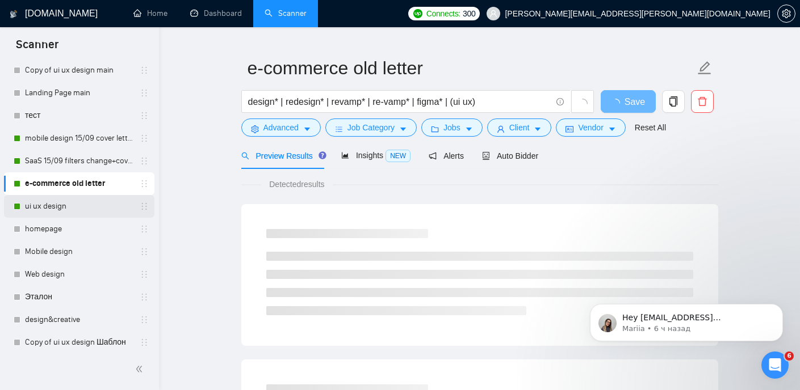
click at [81, 204] on link "ui ux design" at bounding box center [79, 206] width 108 height 23
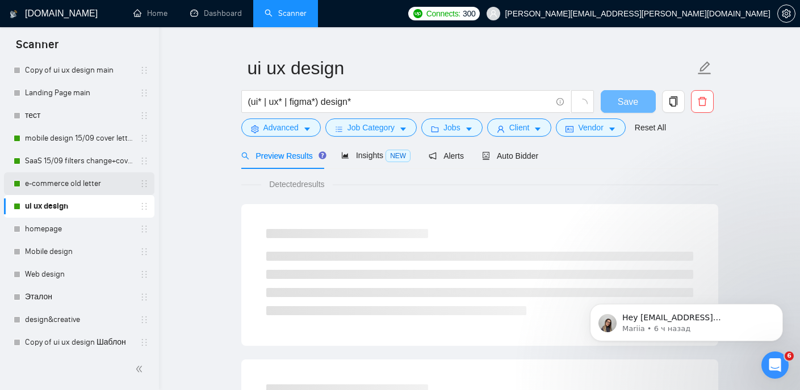
click at [94, 179] on link "e-commerce old letter" at bounding box center [79, 183] width 108 height 23
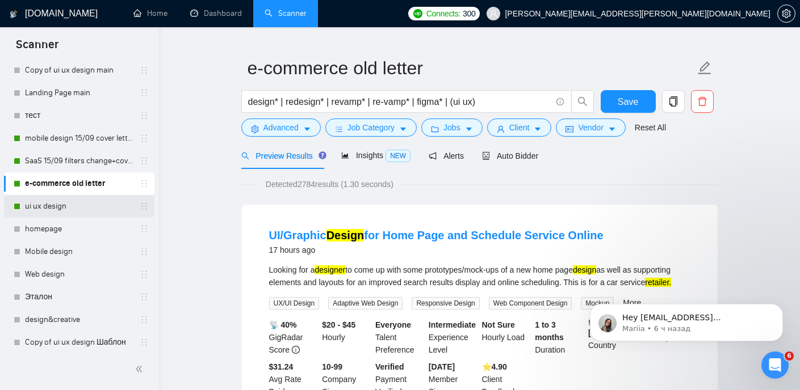
click at [85, 211] on link "ui ux design" at bounding box center [79, 206] width 108 height 23
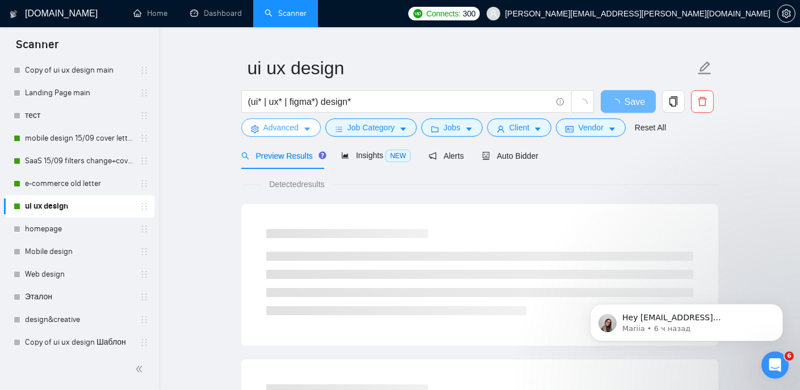
click at [309, 131] on icon "caret-down" at bounding box center [307, 129] width 8 height 8
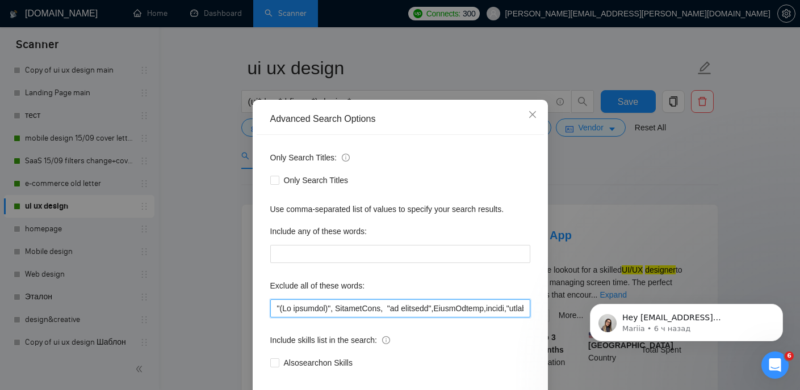
click at [384, 318] on input "text" at bounding box center [400, 309] width 260 height 18
paste input "Chakra"
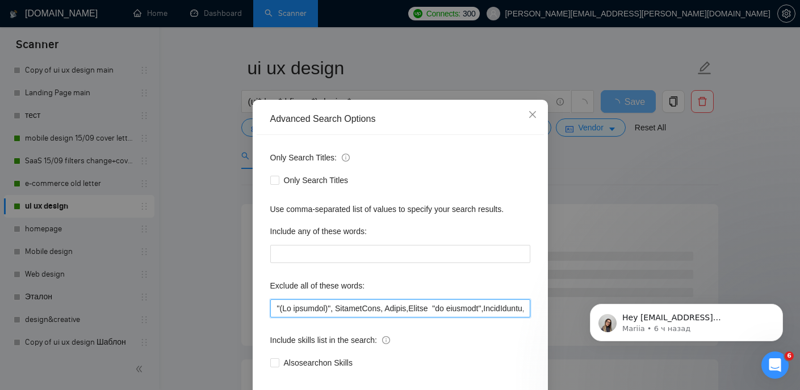
click at [413, 318] on input "text" at bounding box center [400, 309] width 260 height 18
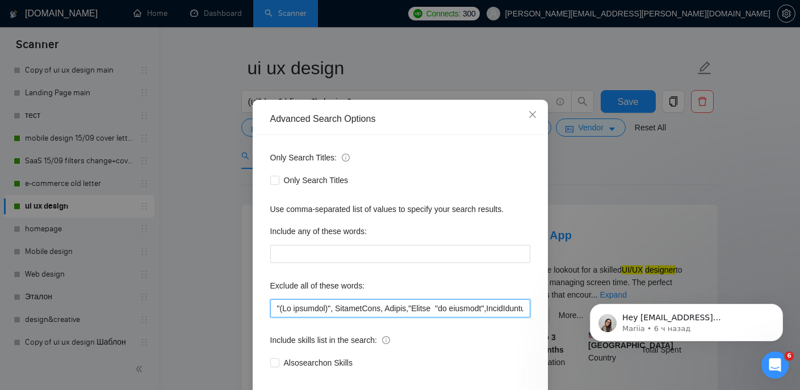
click at [443, 318] on input "text" at bounding box center [400, 309] width 260 height 18
paste input "Chakra UI"
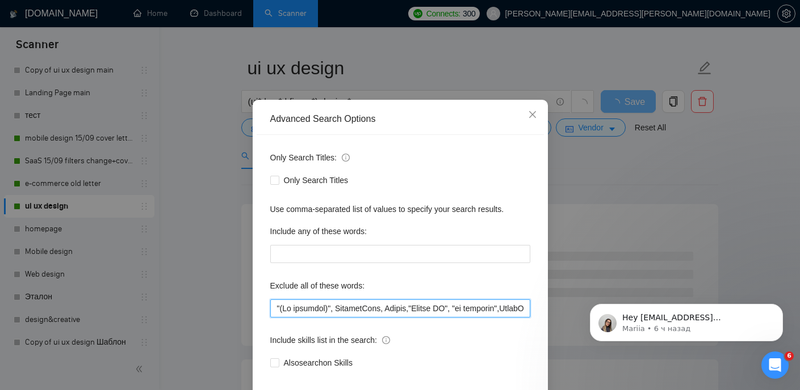
paste input "Chakra UI"
drag, startPoint x: 498, startPoint y: 336, endPoint x: 384, endPoint y: 332, distance: 114.1
click at [384, 318] on input "text" at bounding box center [400, 309] width 260 height 18
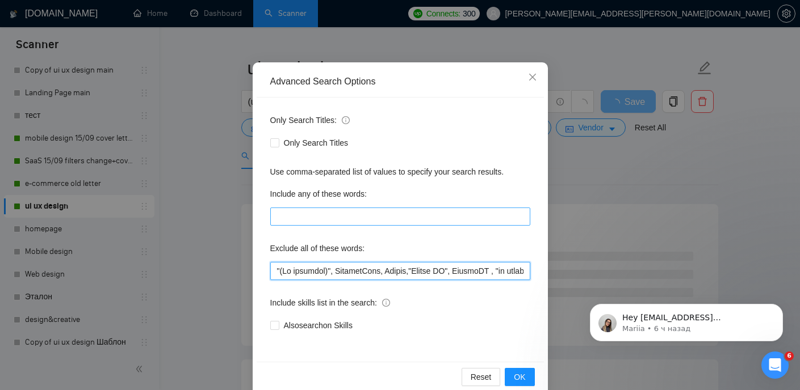
scroll to position [82, 0]
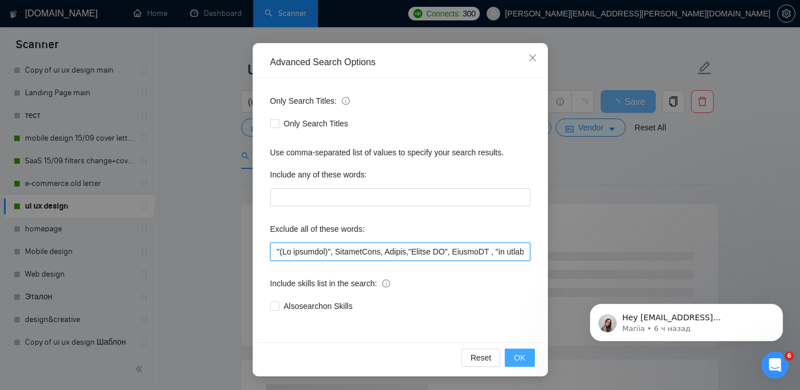
type input ""(No agencies)", FlutterFlow, Chakra,"Chakra UI", ChakraUI , "no agencies",Lear…"
click at [518, 356] on span "OK" at bounding box center [519, 358] width 11 height 12
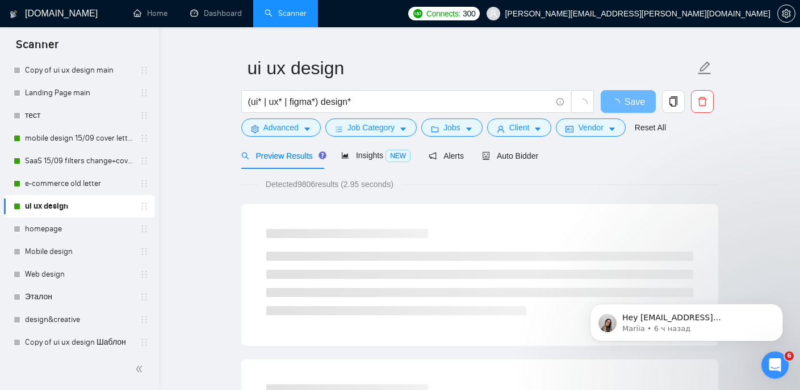
scroll to position [25, 0]
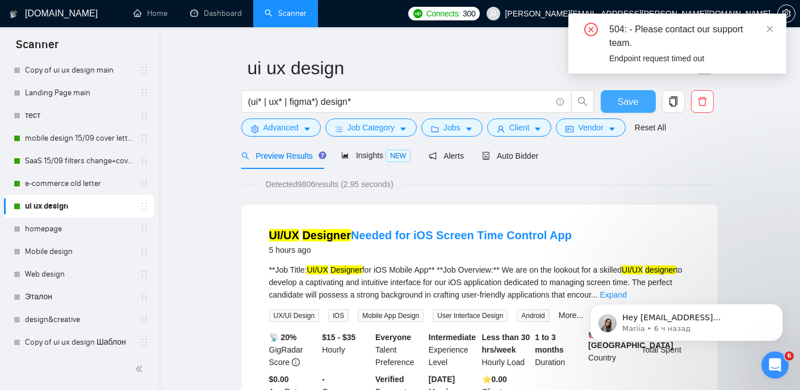
click at [630, 100] on span "Save" at bounding box center [627, 102] width 20 height 14
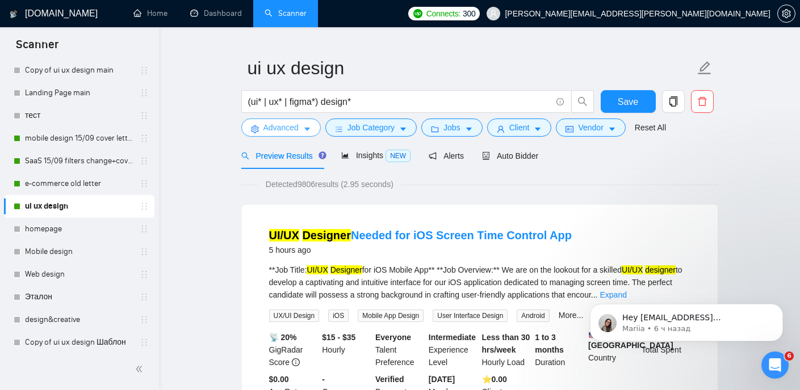
click at [308, 132] on icon "caret-down" at bounding box center [307, 129] width 8 height 8
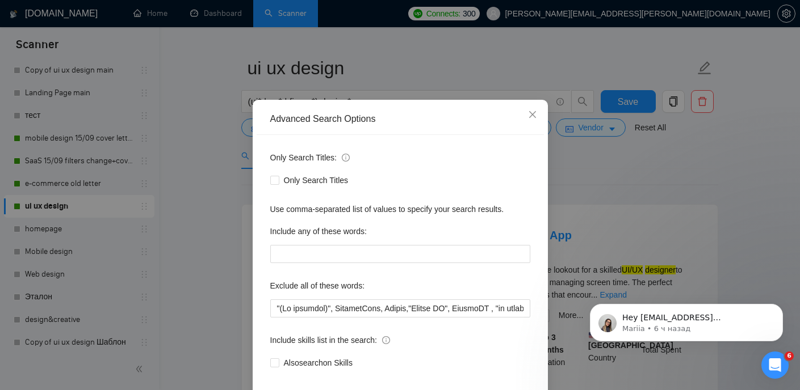
click at [588, 205] on div "Advanced Search Options Only Search Titles: Only Search Titles Use comma-separa…" at bounding box center [400, 195] width 800 height 390
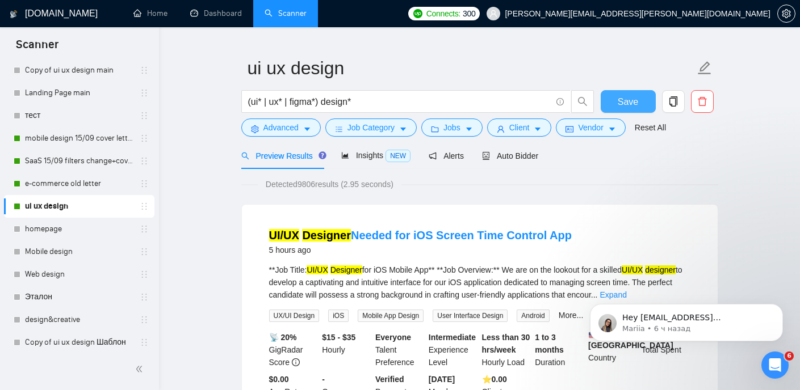
click at [626, 102] on span "Save" at bounding box center [627, 102] width 20 height 14
click at [85, 159] on link "SaaS 15/09 filters change+cover letter change" at bounding box center [79, 161] width 108 height 23
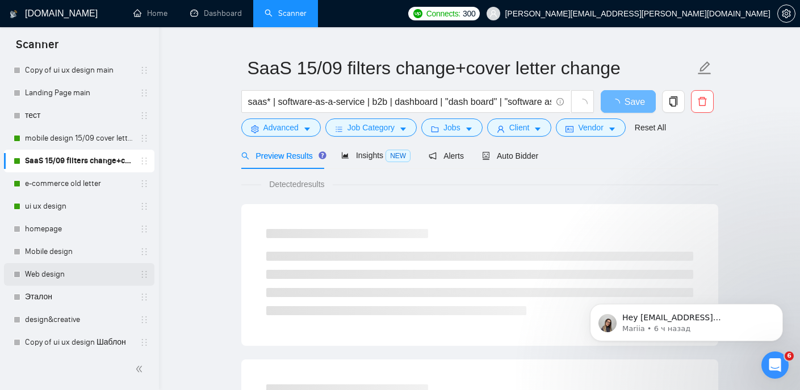
click at [68, 275] on link "Web design" at bounding box center [79, 274] width 108 height 23
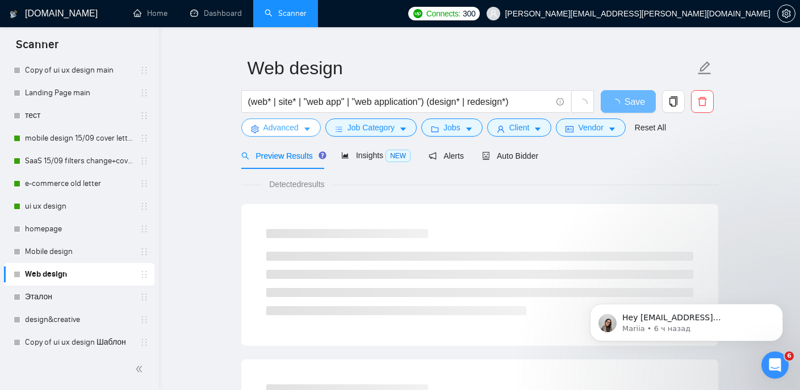
click at [304, 131] on icon "caret-down" at bounding box center [307, 129] width 8 height 8
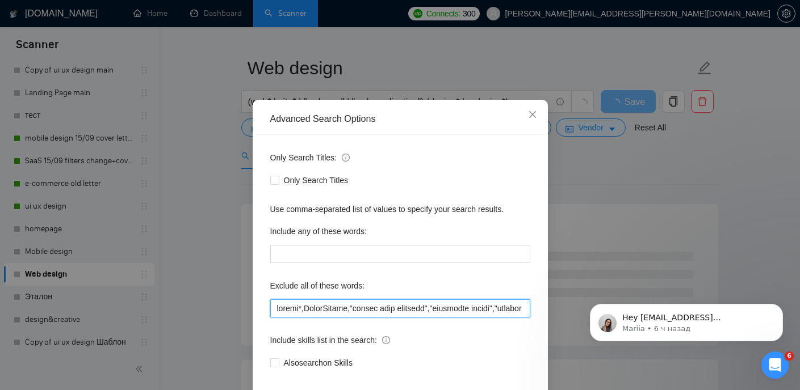
click at [356, 318] on input "text" at bounding box center [400, 309] width 260 height 18
click at [537, 131] on span "Close" at bounding box center [532, 115] width 31 height 31
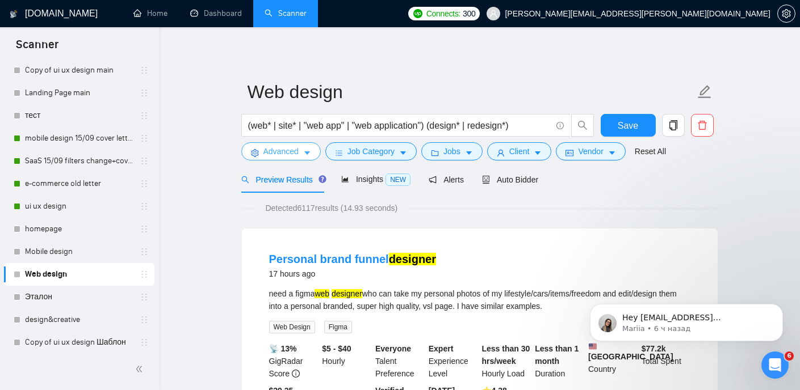
click at [309, 153] on icon "caret-down" at bounding box center [307, 153] width 6 height 3
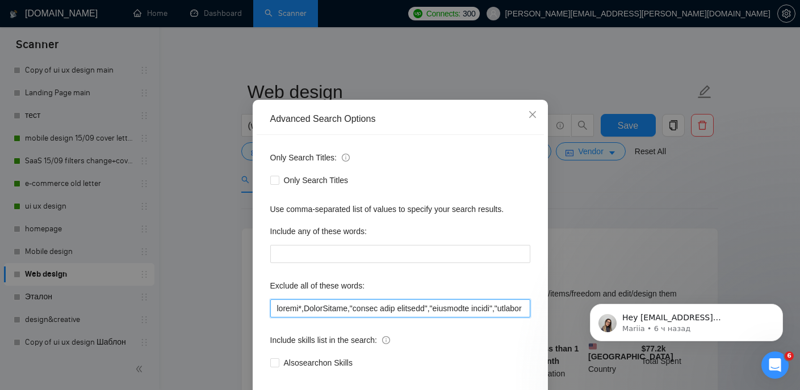
click at [308, 318] on input "text" at bounding box center [400, 309] width 260 height 18
paste input "Chakra,"Chakra UI", ChakraUI ,"
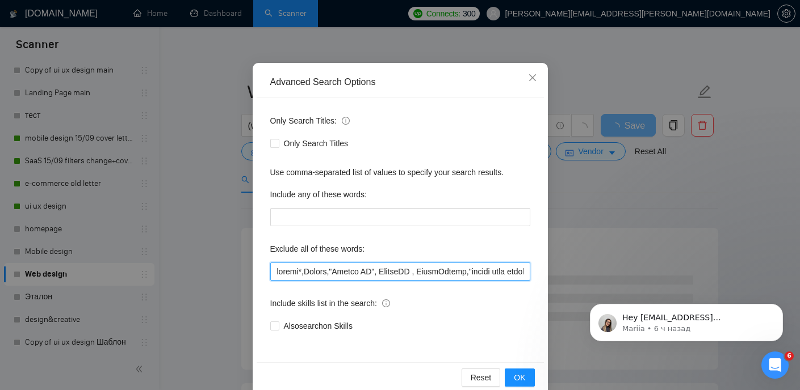
scroll to position [69, 0]
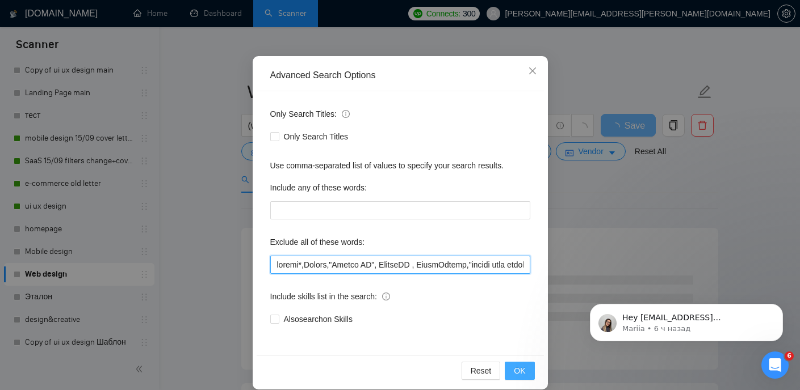
type input "mobile*,Chakra,"Chakra UI", ChakraUI , LearnWorlds,"domain name purchase","deve…"
click at [522, 368] on span "OK" at bounding box center [519, 371] width 11 height 12
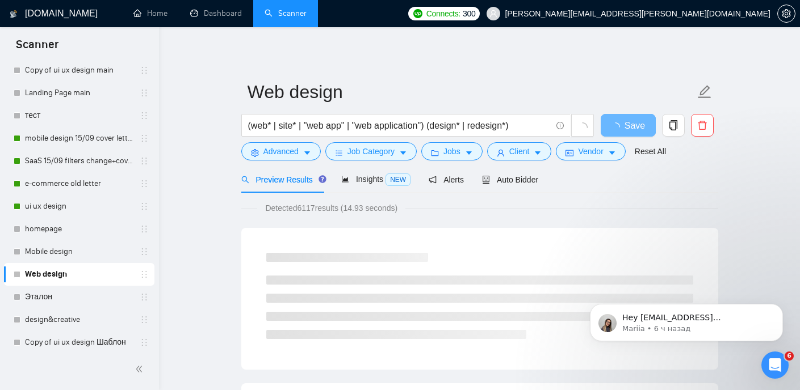
scroll to position [25, 0]
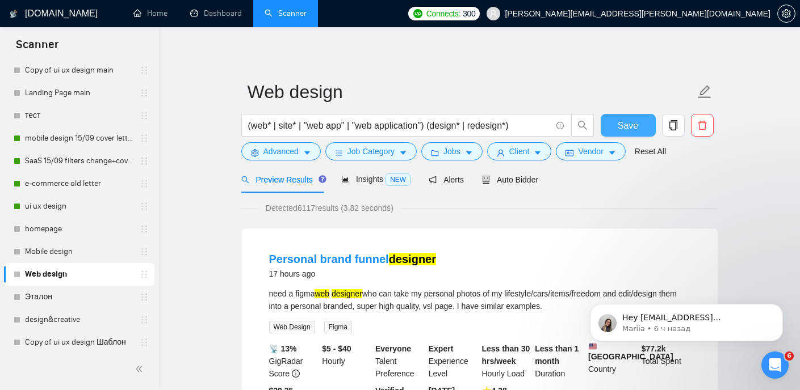
click at [622, 127] on span "Save" at bounding box center [627, 126] width 20 height 14
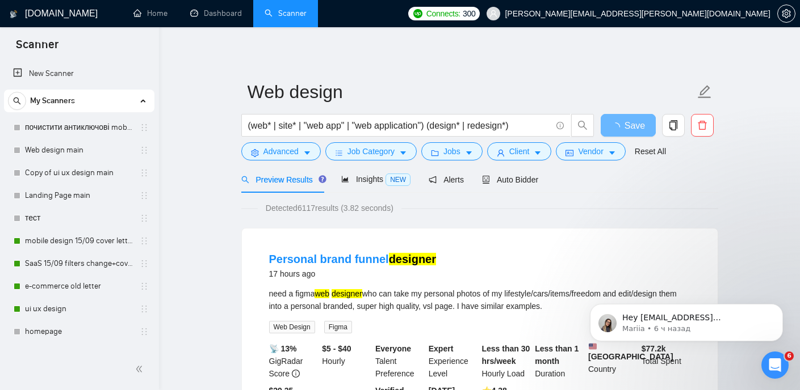
scroll to position [103, 0]
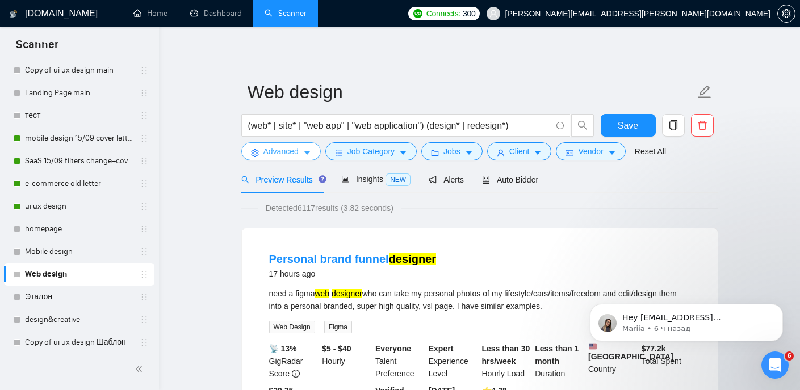
click at [301, 152] on button "Advanced" at bounding box center [280, 151] width 79 height 18
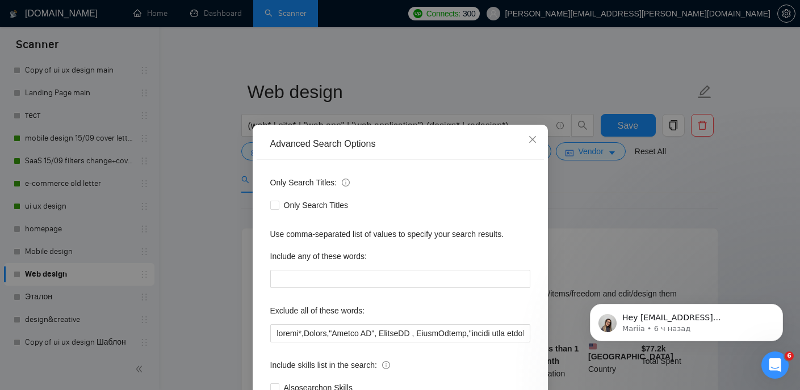
scroll to position [20, 0]
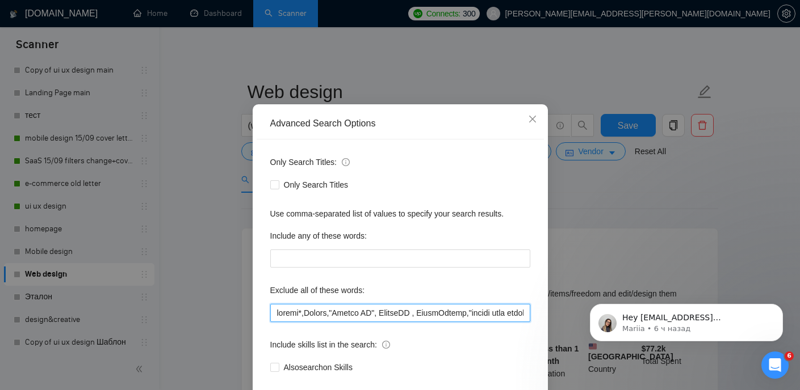
click at [306, 314] on input "text" at bounding box center [400, 313] width 260 height 18
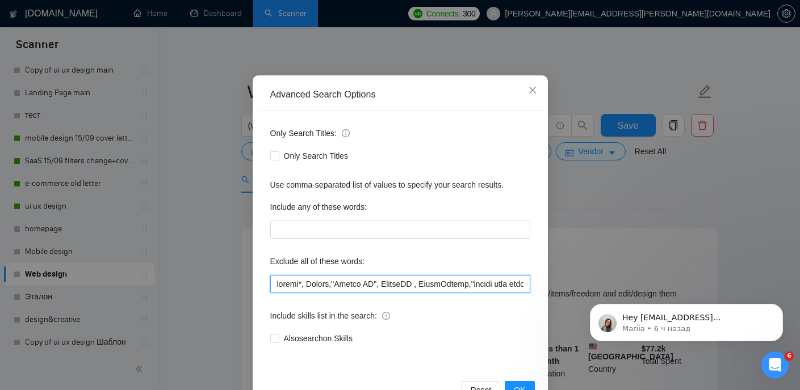
scroll to position [82, 0]
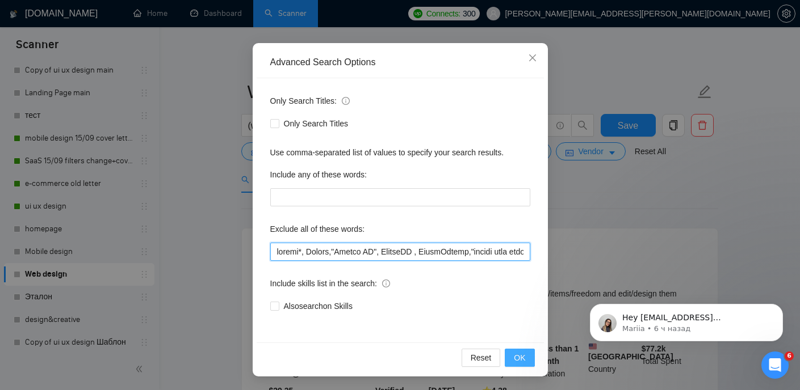
type input "mobile*, Chakra,"Chakra UI", ChakraUI , LearnWorlds,"domain name purchase","dev…"
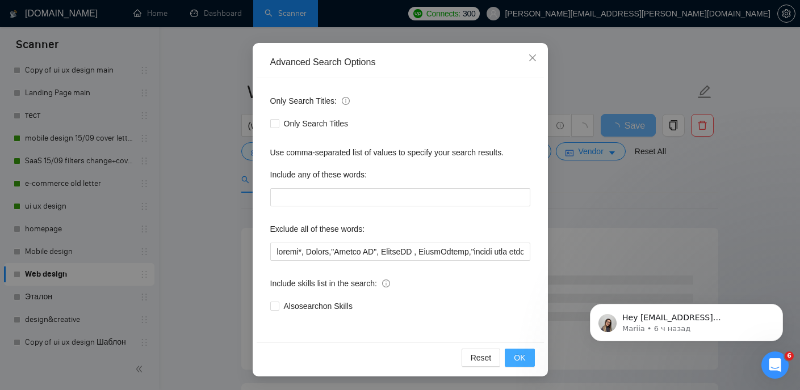
click at [527, 357] on button "OK" at bounding box center [519, 358] width 30 height 18
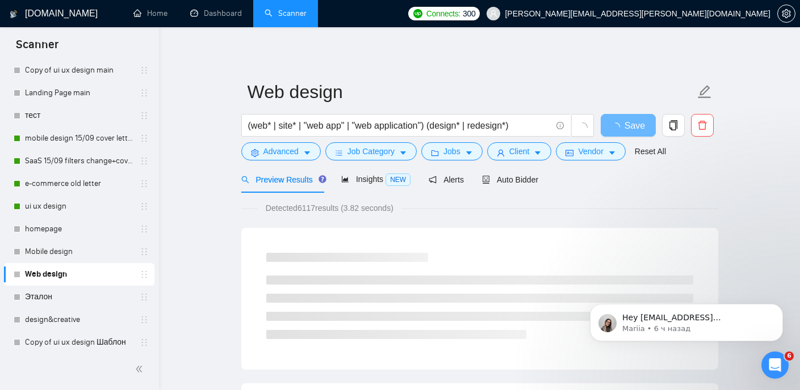
scroll to position [25, 0]
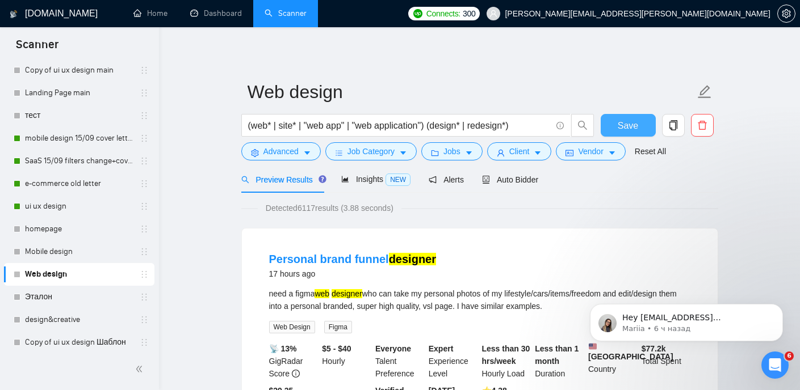
click at [621, 128] on span "Save" at bounding box center [627, 126] width 20 height 14
click at [98, 163] on link "SaaS 15/09 filters change+cover letter change" at bounding box center [79, 161] width 108 height 23
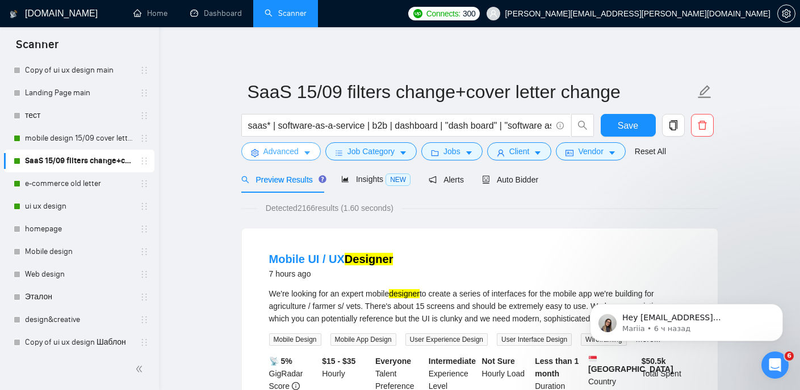
click at [306, 153] on icon "caret-down" at bounding box center [307, 153] width 6 height 3
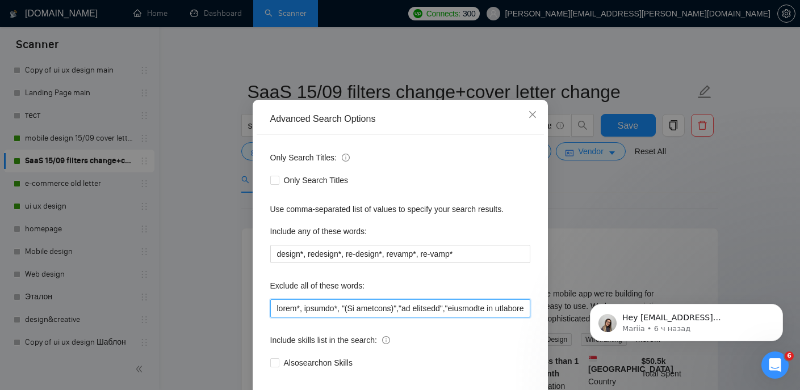
click at [336, 318] on input "text" at bounding box center [400, 309] width 260 height 18
paste input "web developer"
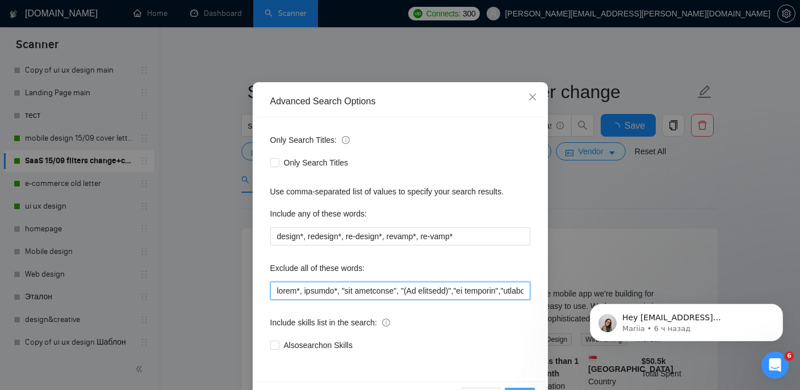
scroll to position [82, 0]
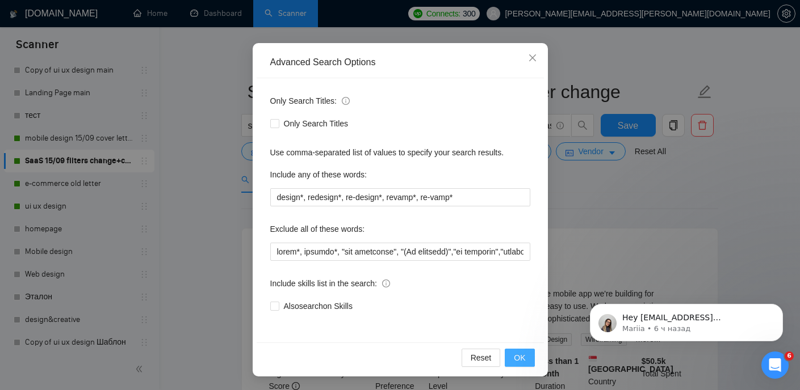
click at [525, 357] on span "OK" at bounding box center [519, 358] width 11 height 12
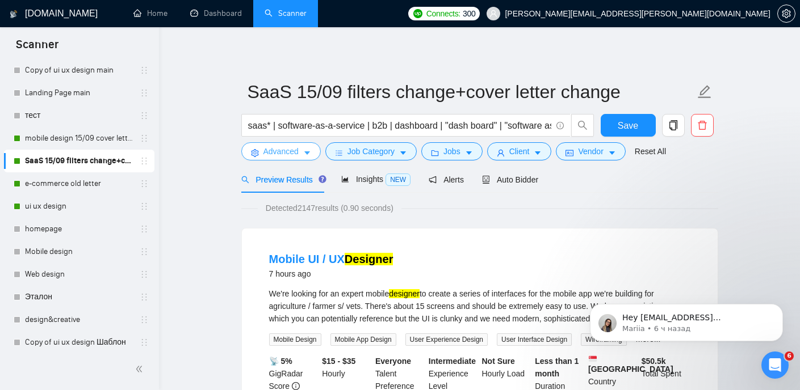
scroll to position [0, 0]
click at [636, 123] on span "Save" at bounding box center [627, 126] width 20 height 14
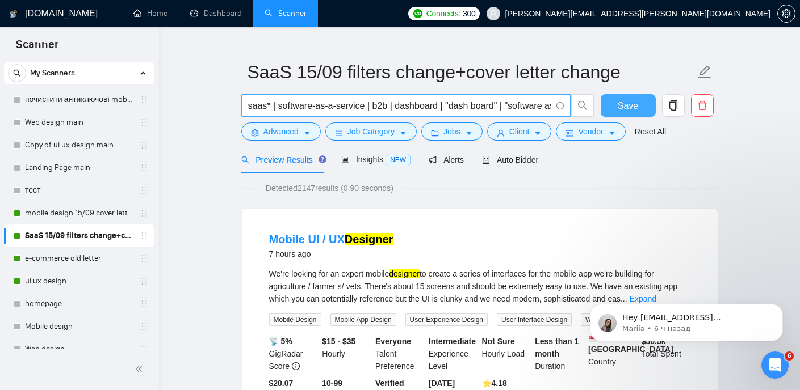
scroll to position [6, 0]
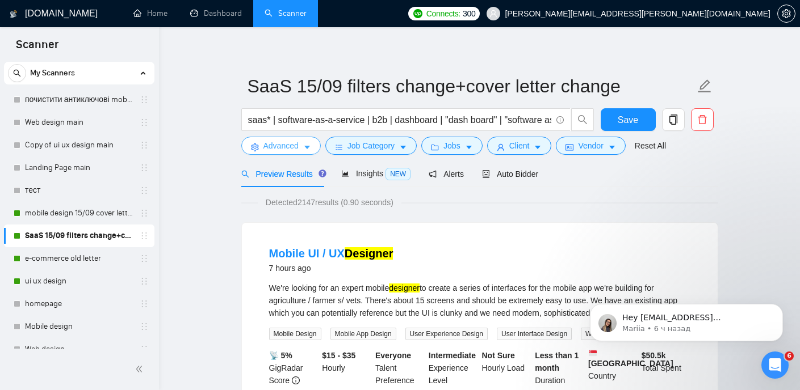
click at [297, 150] on span "Advanced" at bounding box center [280, 146] width 35 height 12
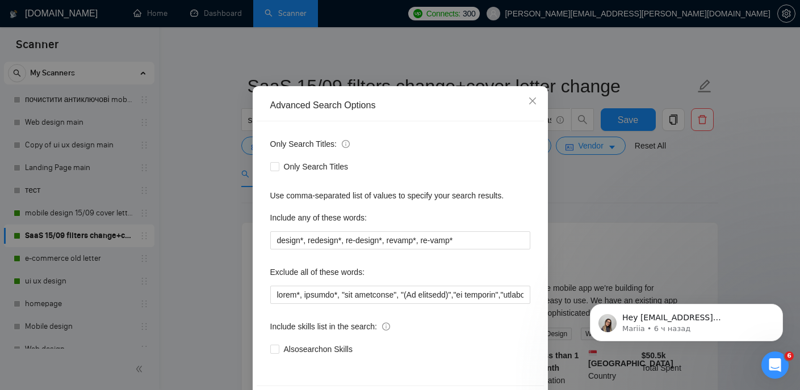
scroll to position [41, 0]
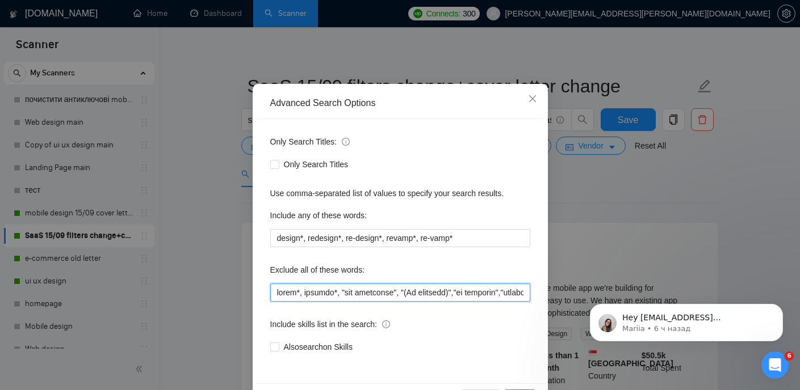
drag, startPoint x: 399, startPoint y: 292, endPoint x: 343, endPoint y: 294, distance: 56.2
click at [343, 294] on input "text" at bounding box center [400, 293] width 260 height 18
drag, startPoint x: 402, startPoint y: 294, endPoint x: 339, endPoint y: 291, distance: 63.1
click at [339, 291] on input "text" at bounding box center [400, 293] width 260 height 18
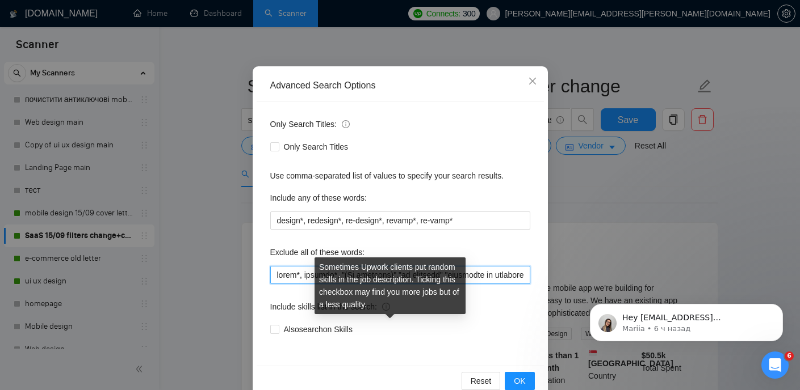
scroll to position [61, 0]
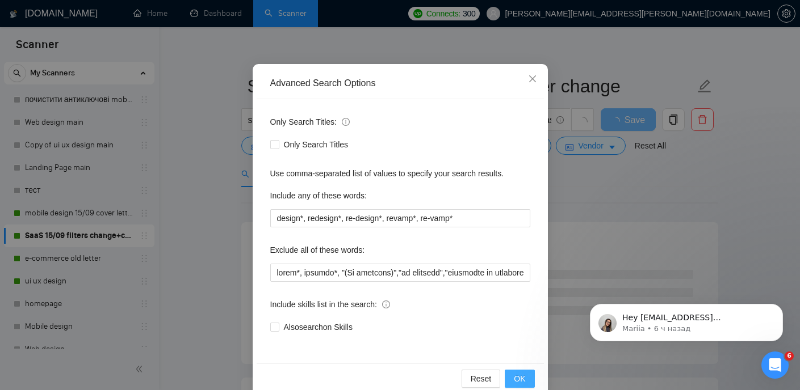
click at [514, 371] on button "OK" at bounding box center [519, 379] width 30 height 18
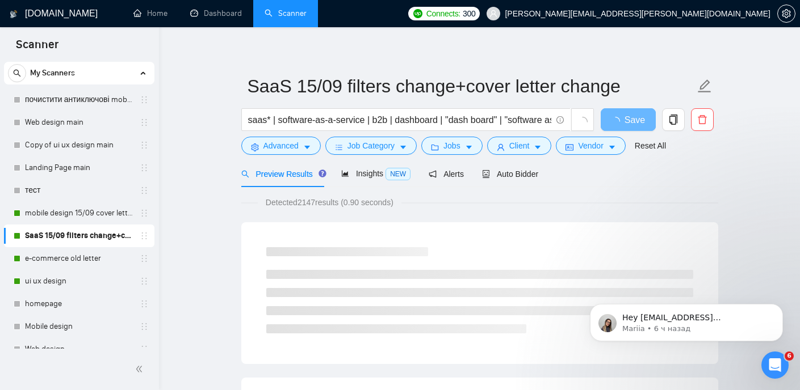
scroll to position [25, 0]
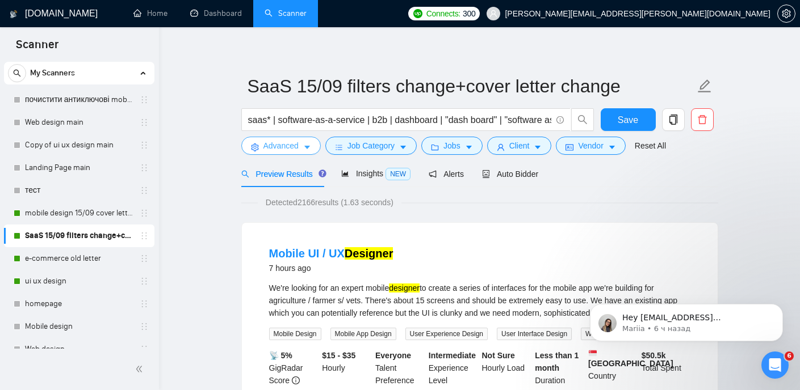
click at [309, 149] on icon "caret-down" at bounding box center [307, 148] width 8 height 8
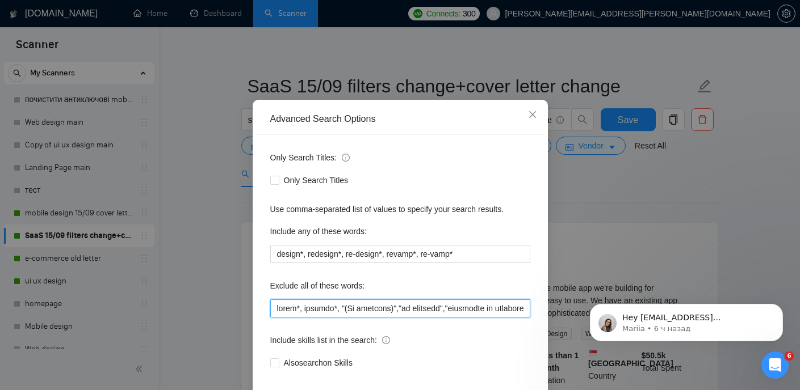
click at [336, 318] on input "text" at bounding box center [400, 309] width 260 height 18
paste input ""web developer","
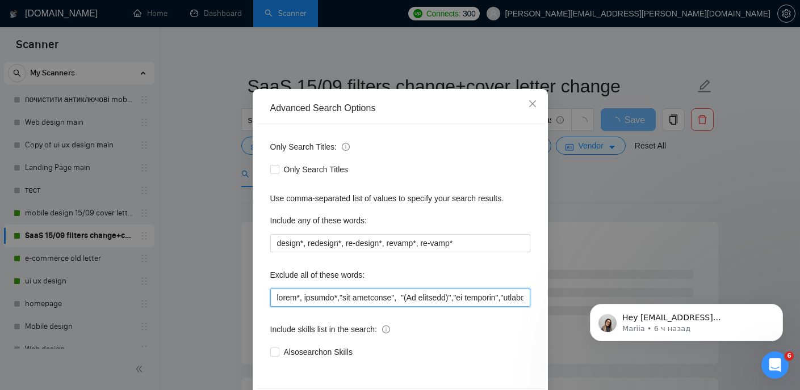
scroll to position [76, 0]
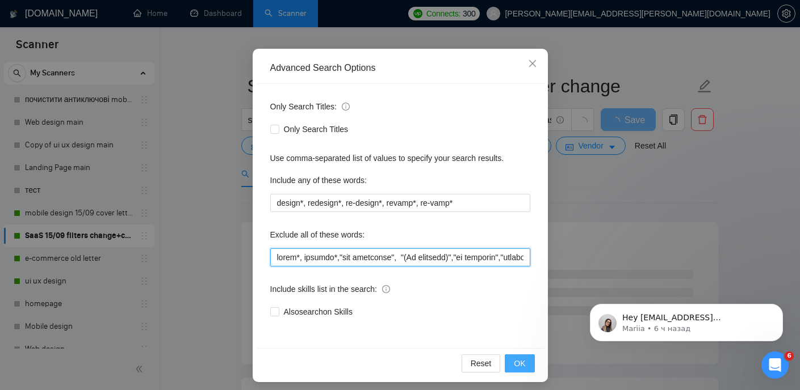
type input "softr*, webflow*,"web developer", "(No agencies)","no agencies","developer to o…"
click at [523, 364] on span "OK" at bounding box center [519, 363] width 11 height 12
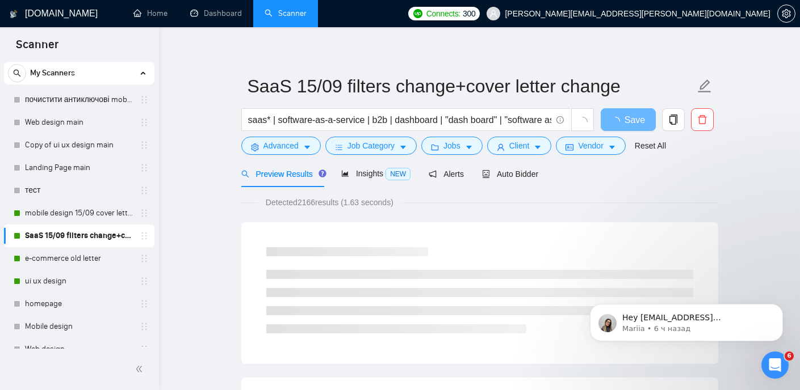
scroll to position [25, 0]
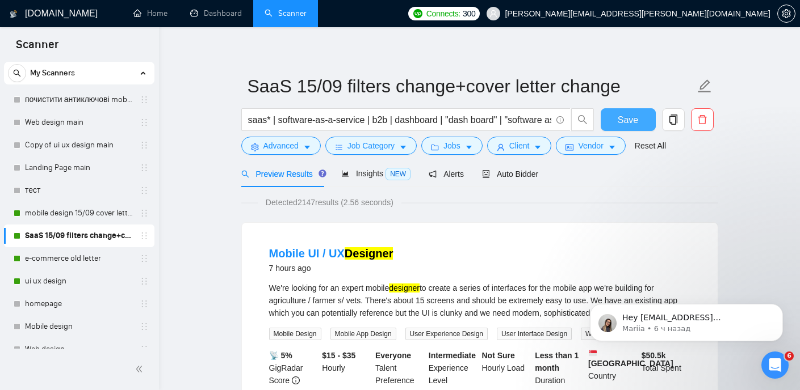
click at [632, 114] on span "Save" at bounding box center [627, 120] width 20 height 14
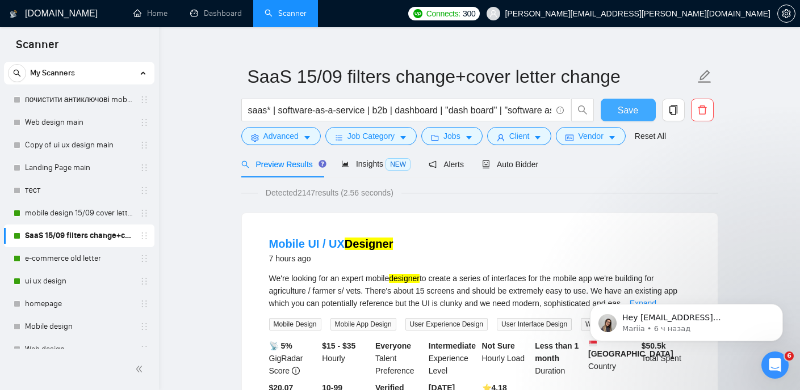
scroll to position [24, 0]
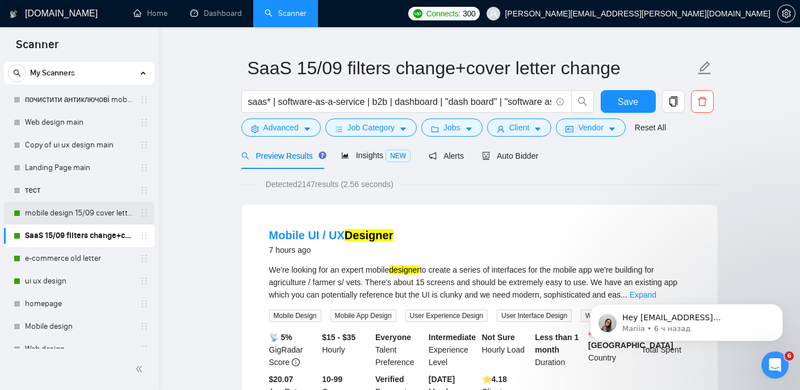
click at [90, 205] on link "mobile design 15/09 cover letter another first part" at bounding box center [79, 213] width 108 height 23
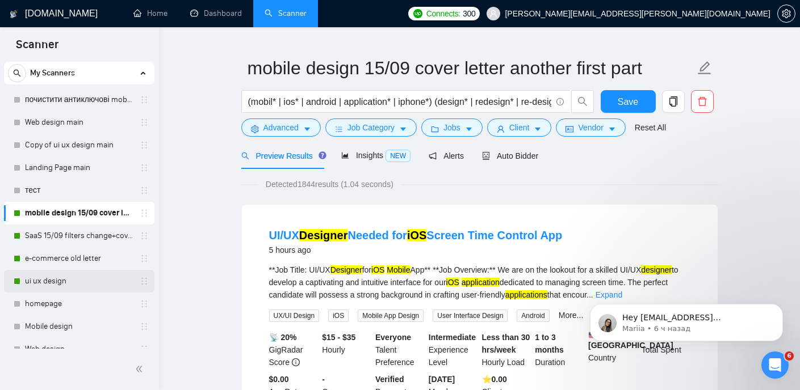
click at [65, 278] on link "ui ux design" at bounding box center [79, 281] width 108 height 23
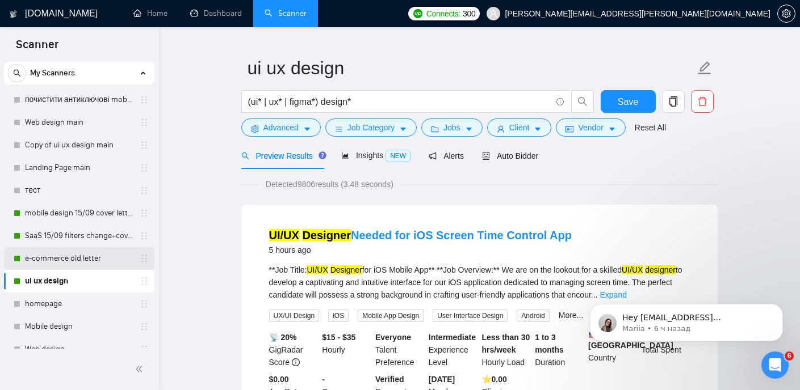
click at [82, 253] on link "e-commerce old letter" at bounding box center [79, 258] width 108 height 23
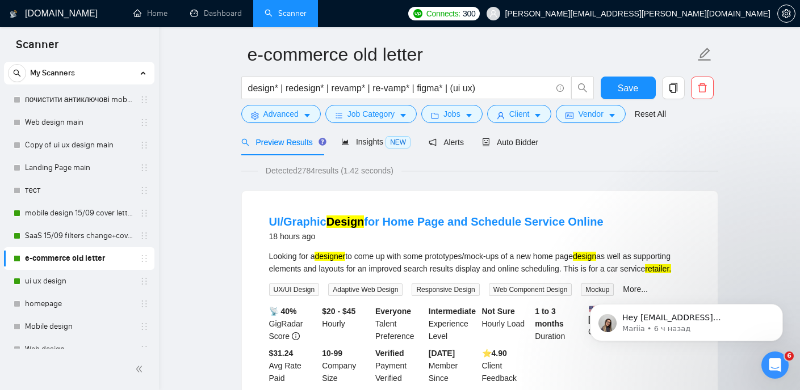
scroll to position [39, 0]
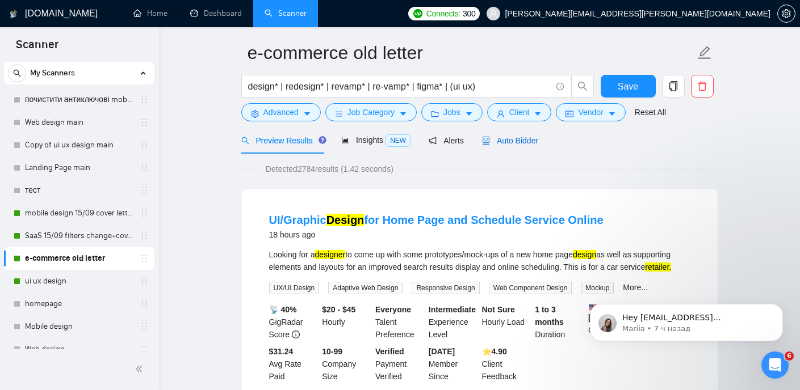
click at [517, 145] on span "Auto Bidder" at bounding box center [510, 140] width 56 height 9
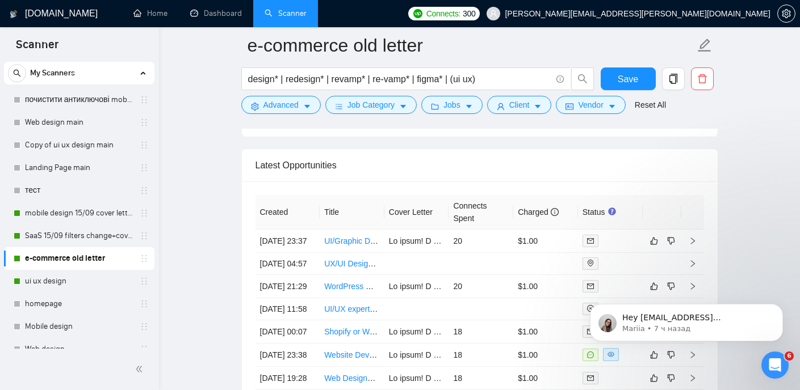
scroll to position [2750, 0]
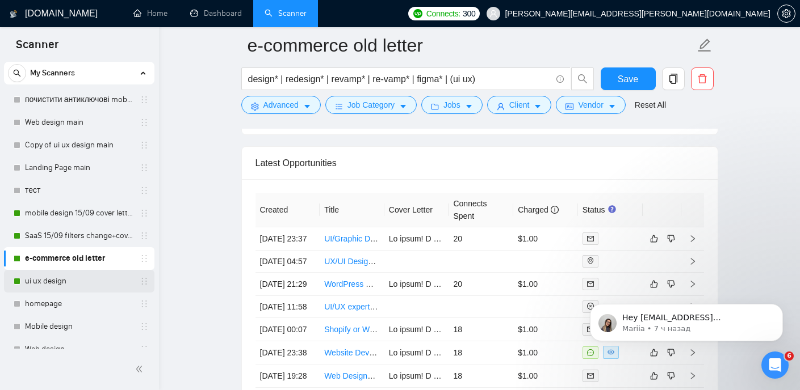
click at [95, 277] on link "ui ux design" at bounding box center [79, 281] width 108 height 23
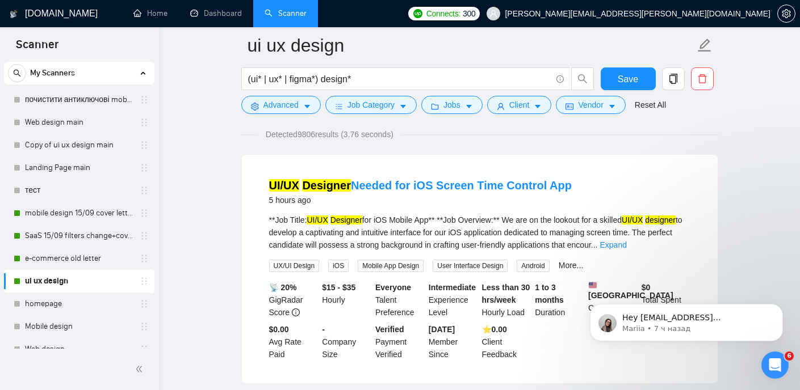
scroll to position [78, 0]
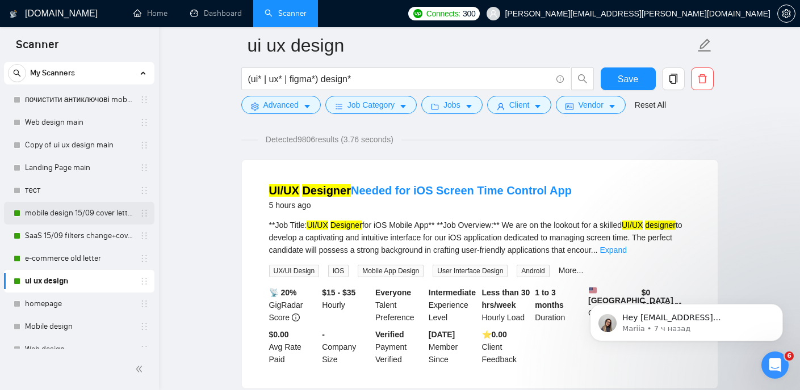
click at [110, 217] on link "mobile design 15/09 cover letter another first part" at bounding box center [79, 213] width 108 height 23
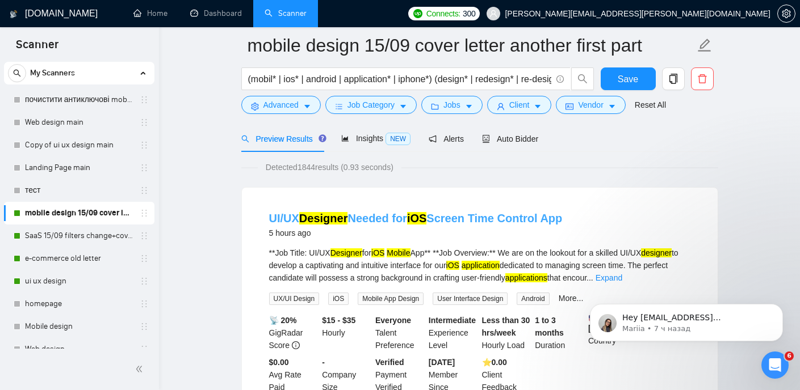
scroll to position [64, 0]
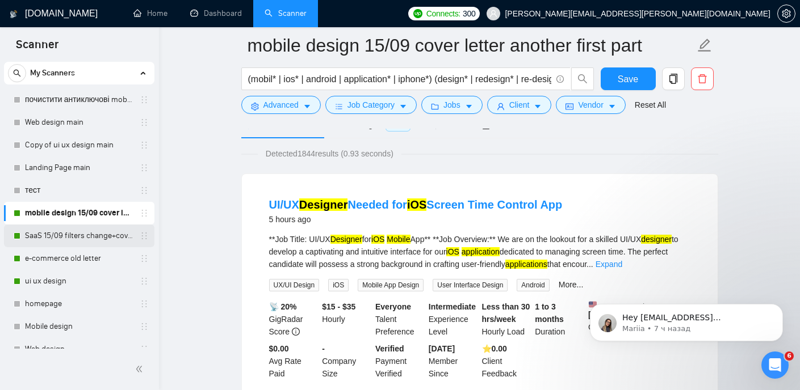
click at [74, 234] on link "SaaS 15/09 filters change+cover letter change" at bounding box center [79, 236] width 108 height 23
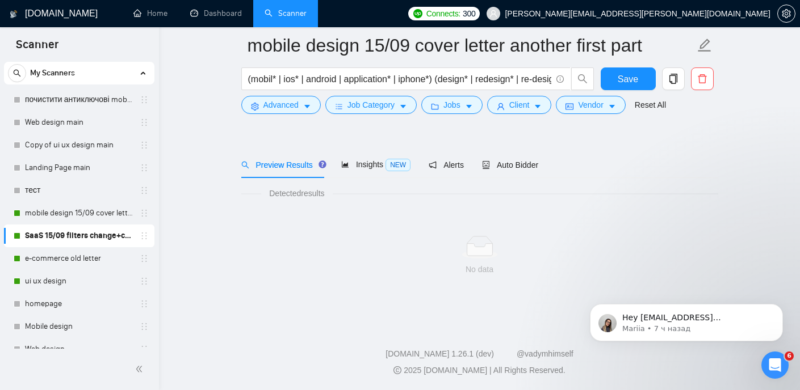
scroll to position [24, 0]
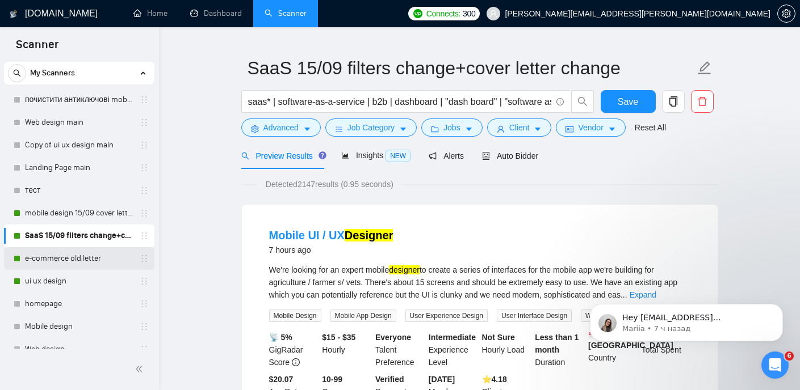
click at [60, 261] on link "e-commerce old letter" at bounding box center [79, 258] width 108 height 23
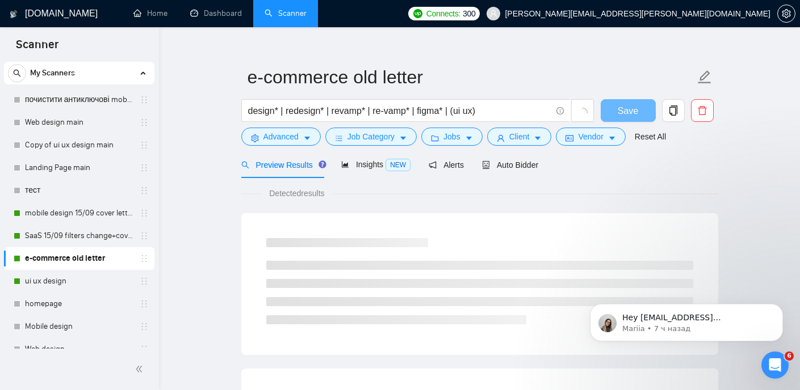
scroll to position [24, 0]
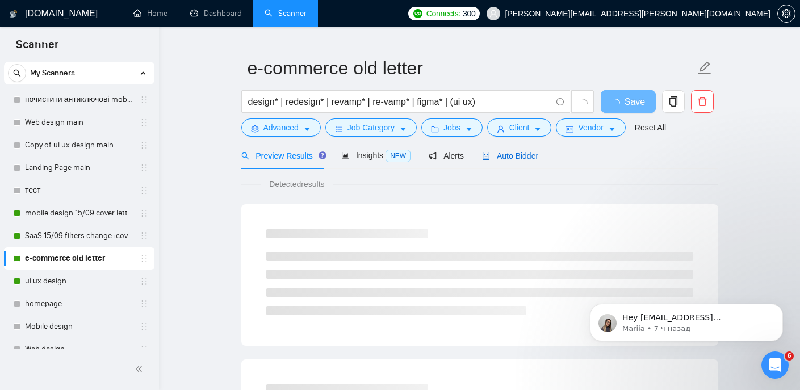
click at [517, 155] on span "Auto Bidder" at bounding box center [510, 156] width 56 height 9
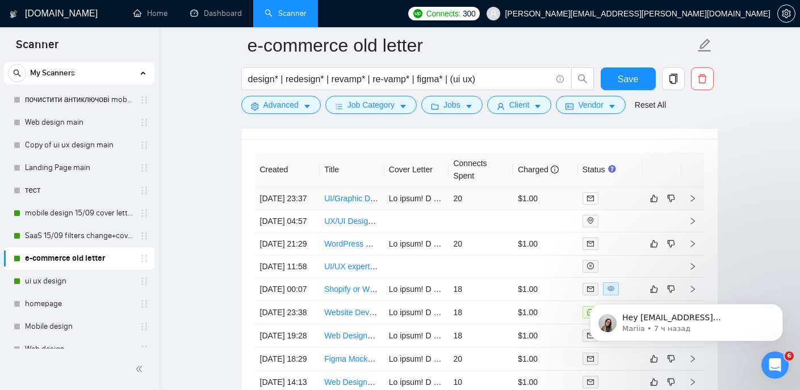
scroll to position [2789, 0]
click at [73, 217] on link "mobile design 15/09 cover letter another first part" at bounding box center [79, 213] width 108 height 23
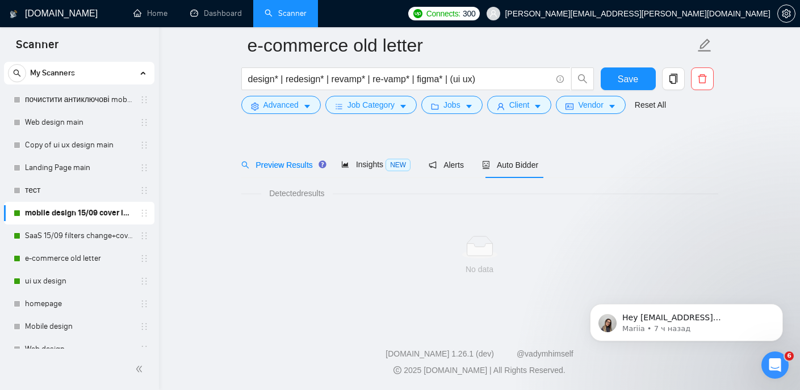
scroll to position [24, 0]
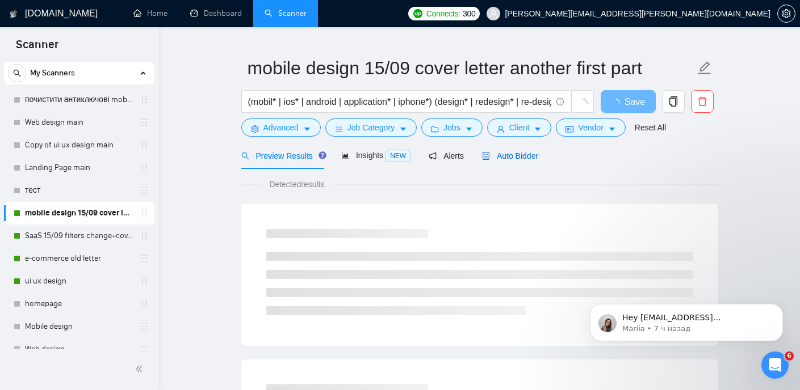
click at [512, 159] on span "Auto Bidder" at bounding box center [510, 156] width 56 height 9
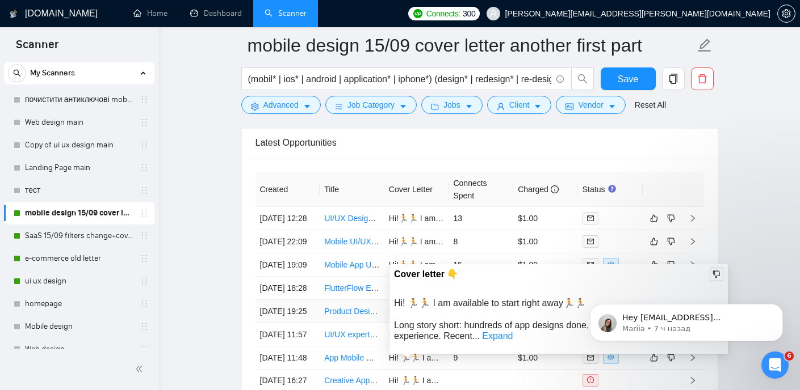
scroll to position [2768, 0]
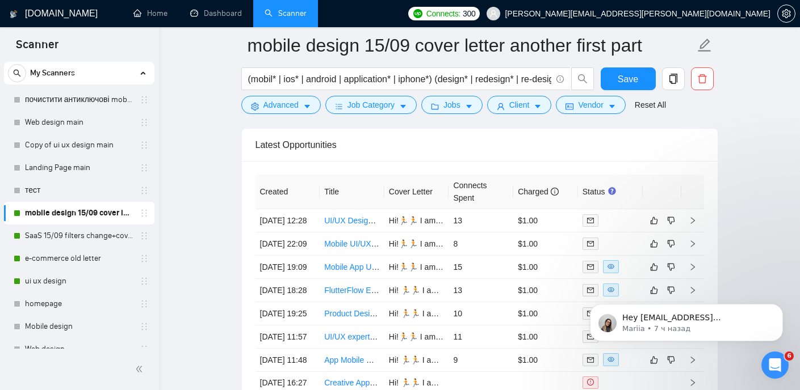
click at [423, 149] on div "Latest Opportunities" at bounding box center [479, 145] width 448 height 32
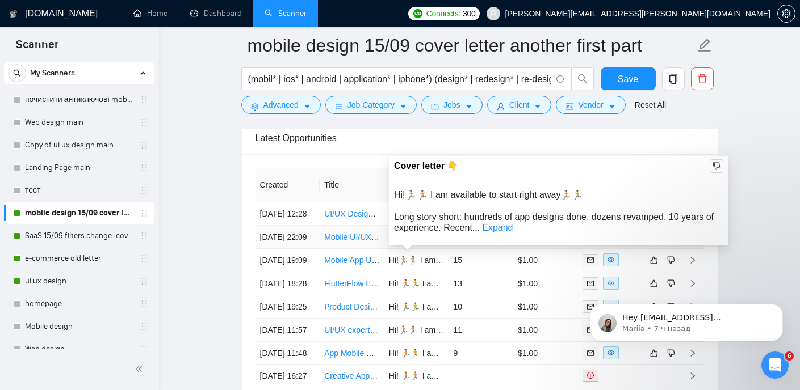
scroll to position [2756, 0]
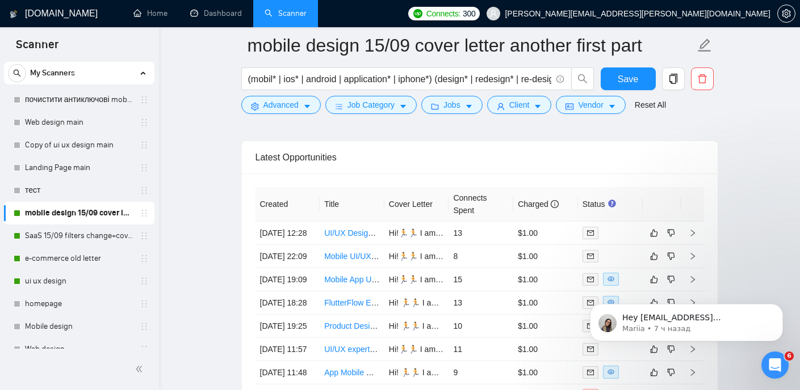
click at [441, 153] on div "Latest Opportunities" at bounding box center [479, 157] width 448 height 32
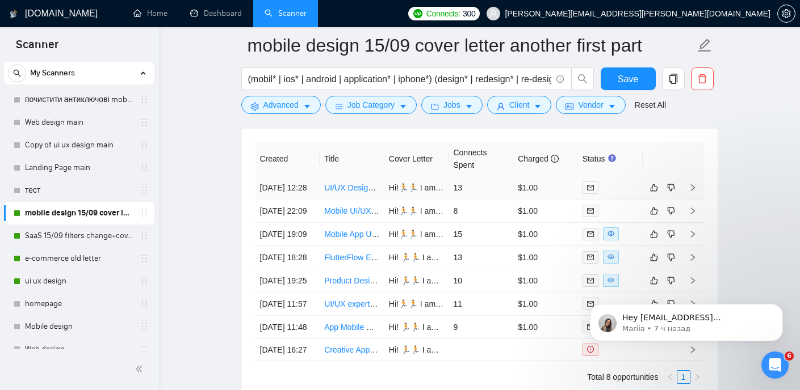
scroll to position [2803, 0]
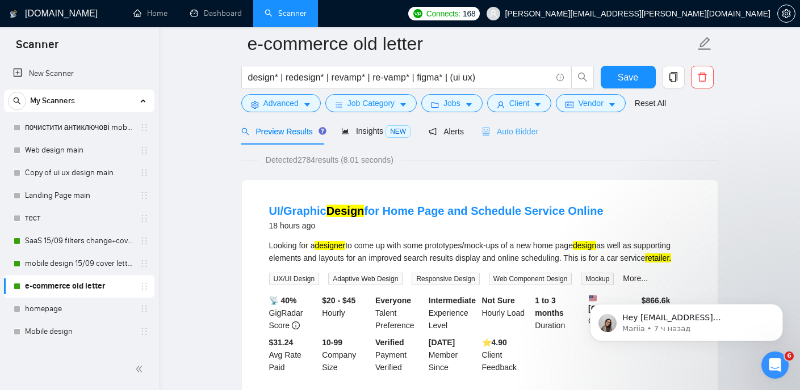
scroll to position [10, 0]
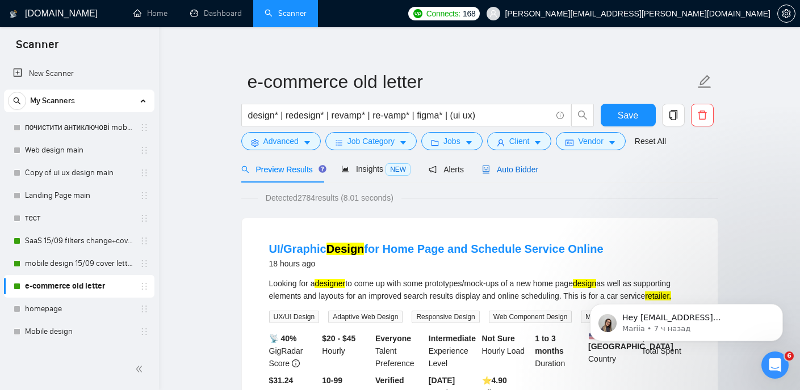
click at [505, 168] on span "Auto Bidder" at bounding box center [510, 169] width 56 height 9
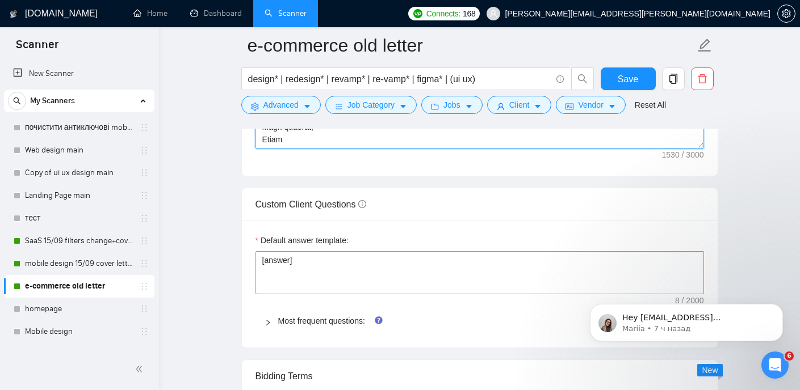
scroll to position [1519, 0]
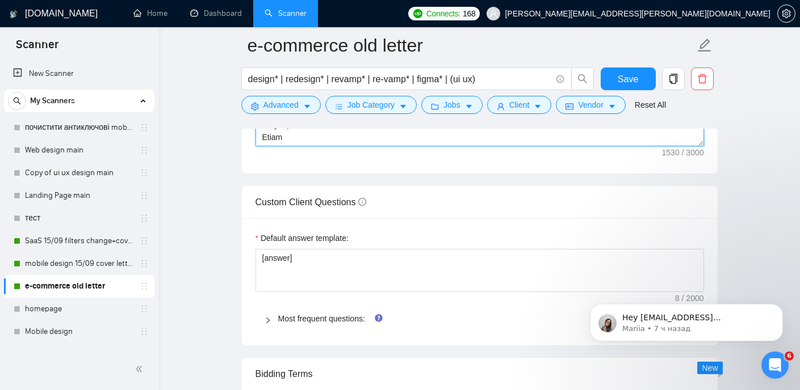
drag, startPoint x: 259, startPoint y: 183, endPoint x: 548, endPoint y: 161, distance: 289.6
click at [548, 161] on div "Cover letter template:" at bounding box center [480, 16] width 476 height 313
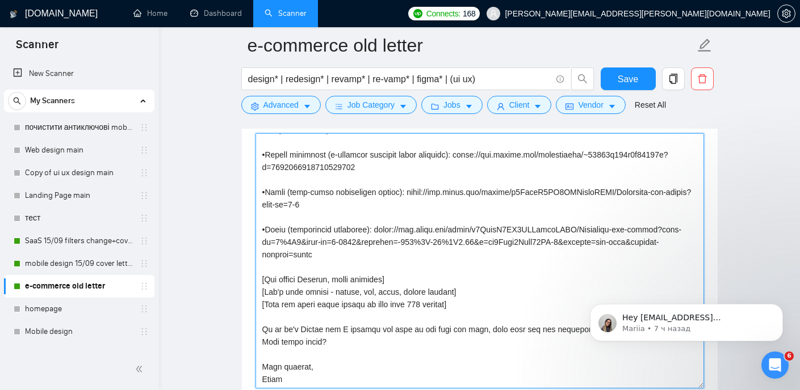
scroll to position [1278, 0]
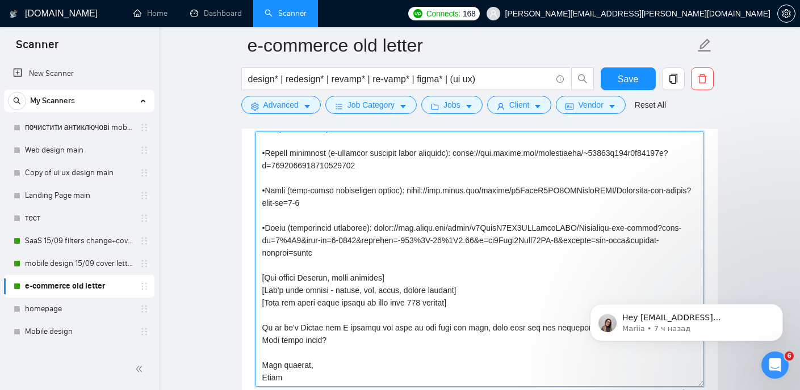
click at [326, 339] on textarea "Cover letter template:" at bounding box center [479, 259] width 448 height 255
drag, startPoint x: 343, startPoint y: 340, endPoint x: 327, endPoint y: 340, distance: 15.9
click at [327, 340] on textarea "Cover letter template:" at bounding box center [479, 259] width 448 height 255
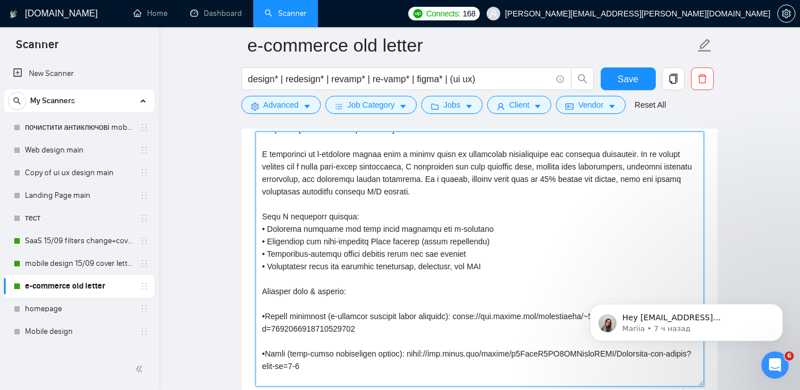
scroll to position [0, 0]
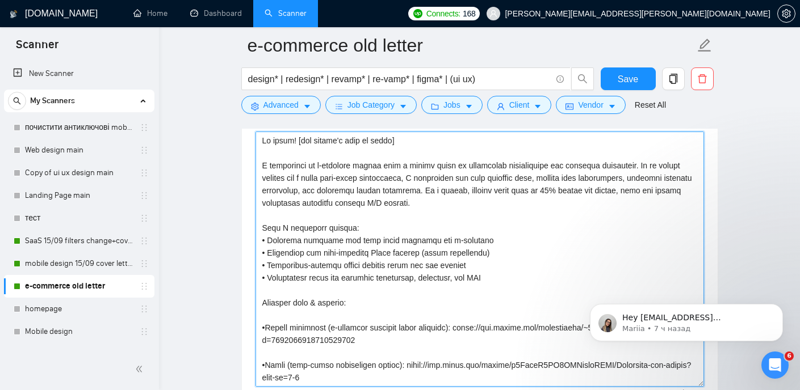
drag, startPoint x: 311, startPoint y: 378, endPoint x: 262, endPoint y: 157, distance: 227.3
click at [262, 157] on textarea "Cover letter template:" at bounding box center [479, 259] width 448 height 255
click at [509, 205] on textarea "Cover letter template:" at bounding box center [479, 259] width 448 height 255
drag, startPoint x: 509, startPoint y: 205, endPoint x: 254, endPoint y: 168, distance: 258.0
click at [254, 168] on div "Cover letter template:" at bounding box center [480, 257] width 476 height 313
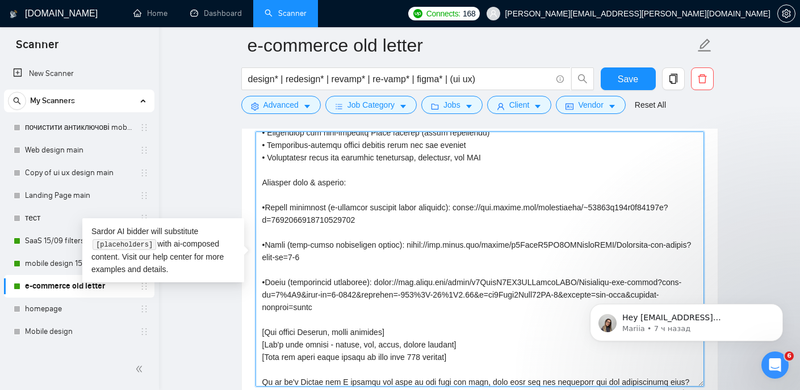
scroll to position [122, 0]
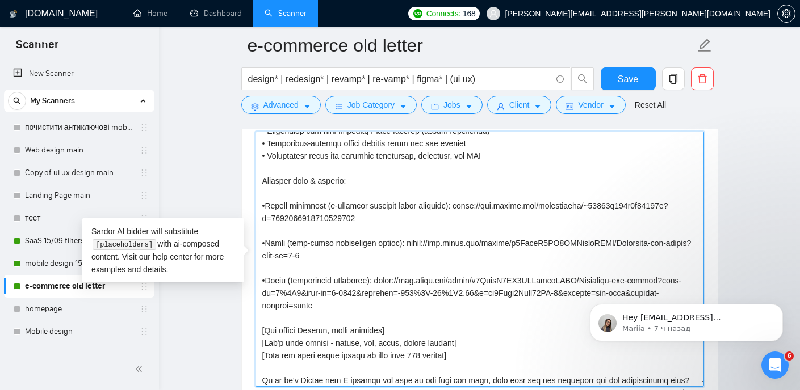
drag, startPoint x: 259, startPoint y: 204, endPoint x: 540, endPoint y: 260, distance: 285.9
click at [540, 260] on textarea "Cover letter template:" at bounding box center [479, 259] width 448 height 255
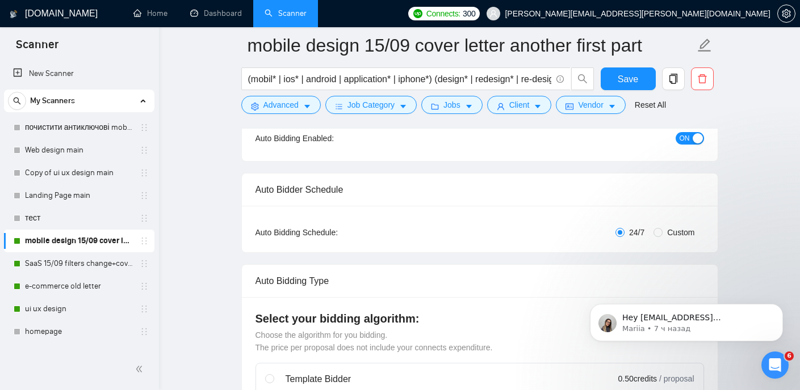
scroll to position [82, 0]
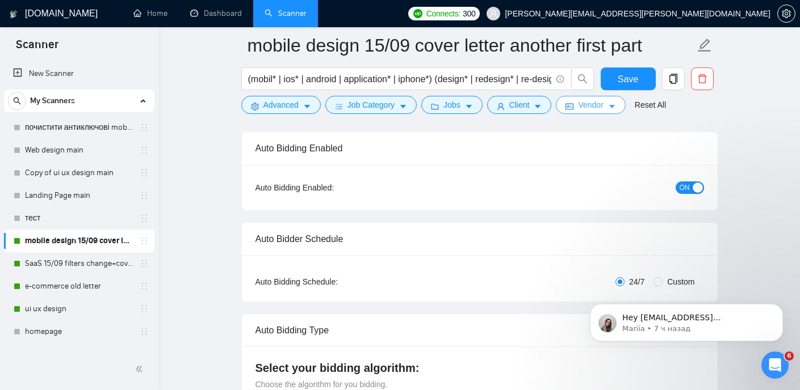
click at [612, 106] on button "Vendor" at bounding box center [590, 105] width 69 height 18
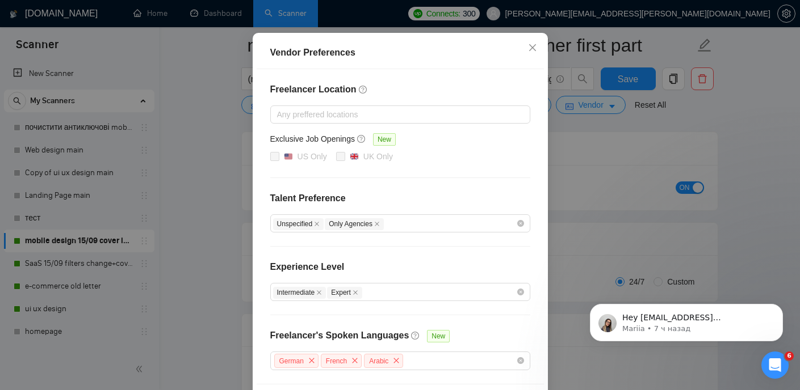
scroll to position [0, 0]
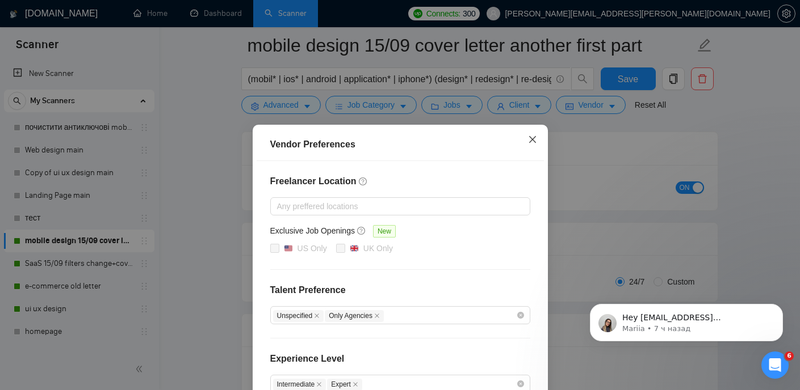
click at [533, 142] on icon "close" at bounding box center [532, 139] width 9 height 9
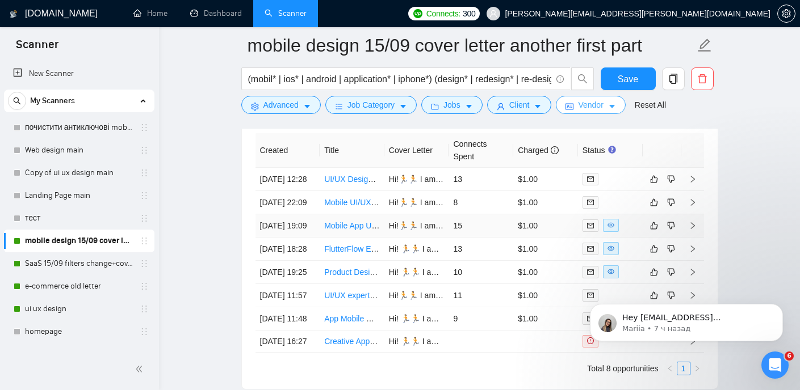
scroll to position [2809, 0]
click at [83, 258] on link "SaaS 15/09 filters change+cover letter change" at bounding box center [79, 264] width 108 height 23
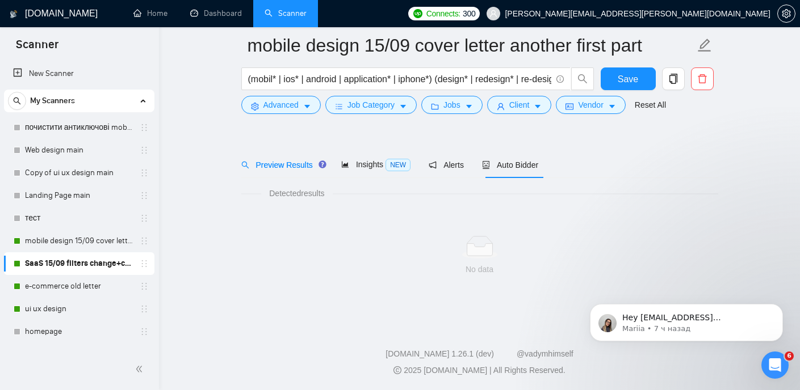
scroll to position [24, 0]
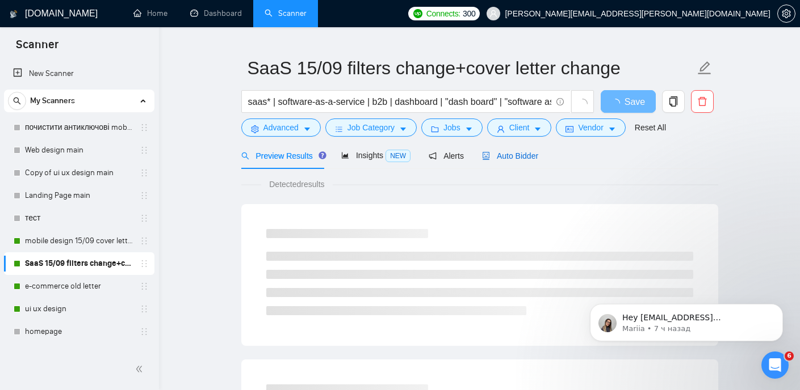
click at [517, 152] on span "Auto Bidder" at bounding box center [510, 156] width 56 height 9
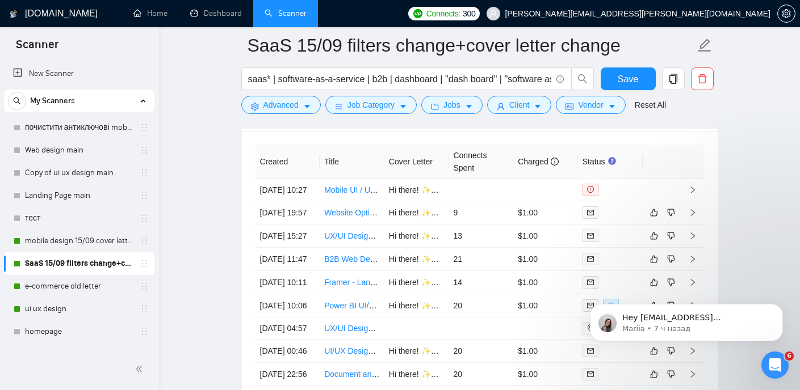
scroll to position [2800, 0]
click at [94, 282] on link "e-commerce old letter" at bounding box center [79, 286] width 108 height 23
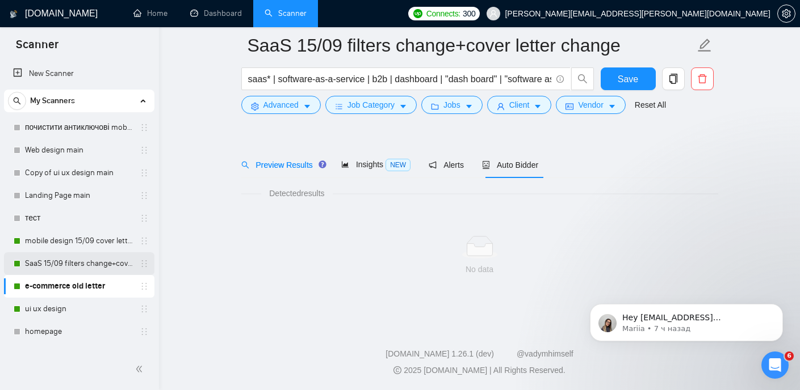
scroll to position [24, 0]
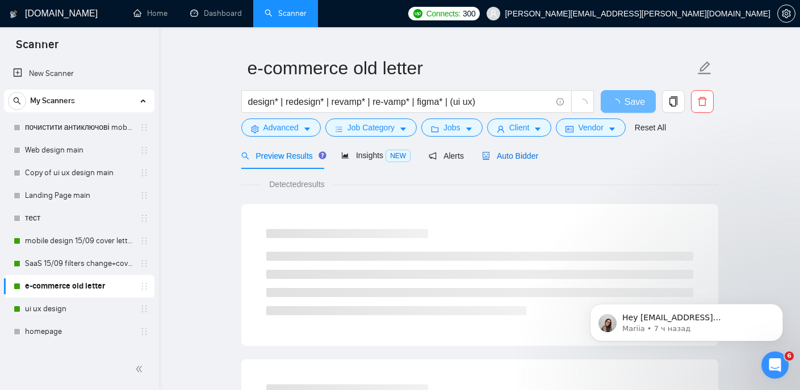
click at [510, 152] on span "Auto Bidder" at bounding box center [510, 156] width 56 height 9
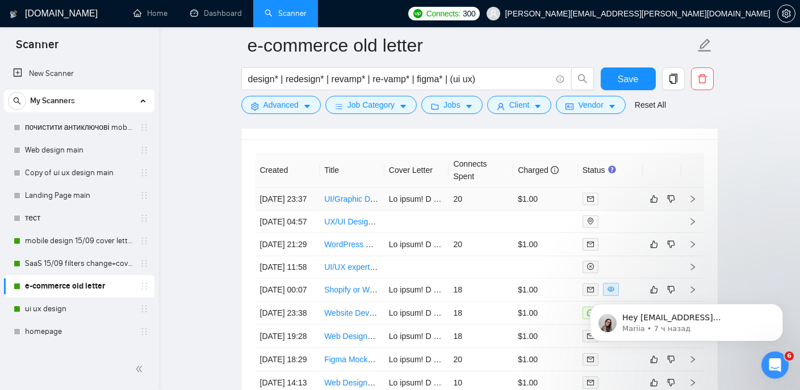
scroll to position [2791, 0]
click at [82, 306] on link "ui ux design" at bounding box center [79, 309] width 108 height 23
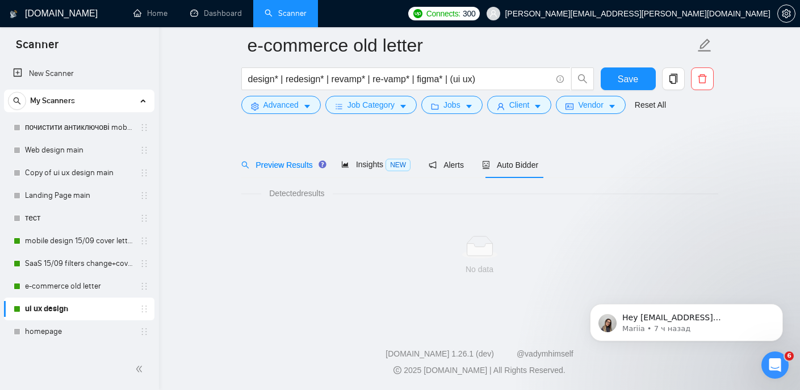
scroll to position [24, 0]
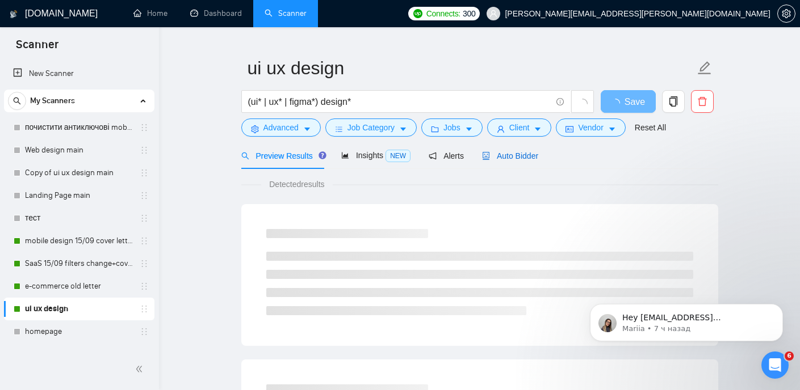
click at [526, 154] on span "Auto Bidder" at bounding box center [510, 156] width 56 height 9
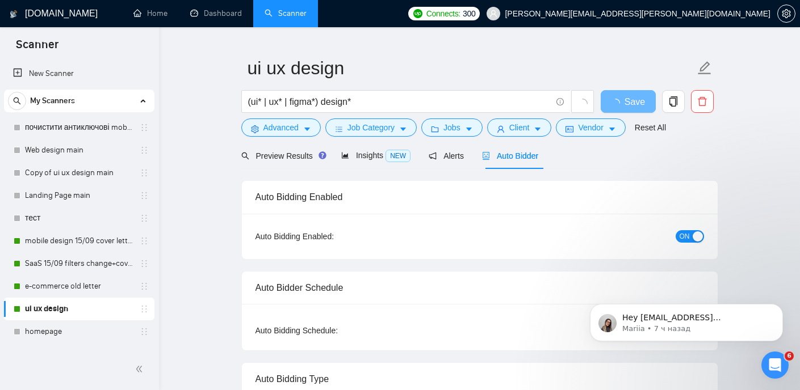
checkbox input "true"
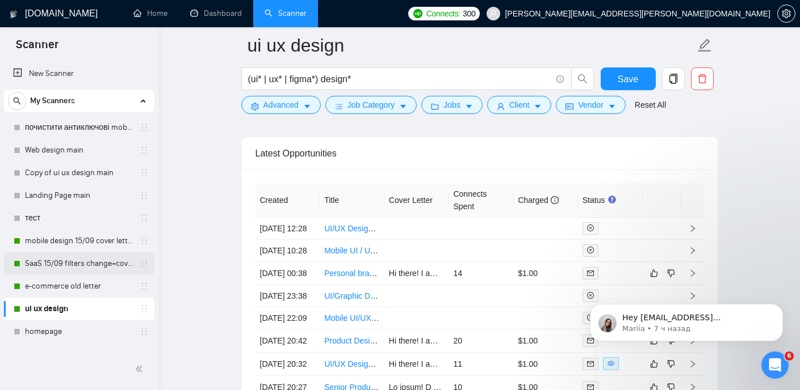
scroll to position [2905, 0]
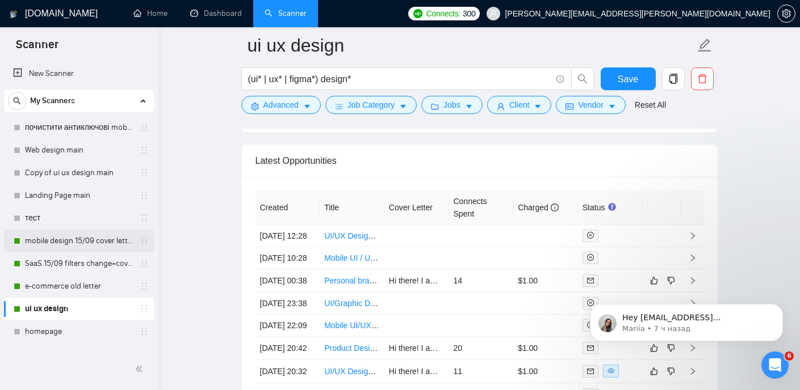
click at [93, 238] on link "mobile design 15/09 cover letter another first part" at bounding box center [79, 241] width 108 height 23
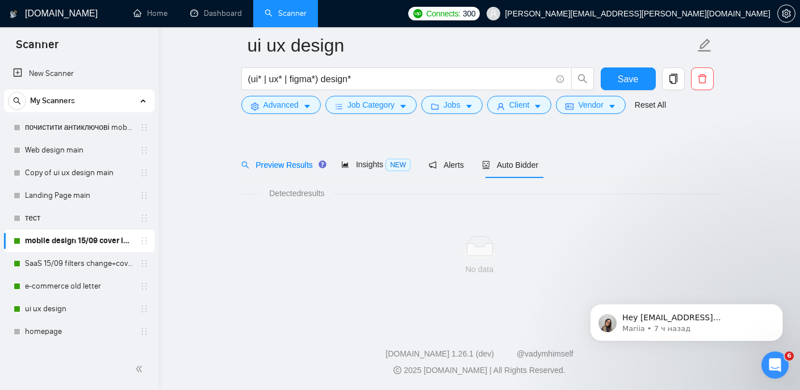
scroll to position [24, 0]
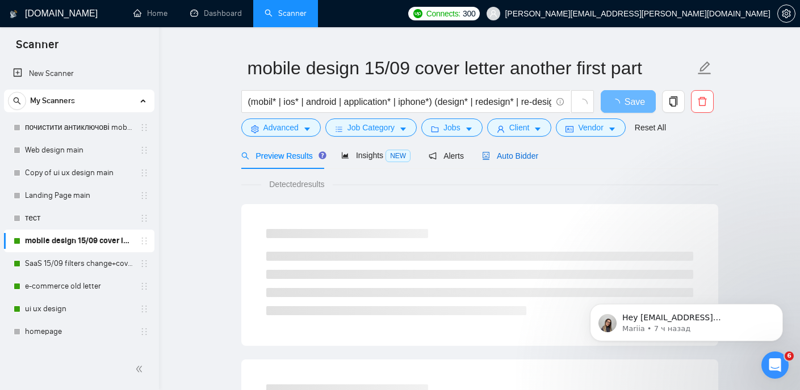
click at [518, 154] on span "Auto Bidder" at bounding box center [510, 156] width 56 height 9
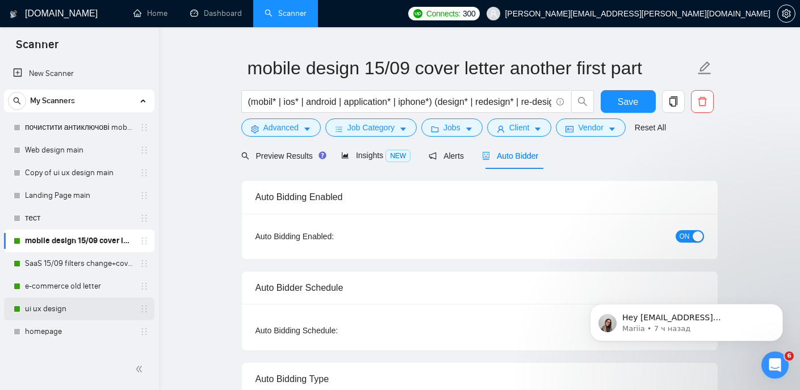
click at [68, 313] on link "ui ux design" at bounding box center [79, 309] width 108 height 23
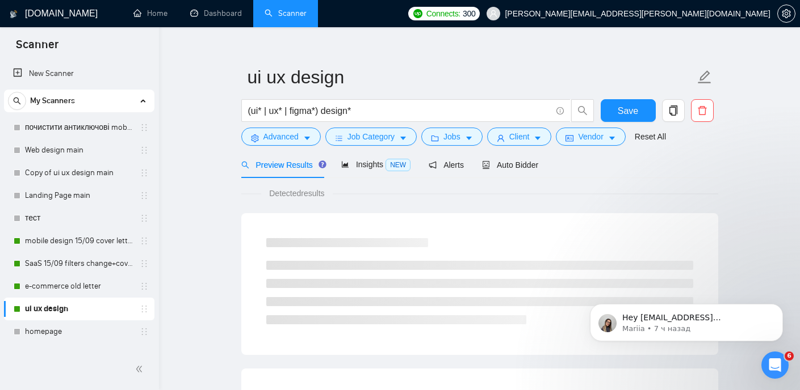
scroll to position [24, 0]
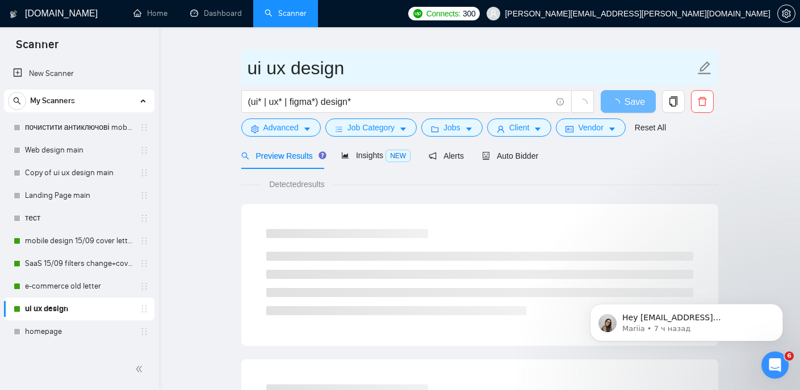
drag, startPoint x: 243, startPoint y: 69, endPoint x: 316, endPoint y: 69, distance: 73.2
click at [316, 69] on span "ui ux design" at bounding box center [479, 68] width 477 height 36
drag, startPoint x: 353, startPoint y: 68, endPoint x: 241, endPoint y: 65, distance: 112.4
click at [241, 65] on span "ui ux design" at bounding box center [479, 68] width 477 height 36
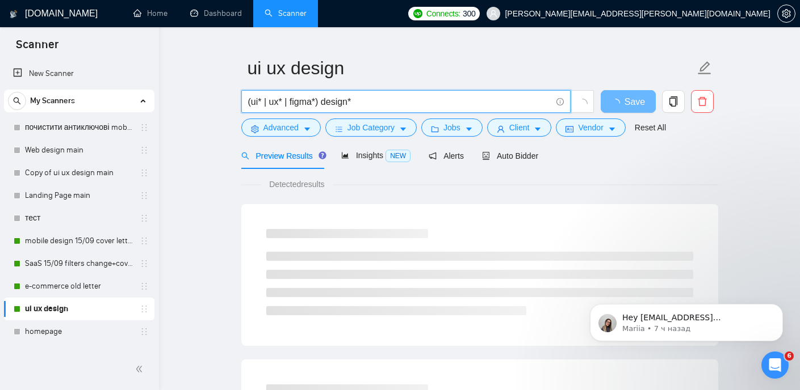
drag, startPoint x: 357, startPoint y: 96, endPoint x: 241, endPoint y: 99, distance: 116.9
click at [241, 99] on span "(ui* | ux* | figma*) design*" at bounding box center [405, 101] width 329 height 23
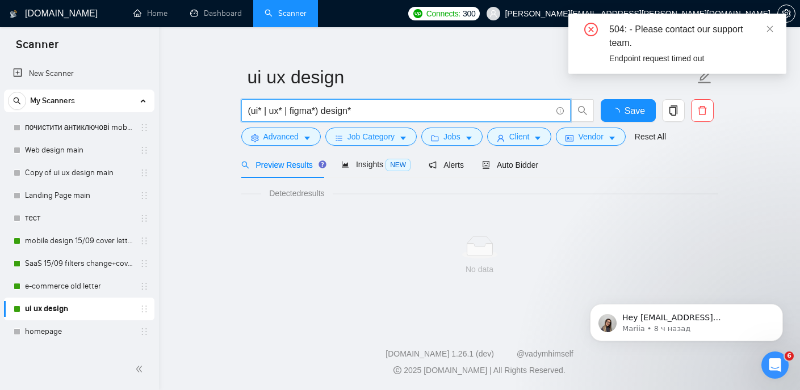
scroll to position [15, 0]
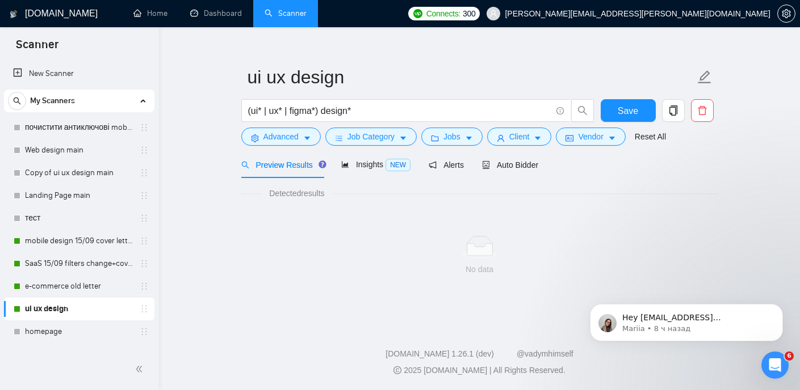
click at [302, 169] on span "Preview Results" at bounding box center [282, 165] width 82 height 9
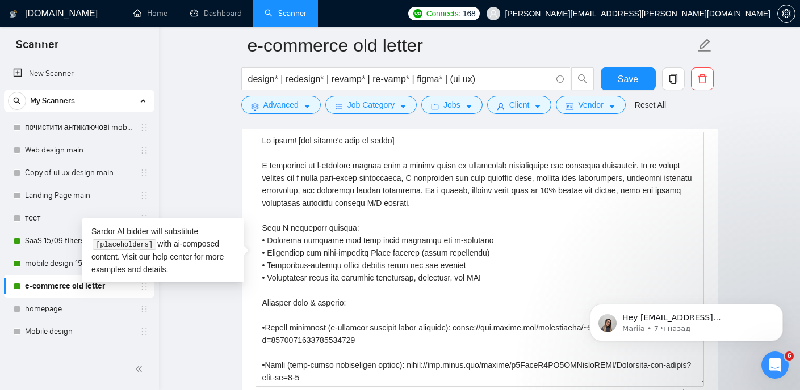
scroll to position [122, 0]
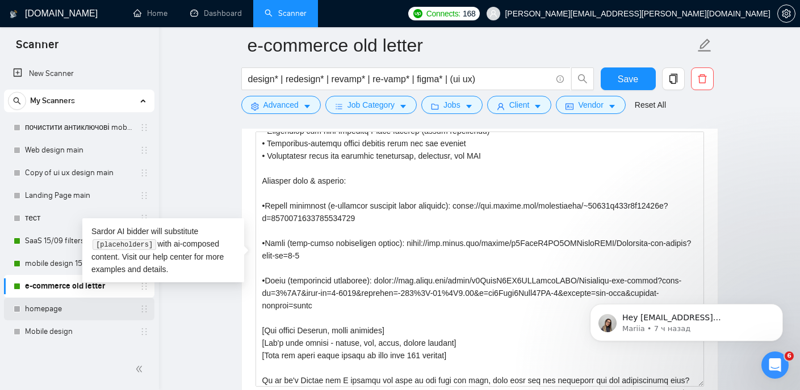
click at [50, 311] on link "homepage" at bounding box center [79, 309] width 108 height 23
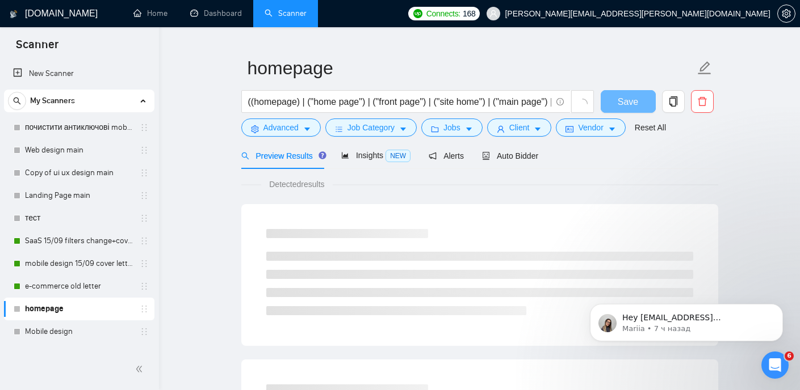
scroll to position [221, 0]
